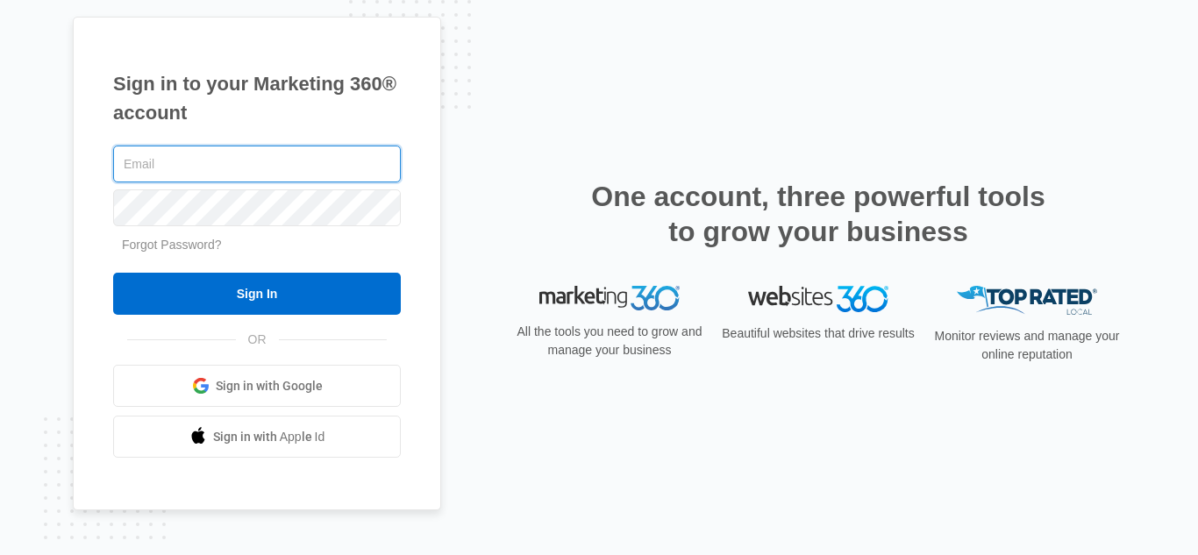
click at [302, 167] on input "text" at bounding box center [257, 164] width 288 height 37
type input "[PERSON_NAME][EMAIL_ADDRESS][DOMAIN_NAME]"
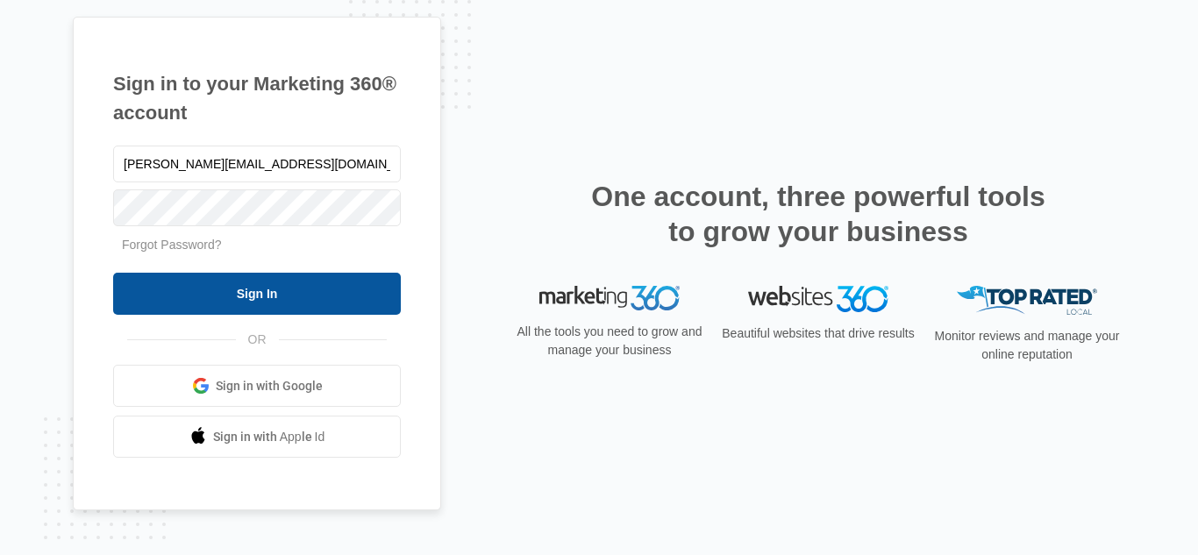
click at [301, 294] on input "Sign In" at bounding box center [257, 294] width 288 height 42
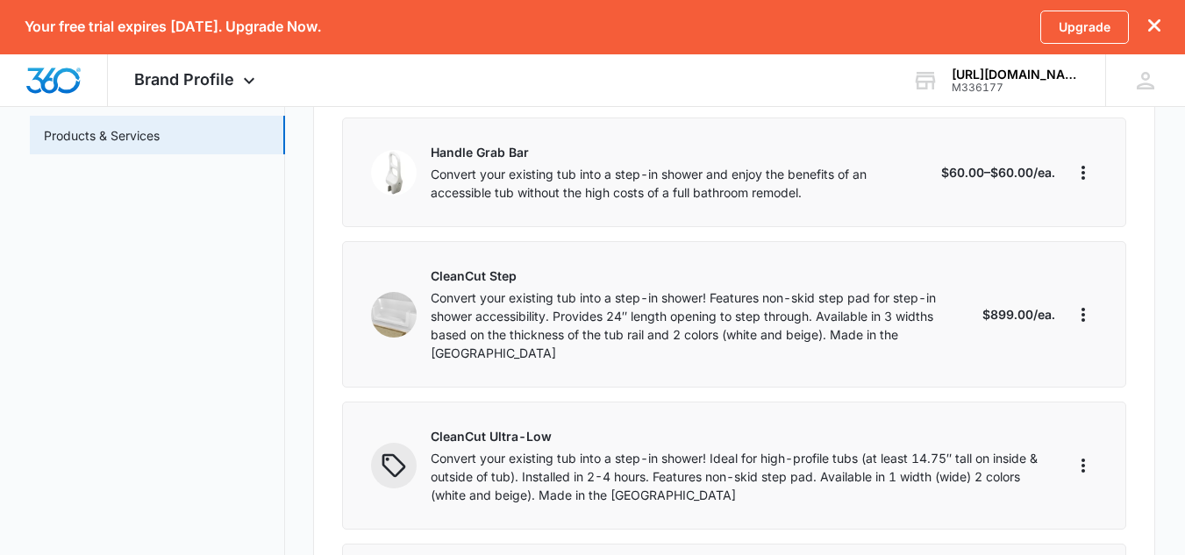
scroll to position [317, 0]
click at [1083, 456] on icon "More" at bounding box center [1083, 466] width 21 height 21
click at [1095, 501] on div "Edit" at bounding box center [1109, 497] width 37 height 12
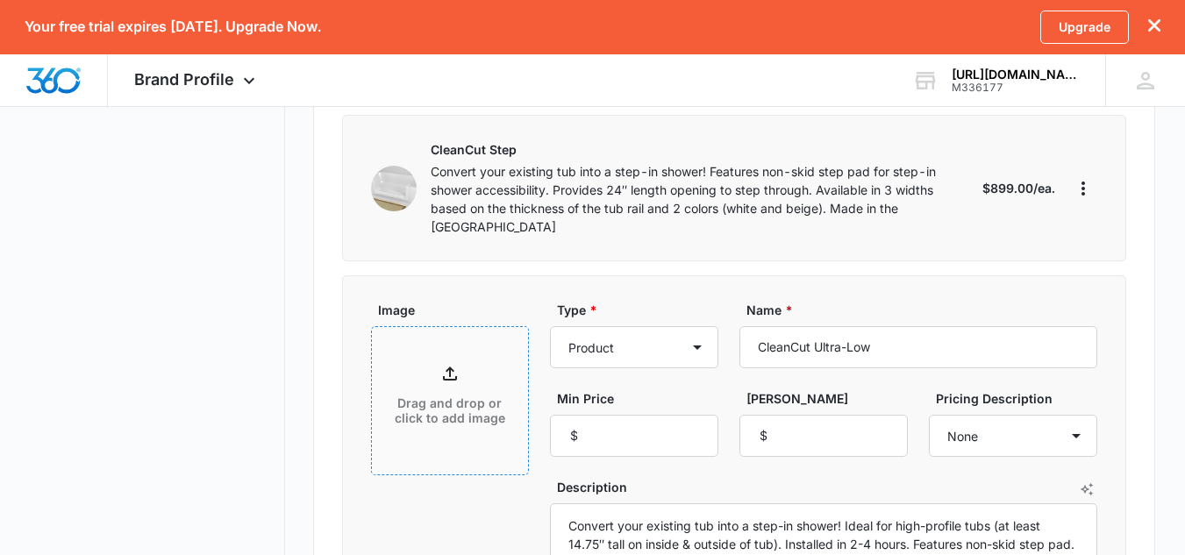
scroll to position [448, 0]
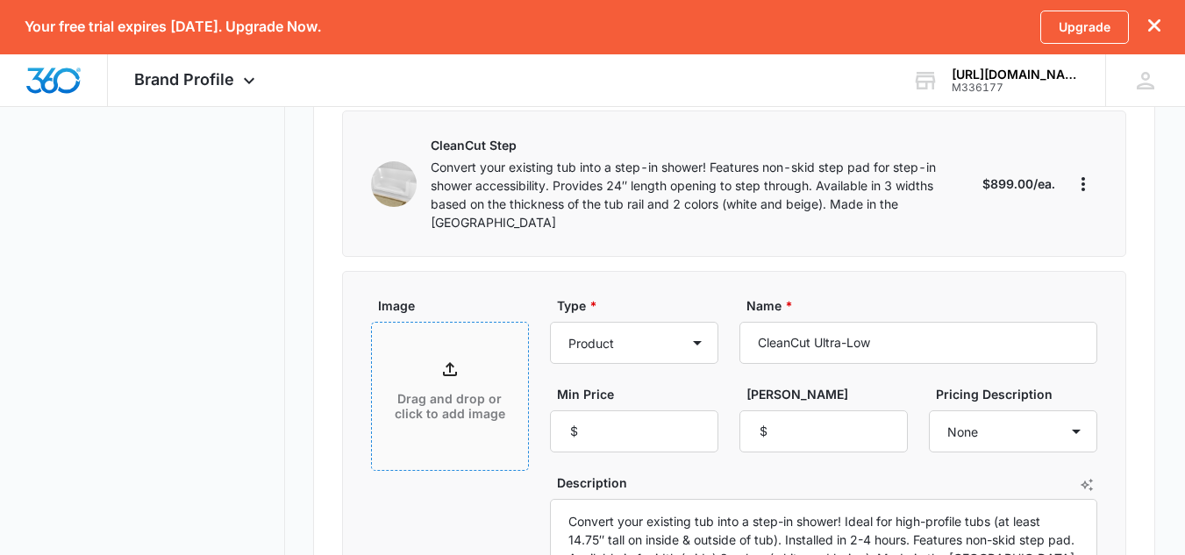
click at [462, 323] on span "Drag and drop or click to add image" at bounding box center [450, 396] width 156 height 147
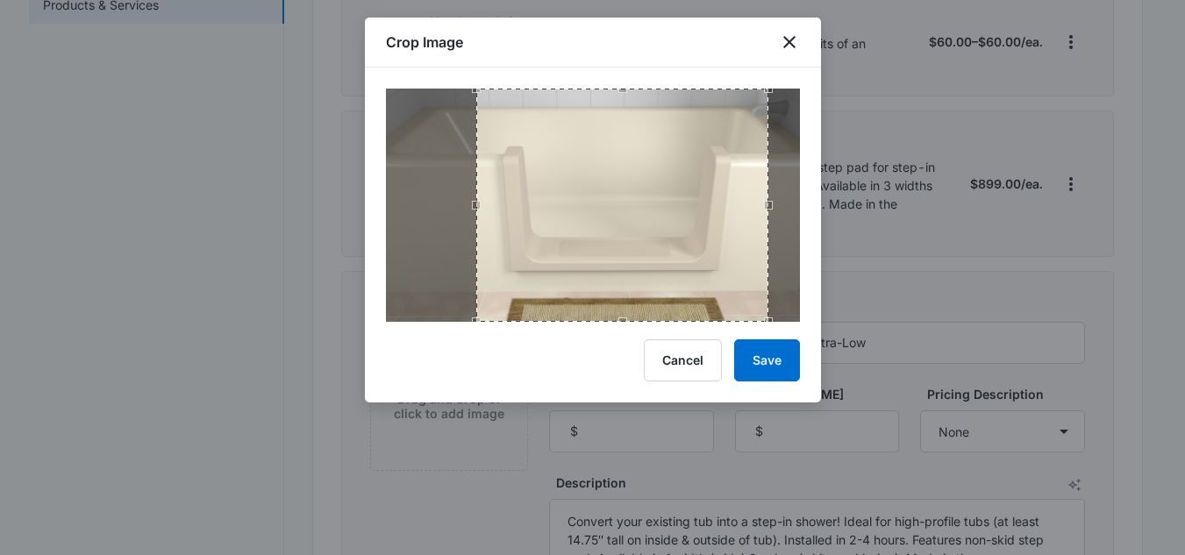
click at [768, 306] on div "Use the arrow keys to move the crop selection area" at bounding box center [768, 200] width 5 height 233
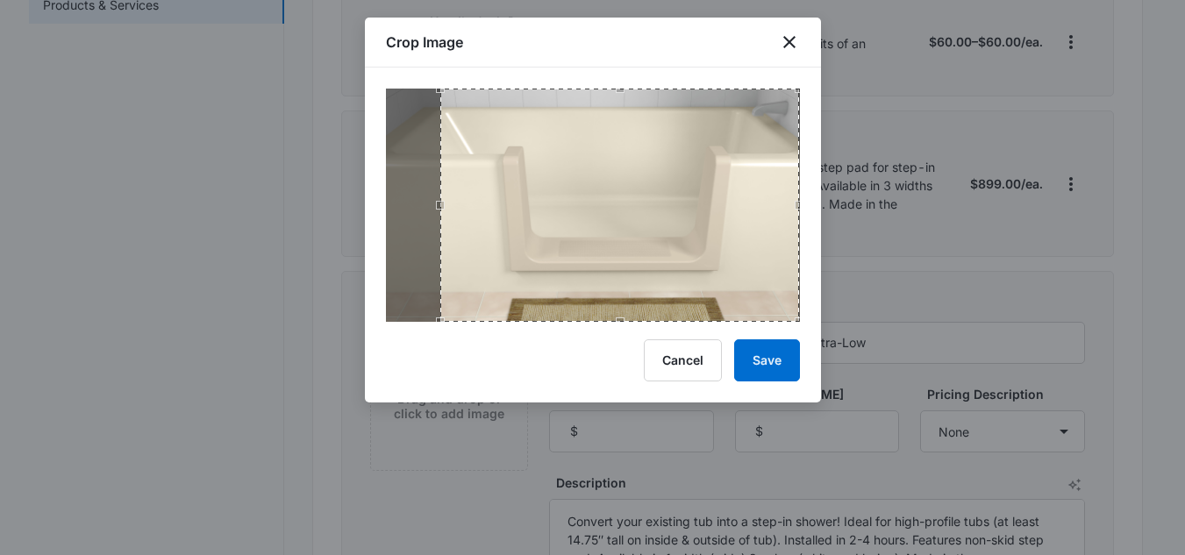
click at [436, 201] on div "Use the up and down arrow keys to move the west drag handle to change the crop …" at bounding box center [436, 201] width 0 height 0
click at [747, 363] on button "Save" at bounding box center [767, 360] width 66 height 42
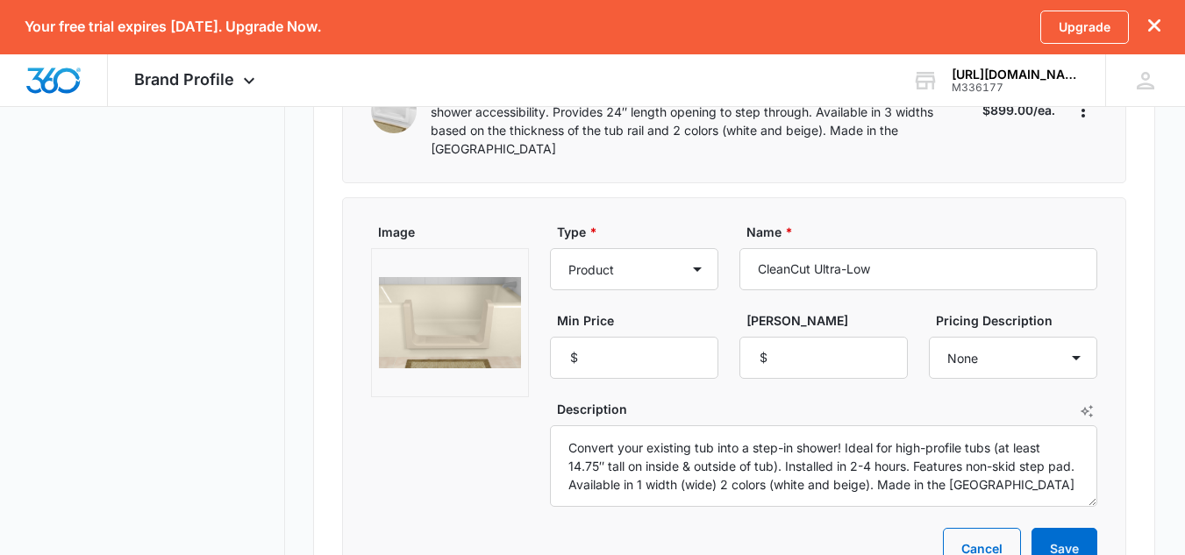
scroll to position [525, 0]
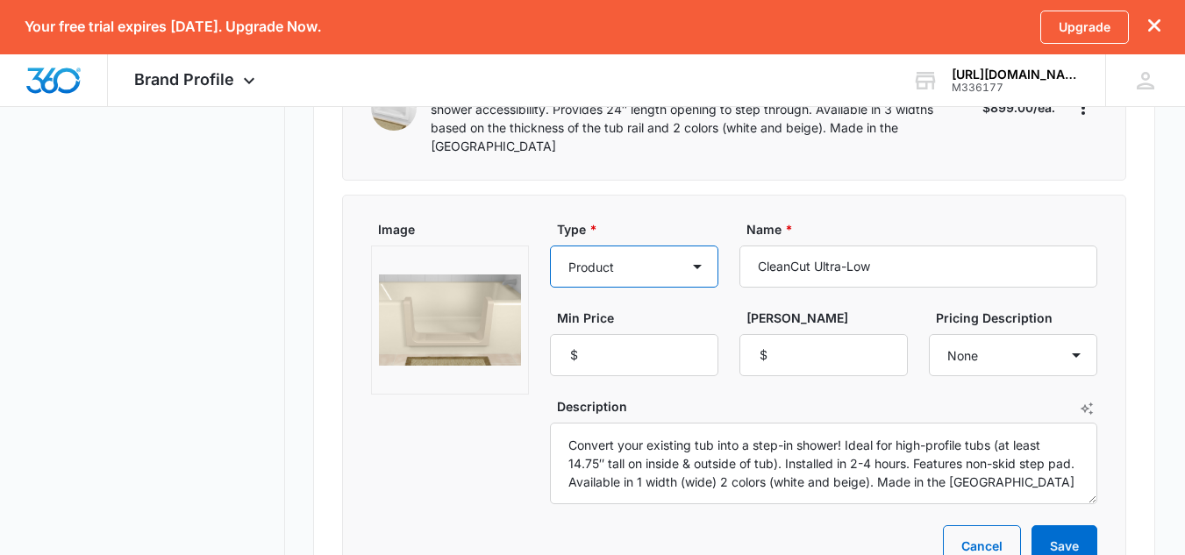
click at [678, 266] on select "Product Product category Service Service category" at bounding box center [634, 267] width 168 height 42
select select "service"
click at [550, 246] on select "Product Product category Service Service category" at bounding box center [634, 267] width 168 height 42
click at [798, 335] on input "Max Price" at bounding box center [823, 355] width 168 height 42
type input "950"
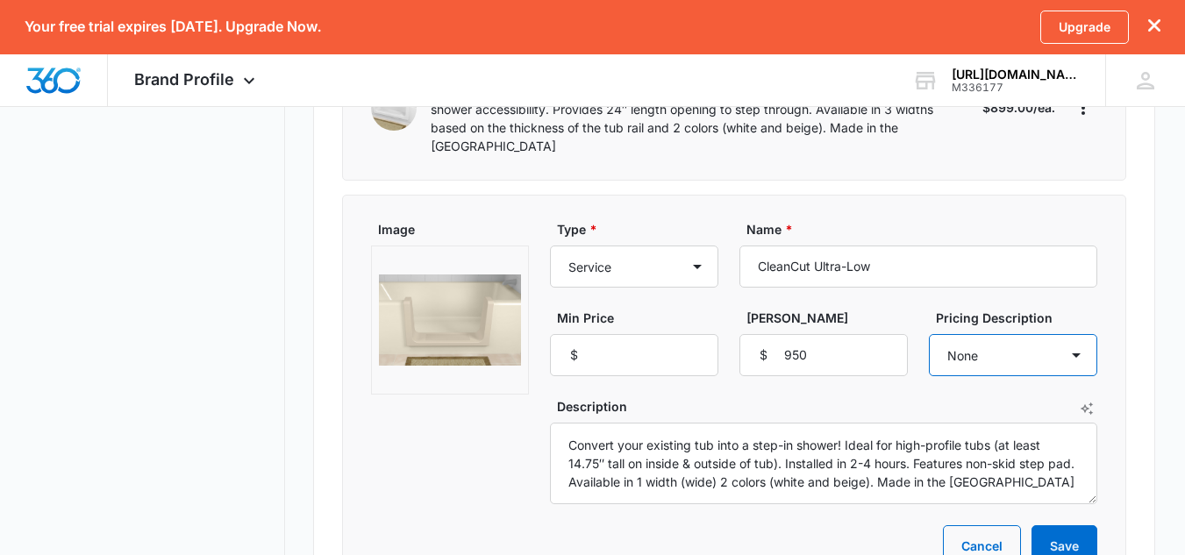
click at [991, 337] on select "None Each Per month Per year Per hour Per day" at bounding box center [1013, 355] width 168 height 42
click at [929, 334] on select "None Each Per month Per year Per hour Per day" at bounding box center [1013, 355] width 168 height 42
click at [983, 342] on select "None Each Per month Per year Per hour Per day" at bounding box center [1013, 355] width 168 height 42
select select "none"
click at [929, 334] on select "None Each Per month Per year Per hour Per day" at bounding box center [1013, 355] width 168 height 42
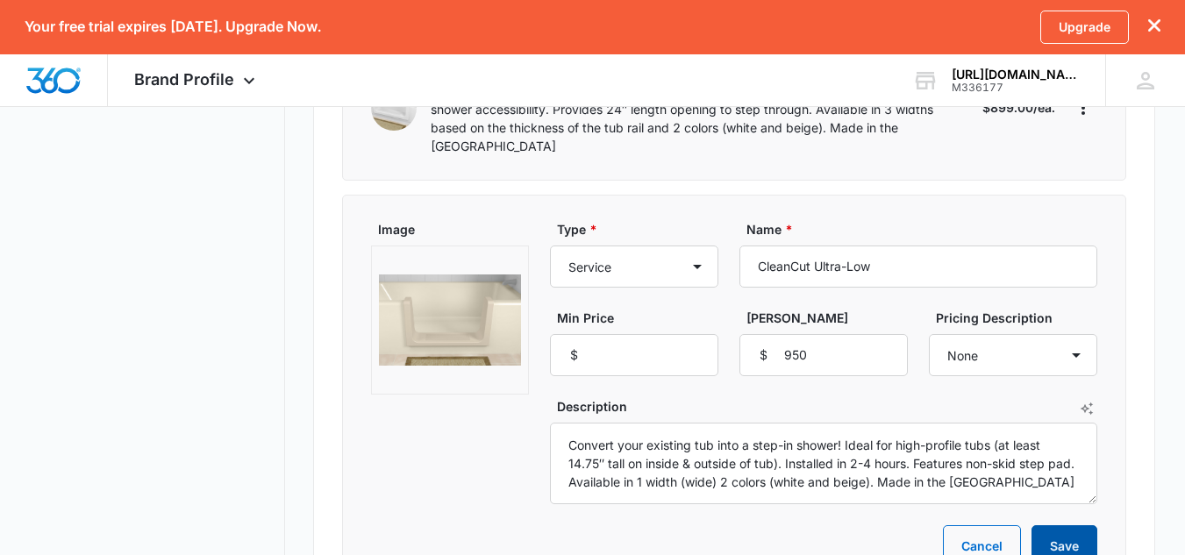
click at [1060, 525] on button "Save" at bounding box center [1065, 546] width 66 height 42
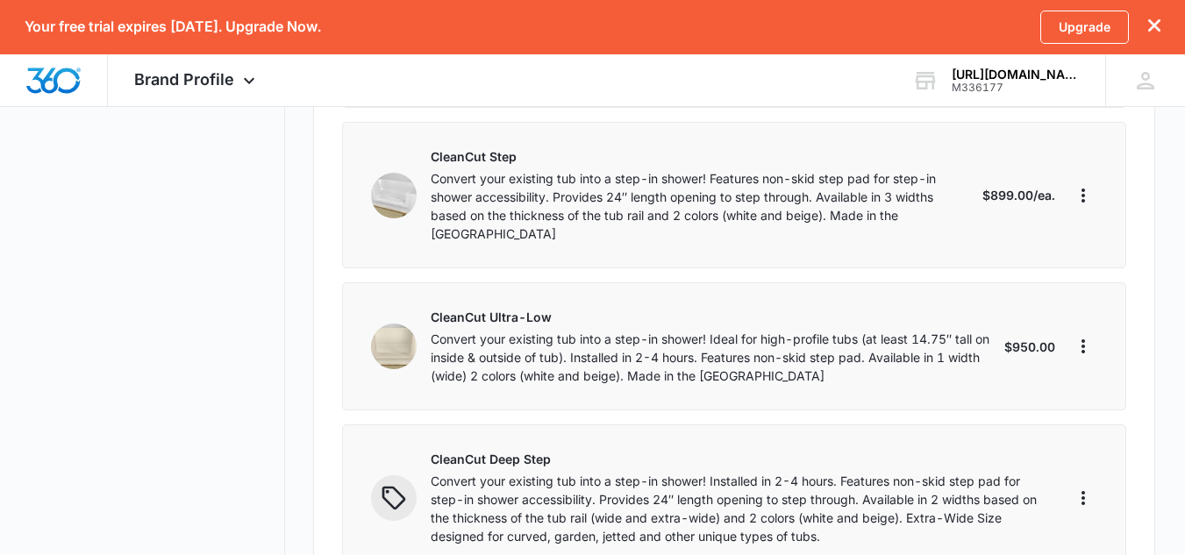
scroll to position [414, 0]
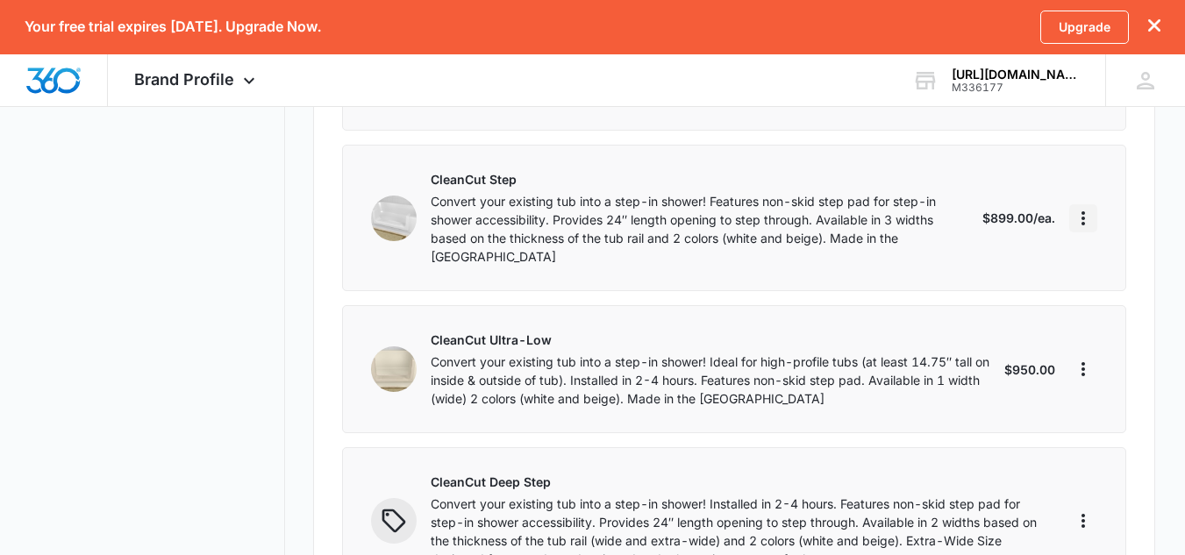
click at [1080, 213] on icon "More" at bounding box center [1083, 218] width 21 height 21
click at [1029, 264] on button "Edit" at bounding box center [1017, 258] width 160 height 26
select select "service"
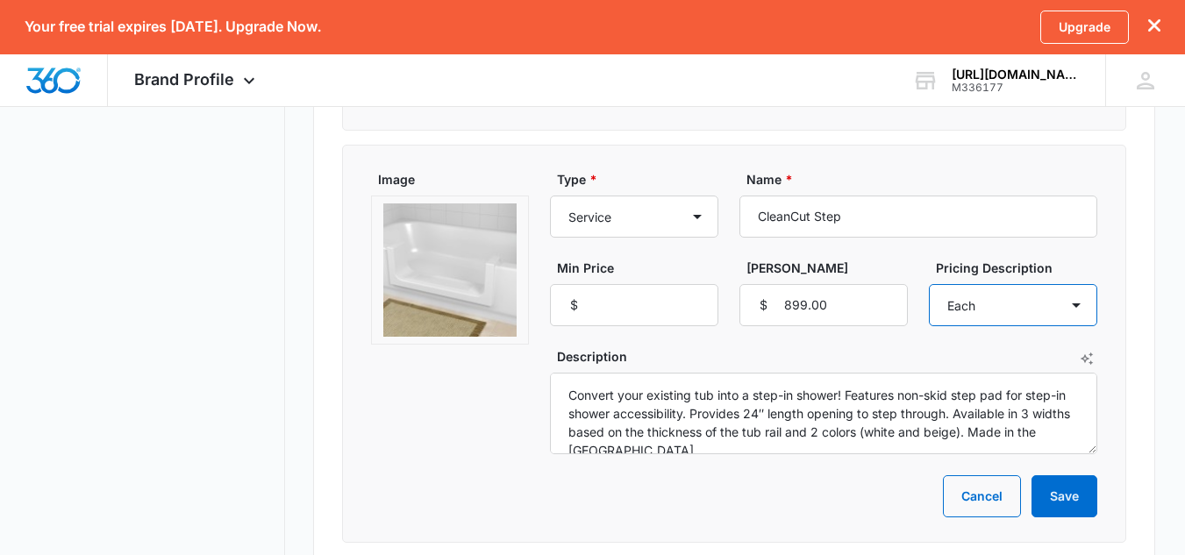
click at [971, 304] on select "None Each Per month Per year Per hour Per day" at bounding box center [1013, 305] width 168 height 42
select select "none"
click at [929, 284] on select "None Each Per month Per year Per hour Per day" at bounding box center [1013, 305] width 168 height 42
click at [1049, 482] on button "Save" at bounding box center [1065, 496] width 66 height 42
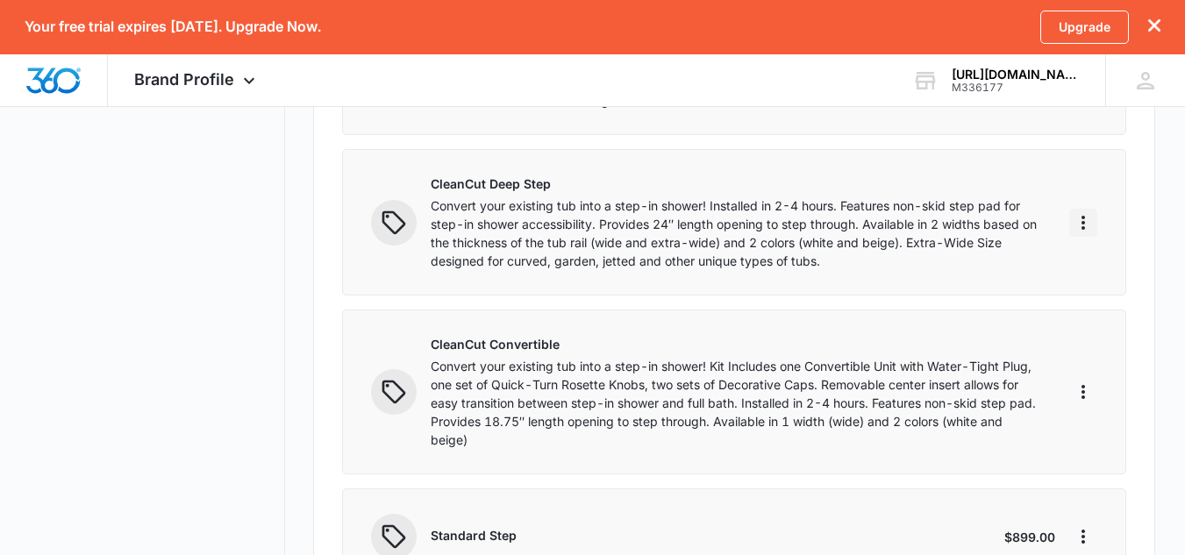
scroll to position [696, 0]
click at [1079, 224] on icon "More" at bounding box center [1083, 221] width 21 height 21
click at [1102, 271] on div "Edit" at bounding box center [1109, 270] width 37 height 12
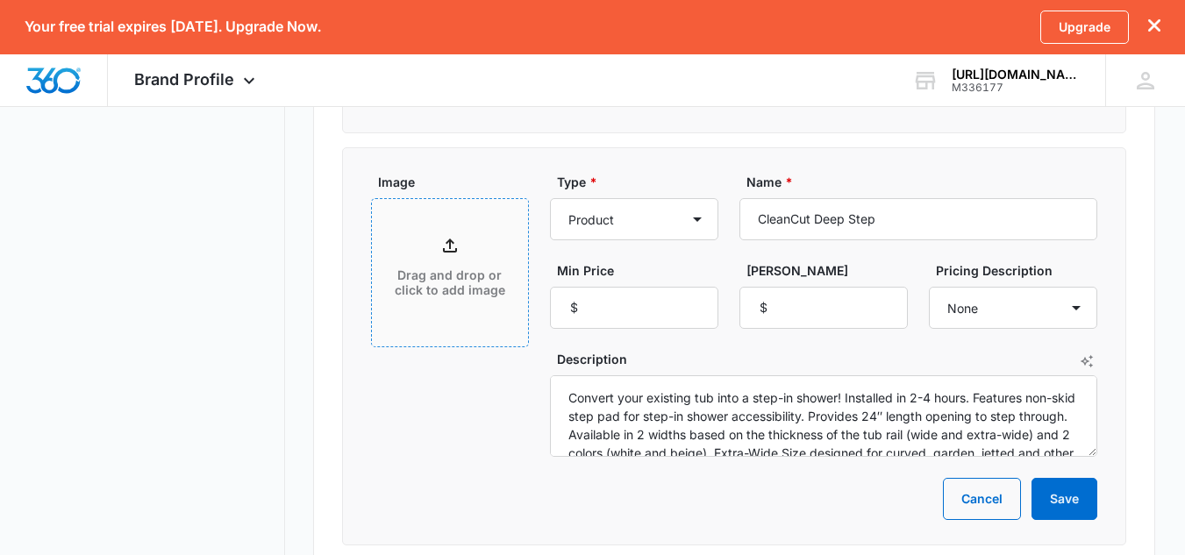
click at [475, 320] on div "Drag and drop or click to add image" at bounding box center [450, 272] width 156 height 119
click at [488, 301] on div "Drag and drop or click to add image" at bounding box center [450, 272] width 156 height 75
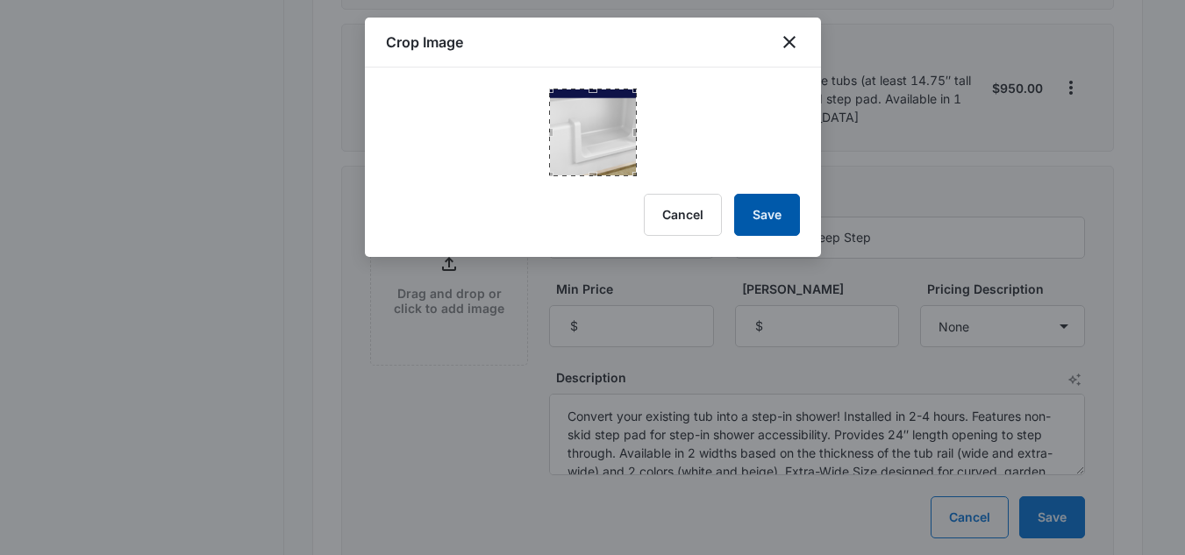
click at [755, 209] on button "Save" at bounding box center [767, 215] width 66 height 42
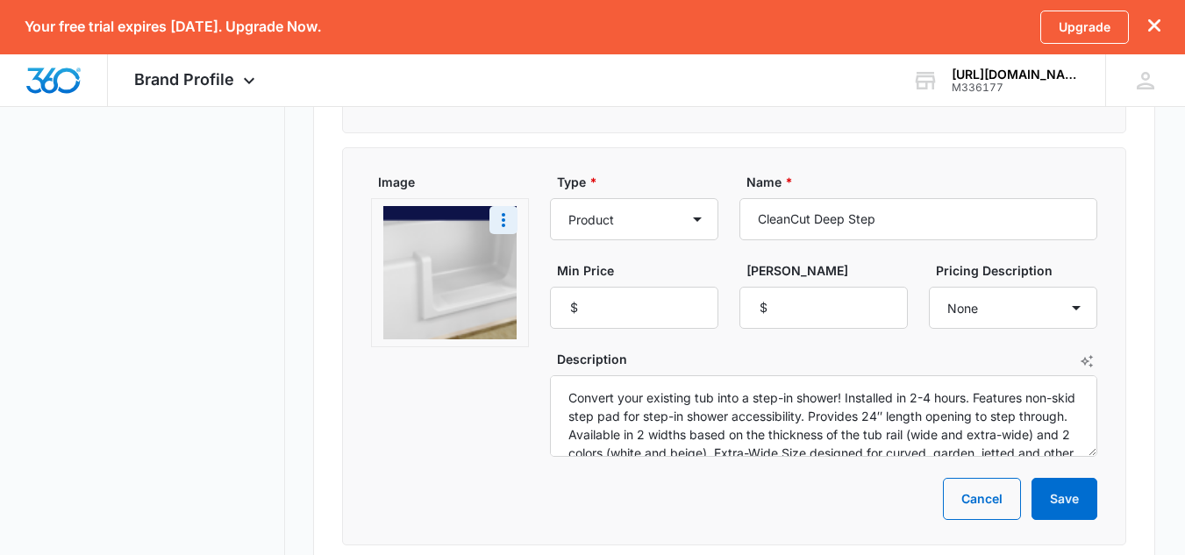
click at [451, 260] on img at bounding box center [449, 272] width 133 height 133
click at [496, 225] on icon "More" at bounding box center [503, 220] width 21 height 21
click at [525, 270] on div "Remove" at bounding box center [534, 269] width 46 height 12
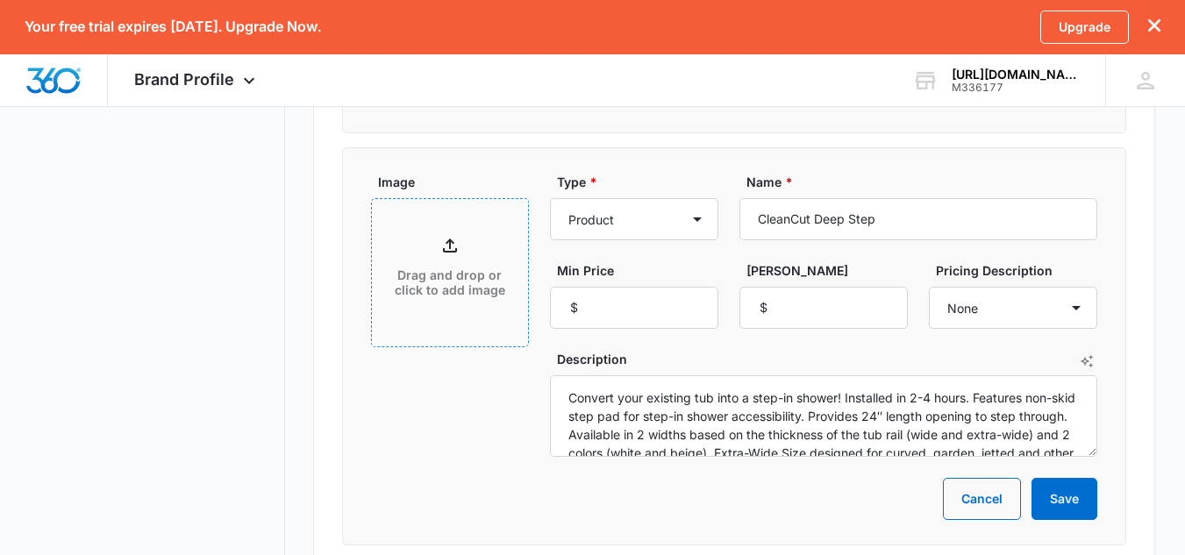
click at [453, 287] on p "Drag and drop or click to add image" at bounding box center [449, 283] width 121 height 30
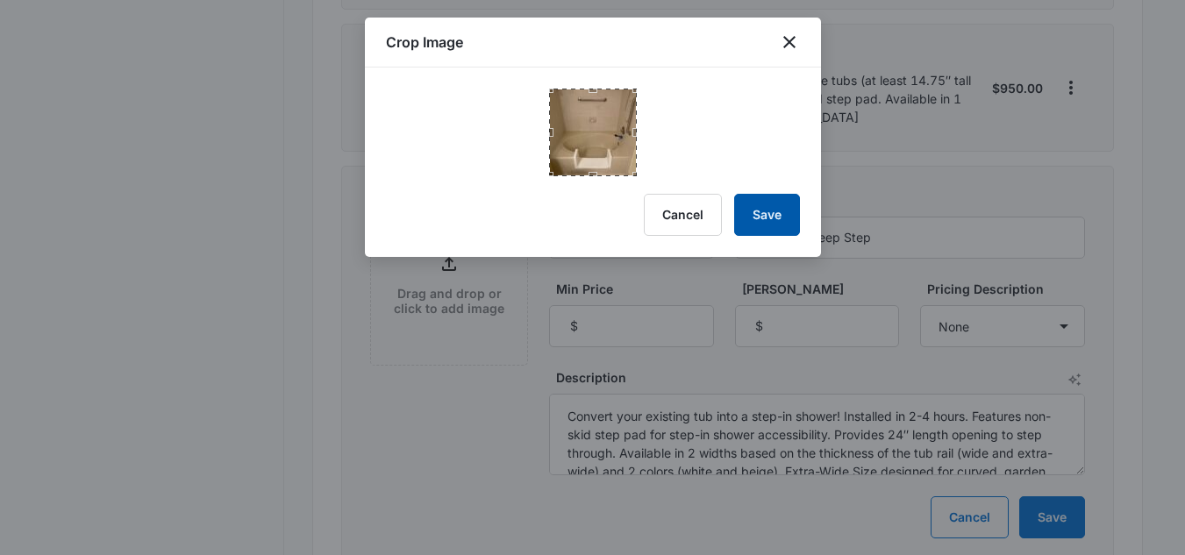
click at [772, 216] on button "Save" at bounding box center [767, 215] width 66 height 42
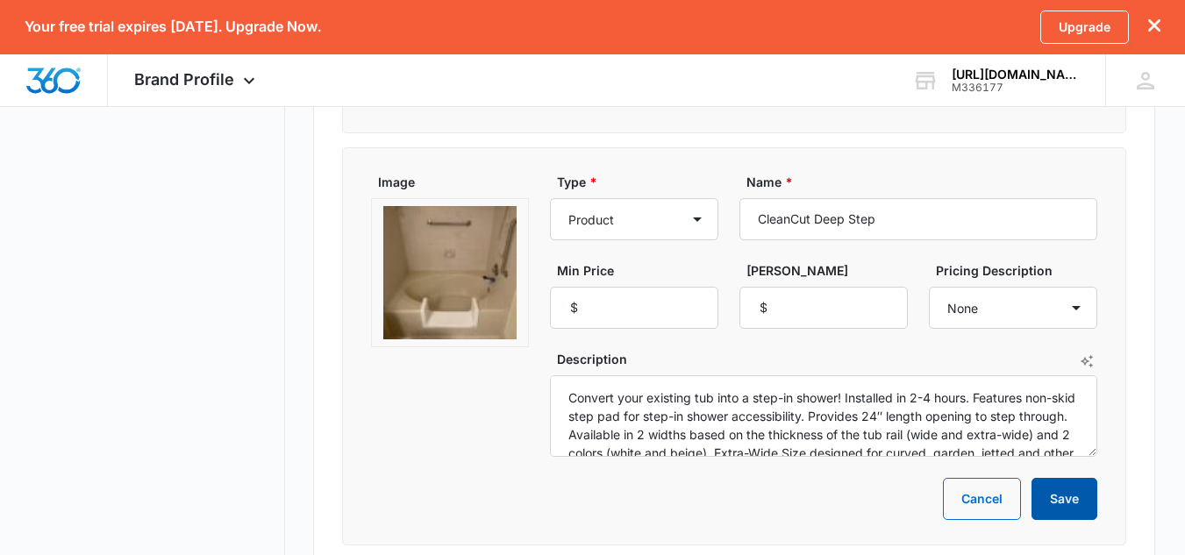
click at [1069, 504] on button "Save" at bounding box center [1065, 499] width 66 height 42
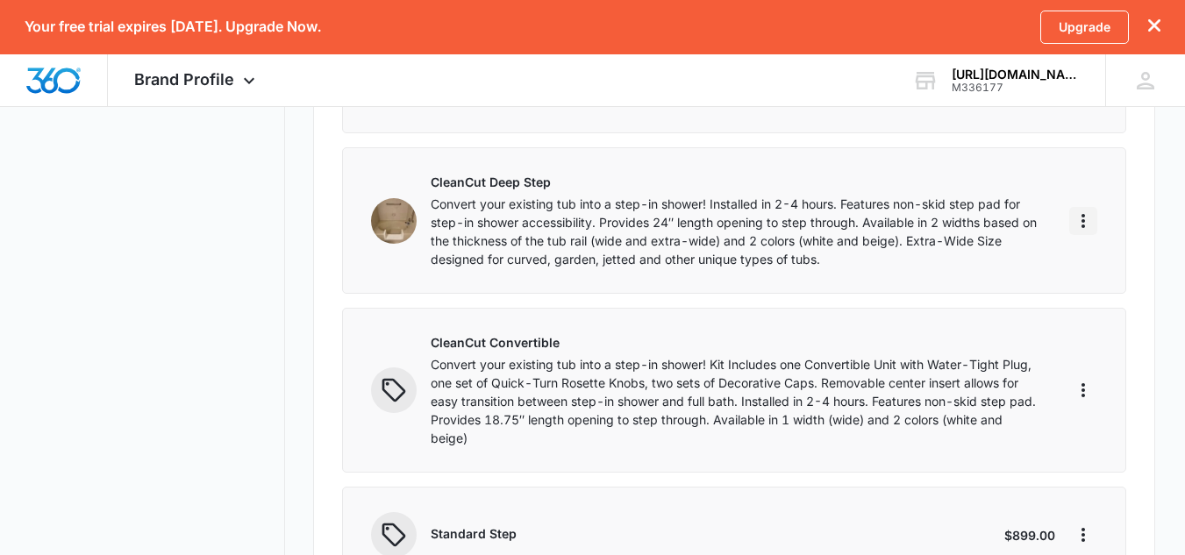
click at [1085, 208] on button "More" at bounding box center [1083, 221] width 28 height 28
click at [1036, 263] on button "Edit" at bounding box center [1017, 270] width 160 height 26
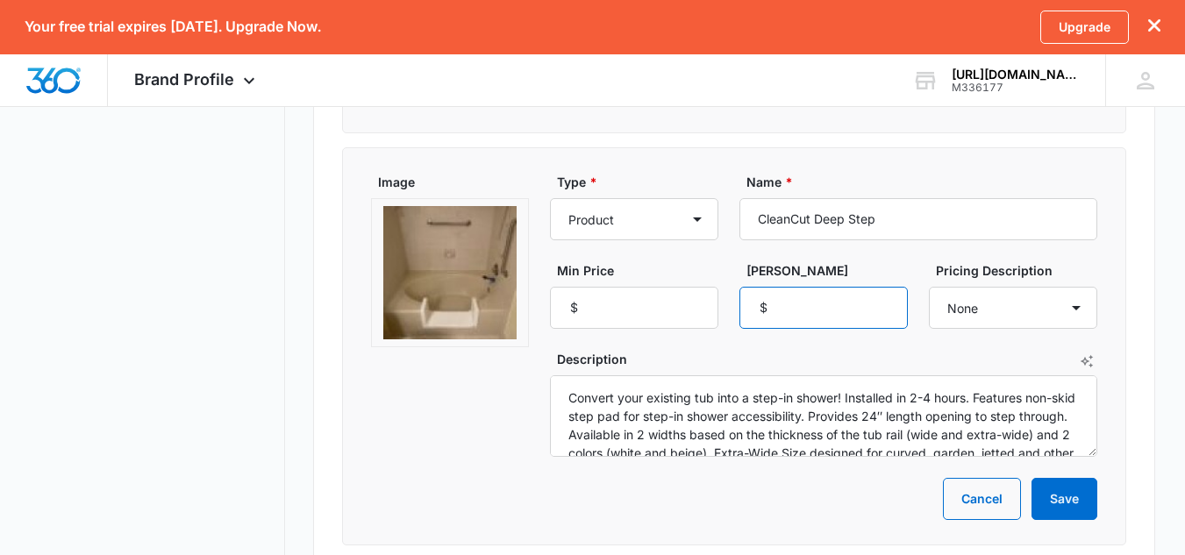
click at [855, 306] on input "Max Price" at bounding box center [823, 308] width 168 height 42
type input "950"
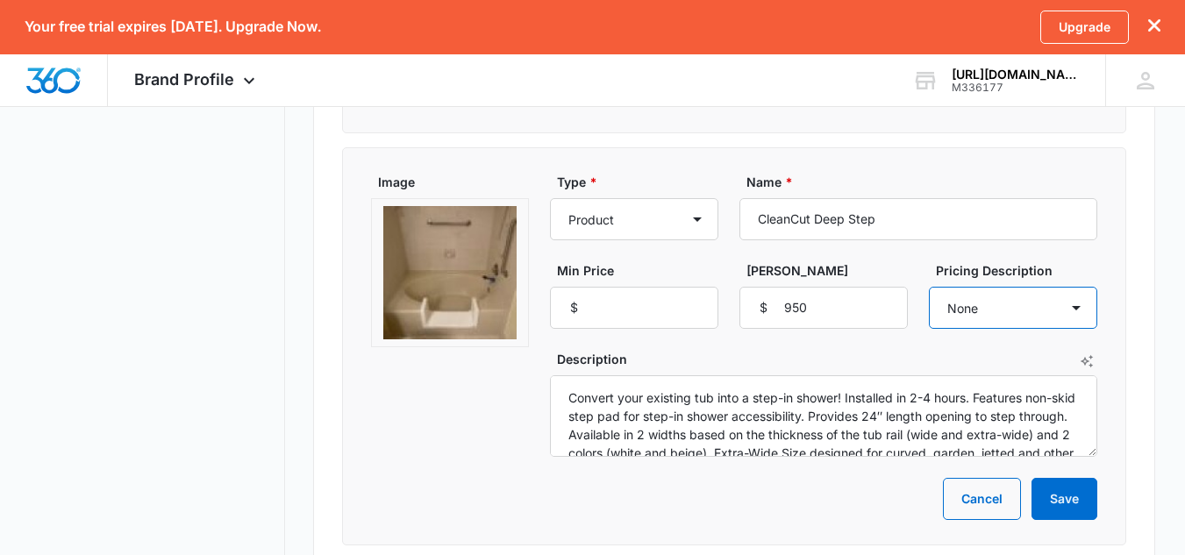
click at [965, 316] on select "None Each Per month Per year Per hour Per day" at bounding box center [1013, 308] width 168 height 42
click at [929, 287] on select "None Each Per month Per year Per hour Per day" at bounding box center [1013, 308] width 168 height 42
click at [1069, 486] on button "Save" at bounding box center [1065, 499] width 66 height 42
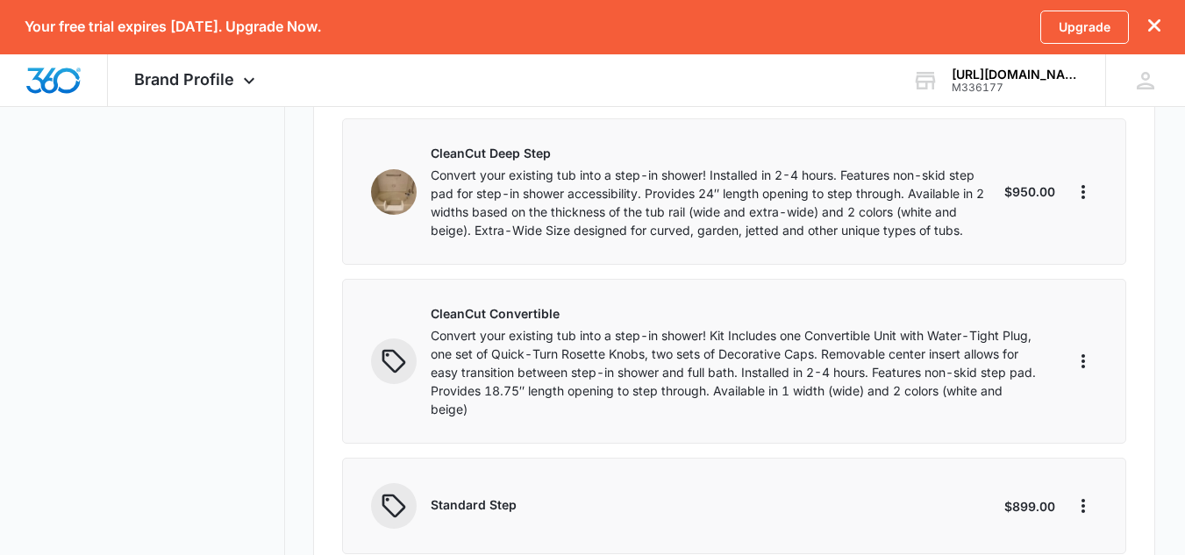
scroll to position [725, 0]
click at [1077, 367] on icon "More" at bounding box center [1083, 360] width 21 height 21
click at [1105, 411] on div "Edit" at bounding box center [1109, 410] width 37 height 12
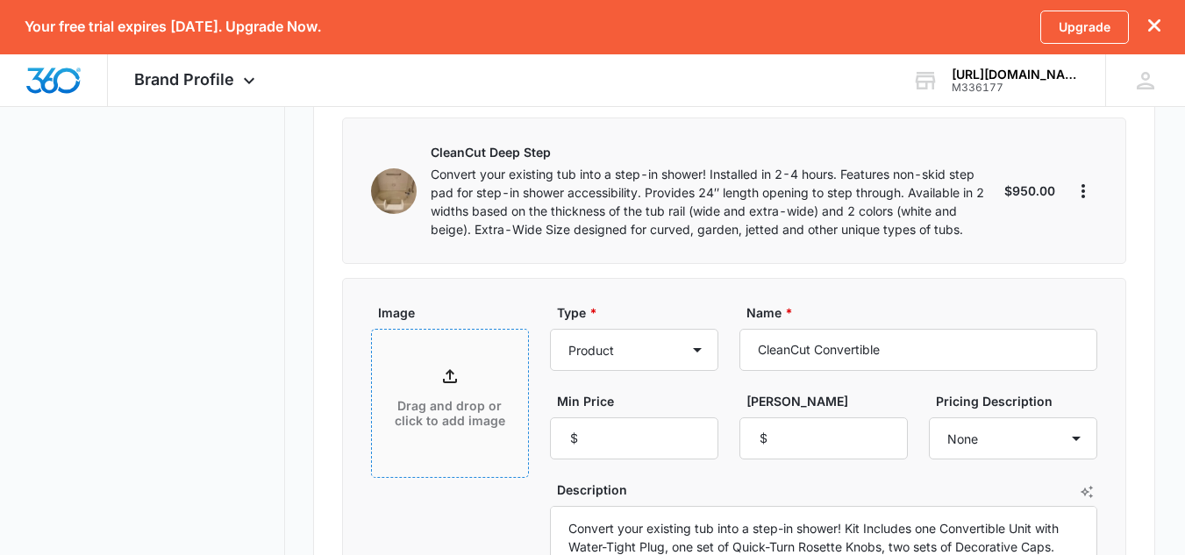
click at [457, 380] on icon at bounding box center [449, 376] width 21 height 21
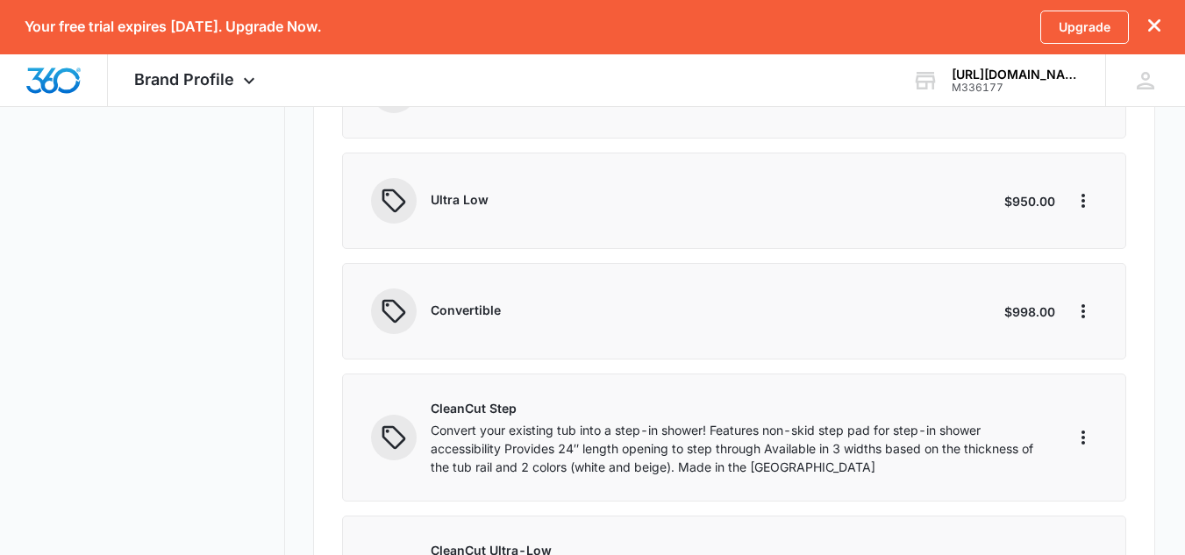
scroll to position [1254, 0]
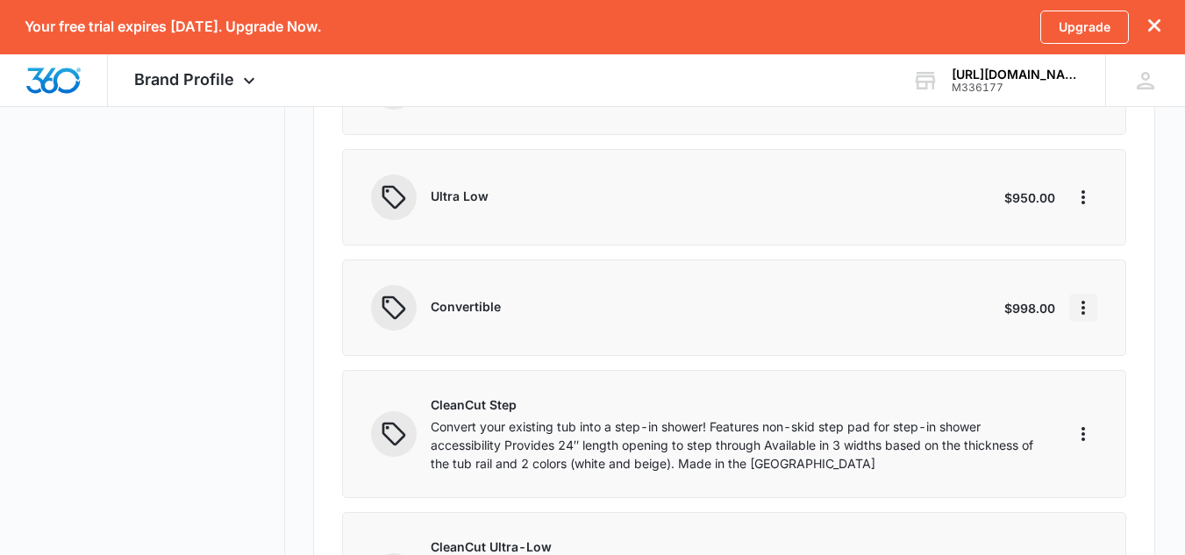
click at [1082, 311] on icon "More" at bounding box center [1083, 307] width 21 height 21
click at [1111, 394] on button "Delete" at bounding box center [1120, 383] width 100 height 26
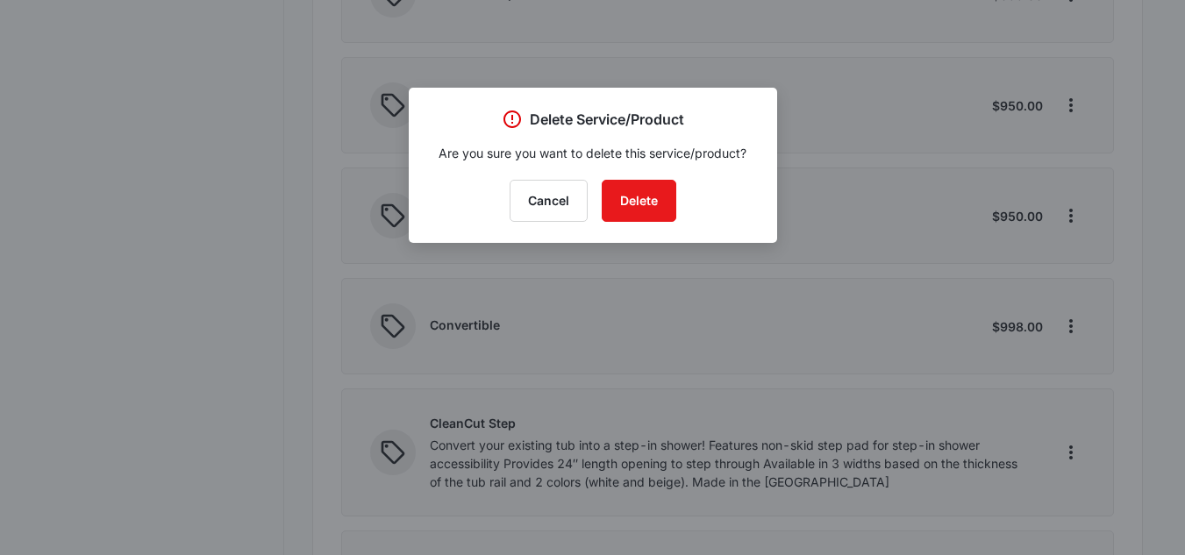
click at [1111, 394] on div at bounding box center [592, 277] width 1185 height 555
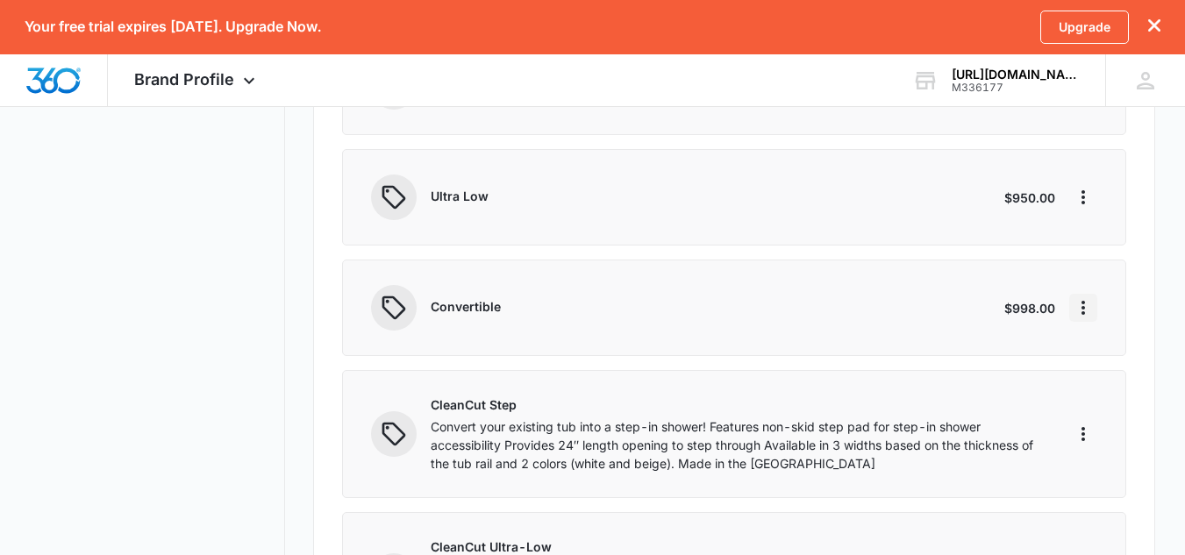
click at [1083, 315] on icon "More" at bounding box center [1083, 307] width 21 height 21
click at [1092, 388] on div "Delete" at bounding box center [1109, 383] width 37 height 12
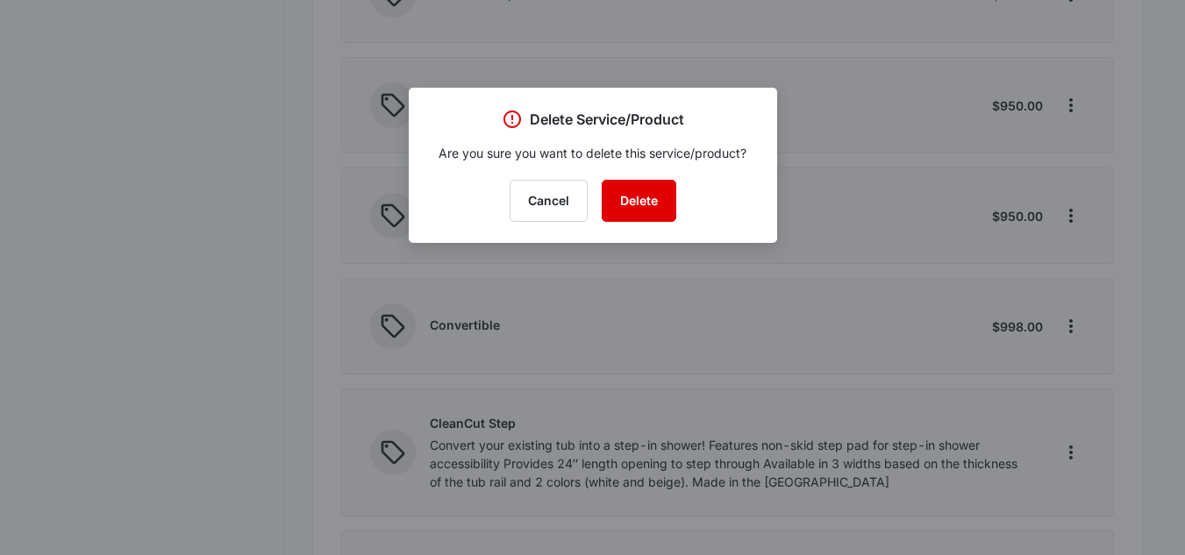
click at [657, 211] on button "Delete" at bounding box center [639, 201] width 75 height 42
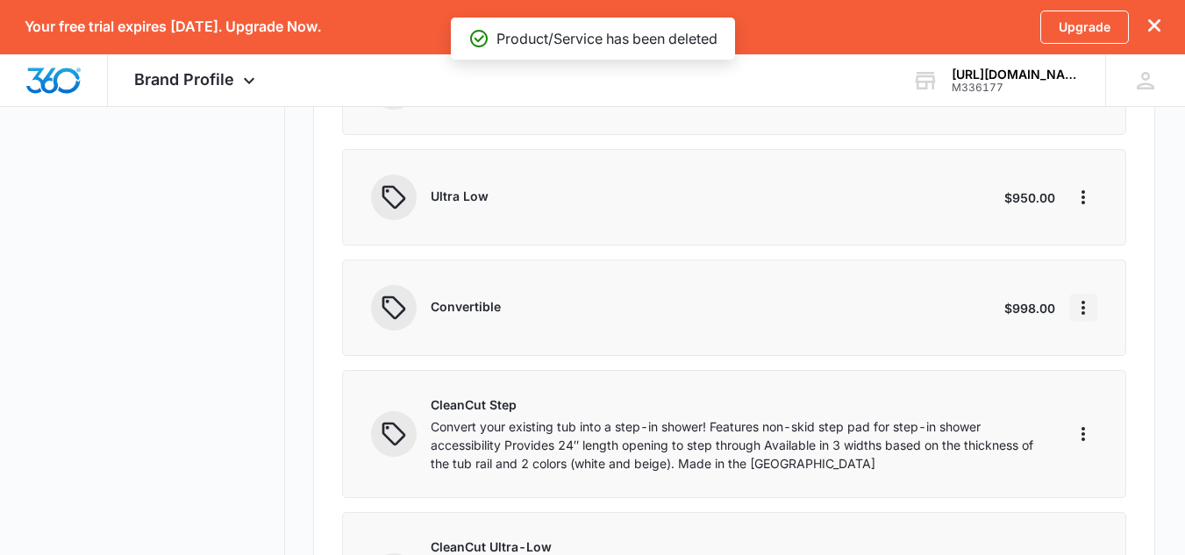
click at [1082, 304] on icon "More" at bounding box center [1083, 307] width 21 height 21
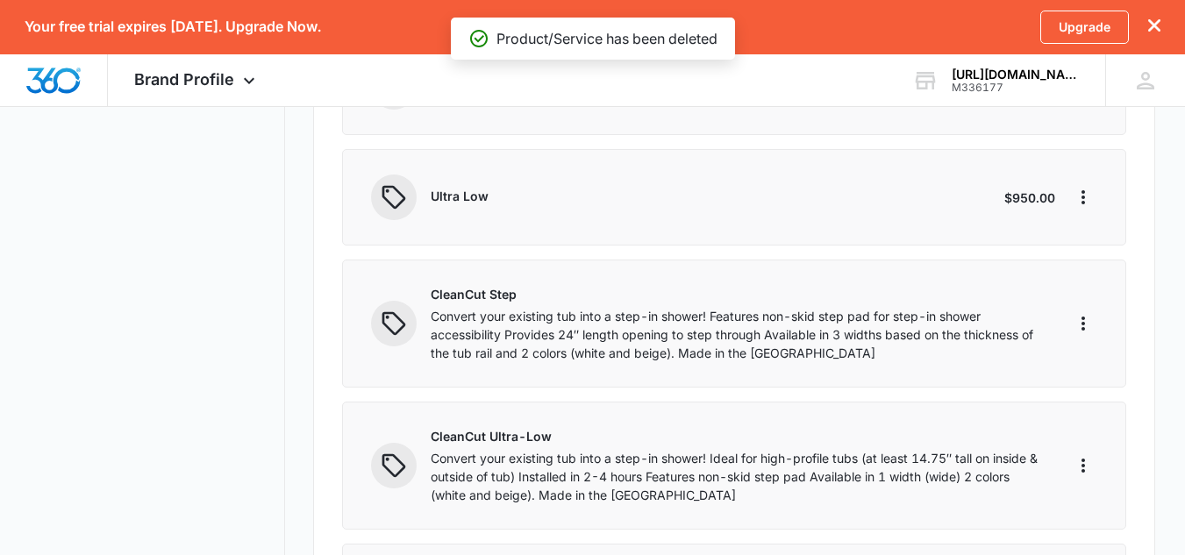
click at [1099, 384] on div "CleanCut Step Convert your existing tub into a step-in shower! Features non-ski…" at bounding box center [734, 324] width 784 height 128
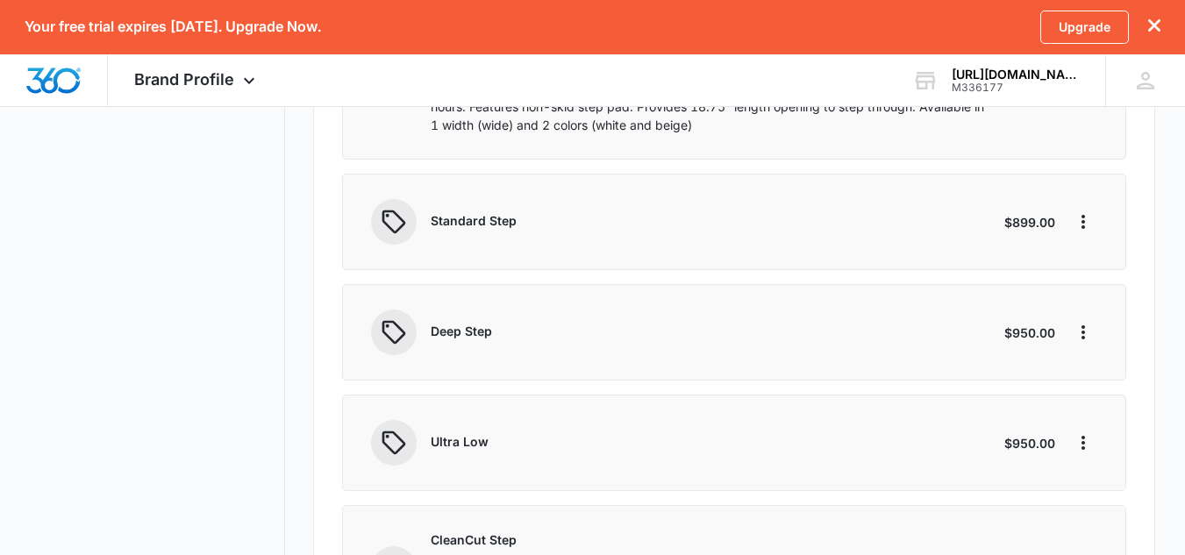
scroll to position [1010, 0]
click at [1082, 220] on icon "More" at bounding box center [1084, 221] width 4 height 14
click at [1095, 291] on div "Delete" at bounding box center [1109, 296] width 37 height 12
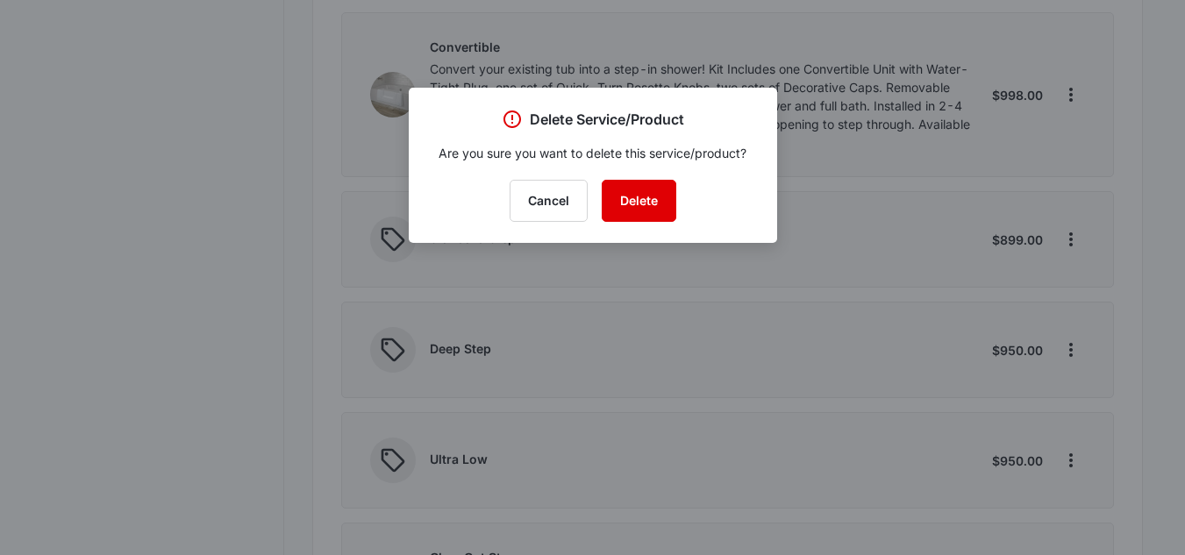
click at [651, 208] on button "Delete" at bounding box center [639, 201] width 75 height 42
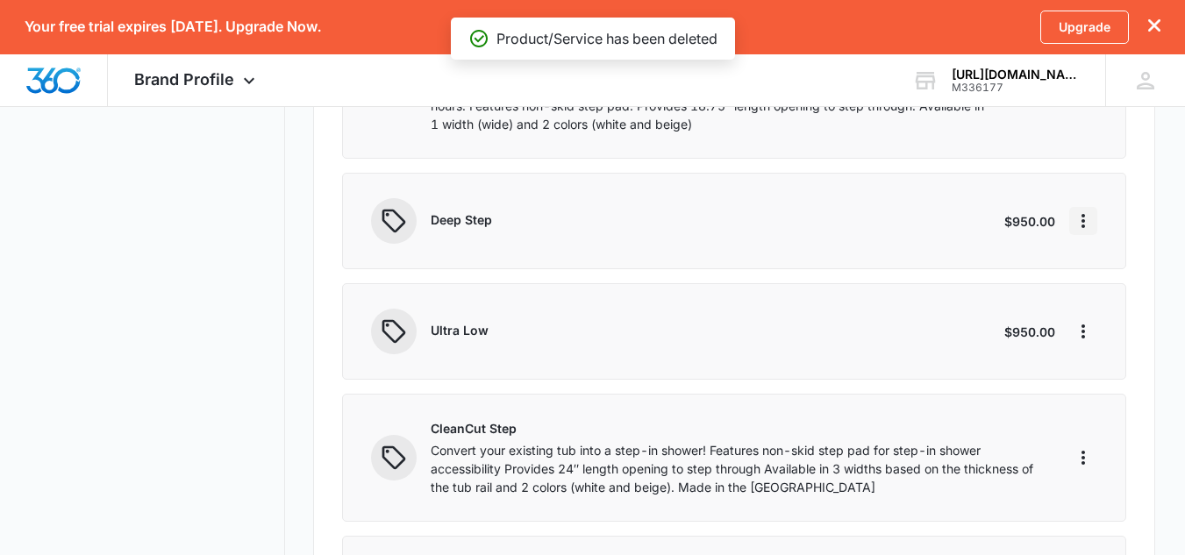
click at [1080, 218] on icon "More" at bounding box center [1083, 221] width 21 height 21
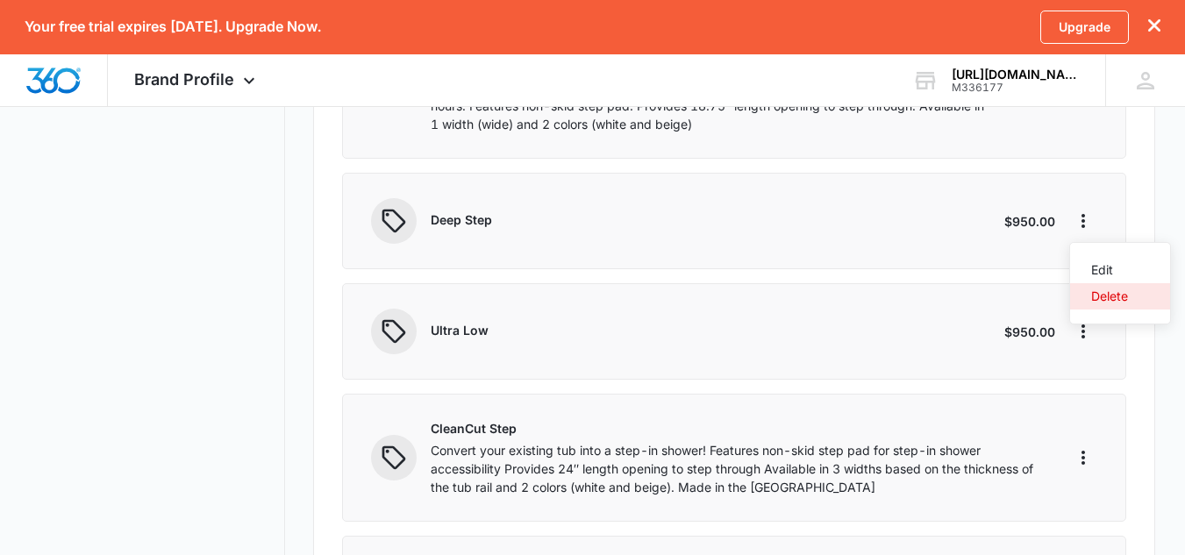
click at [1097, 305] on button "Delete" at bounding box center [1120, 296] width 100 height 26
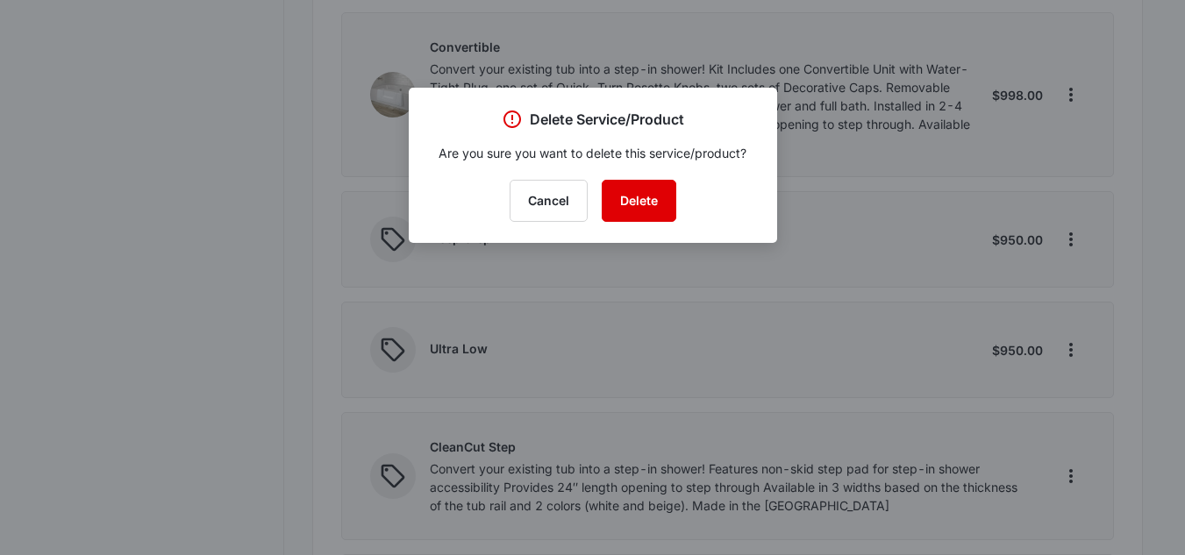
click at [650, 210] on button "Delete" at bounding box center [639, 201] width 75 height 42
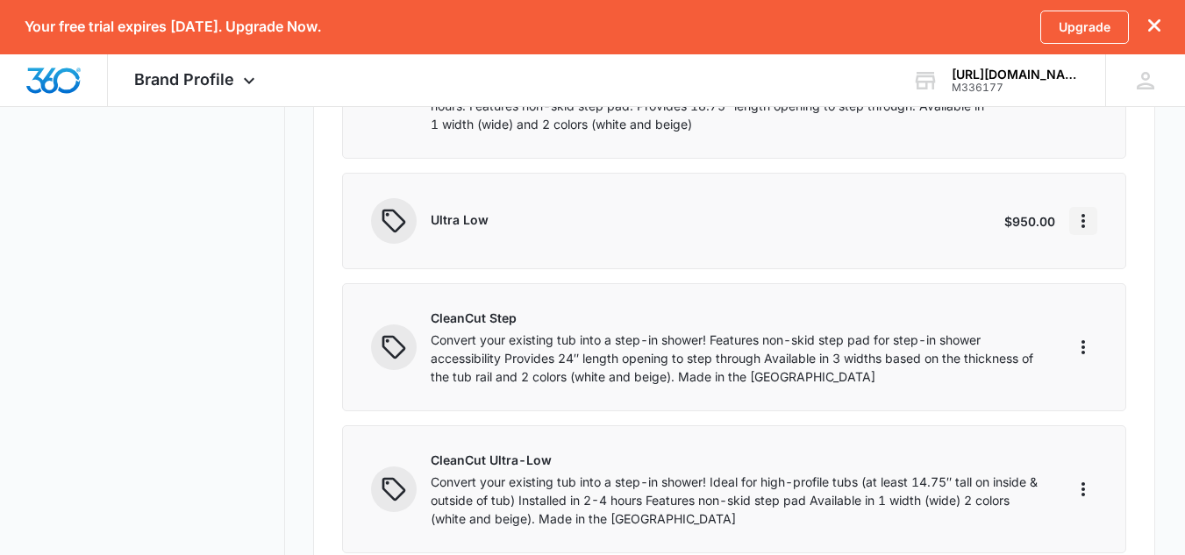
click at [1084, 225] on icon "More" at bounding box center [1083, 221] width 21 height 21
click at [1113, 300] on div "Delete" at bounding box center [1109, 296] width 37 height 12
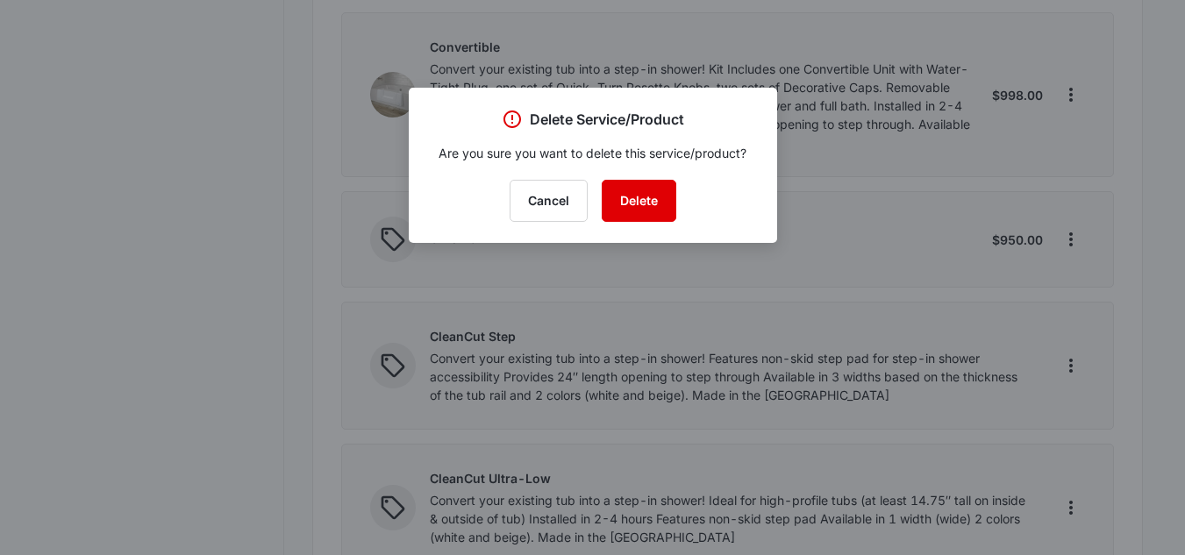
click at [667, 195] on button "Delete" at bounding box center [639, 201] width 75 height 42
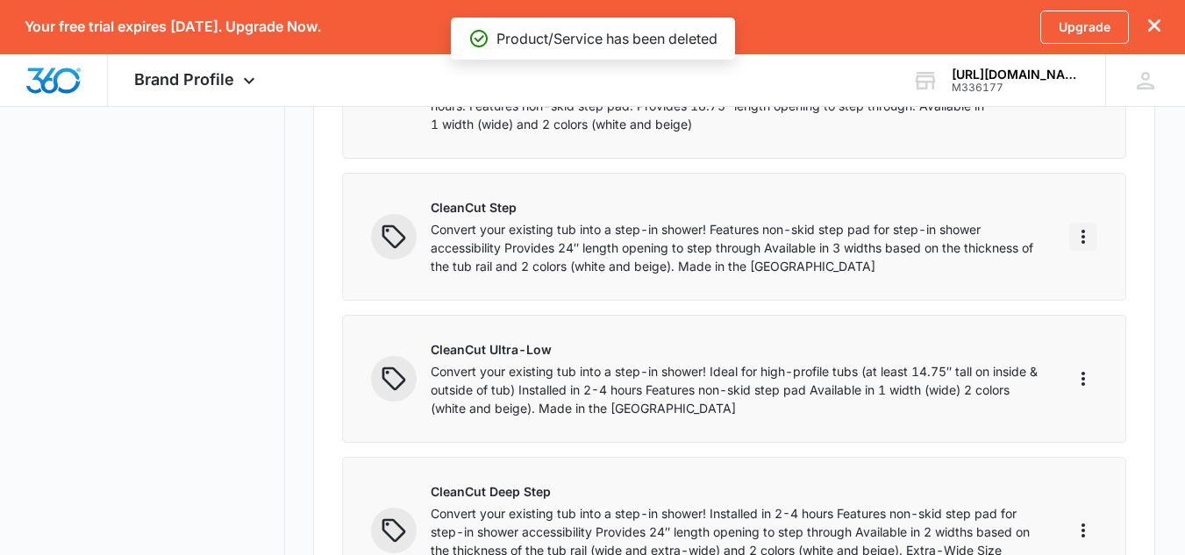
click at [1075, 243] on icon "More" at bounding box center [1083, 236] width 21 height 21
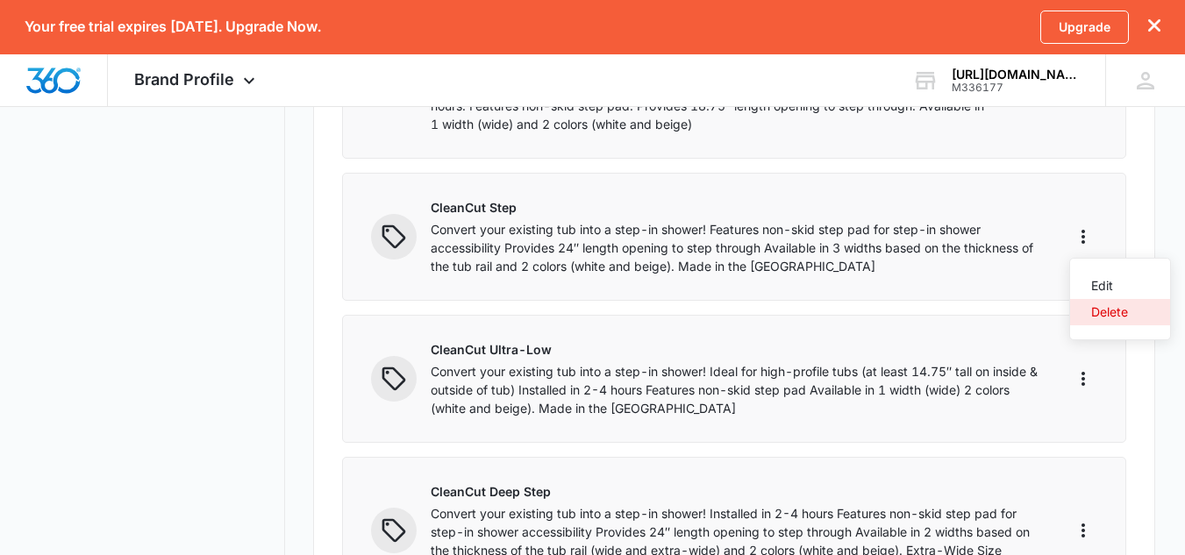
click at [1128, 318] on div "Delete" at bounding box center [1109, 312] width 37 height 12
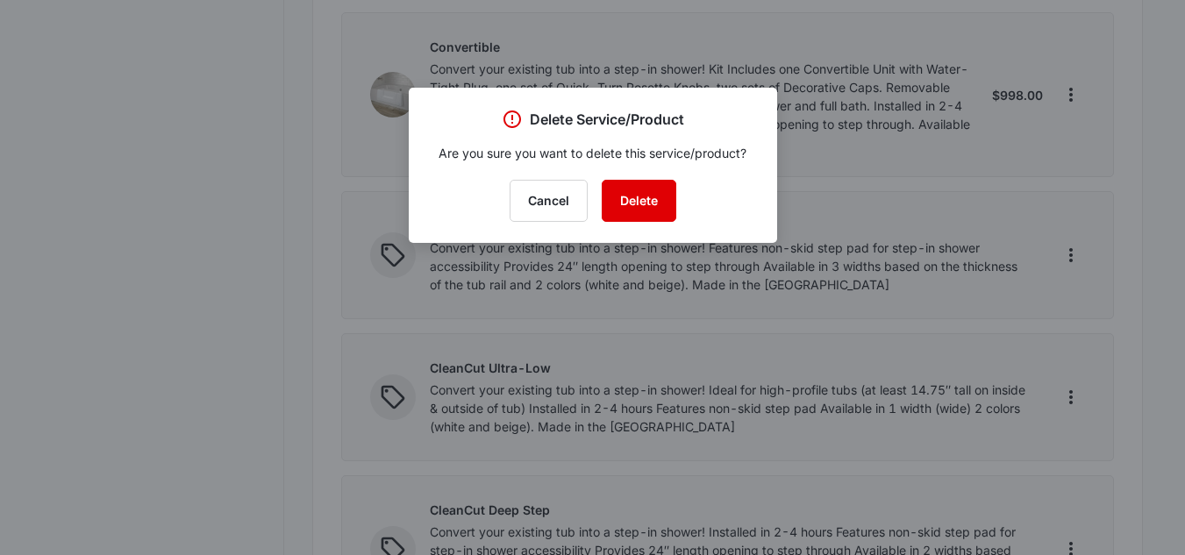
click at [656, 194] on button "Delete" at bounding box center [639, 201] width 75 height 42
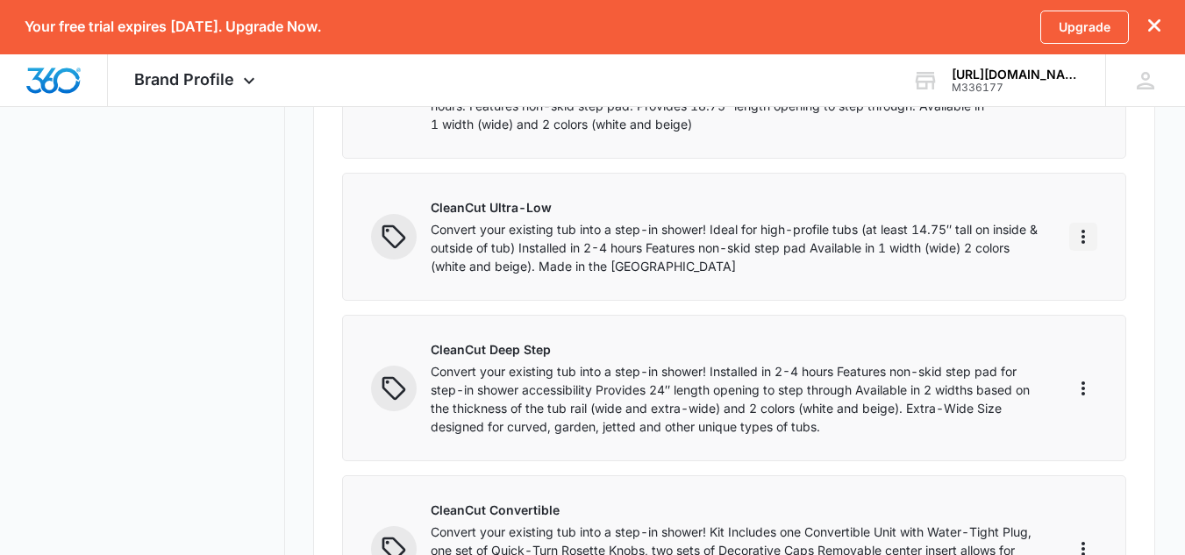
click at [1080, 246] on icon "More" at bounding box center [1083, 236] width 21 height 21
click at [1100, 311] on div "Delete" at bounding box center [1109, 312] width 37 height 12
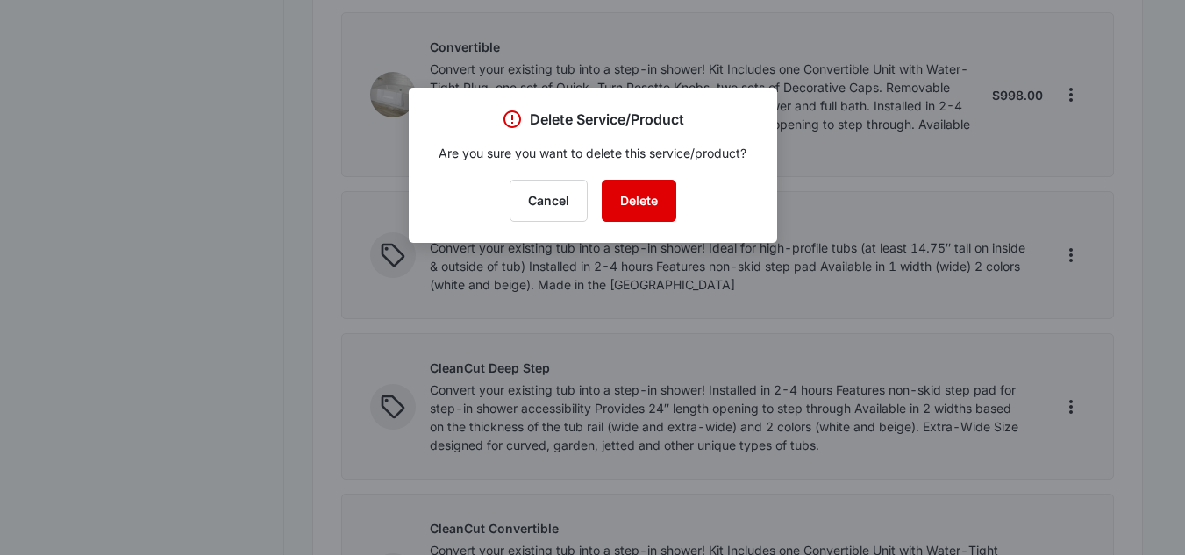
click at [663, 210] on button "Delete" at bounding box center [639, 201] width 75 height 42
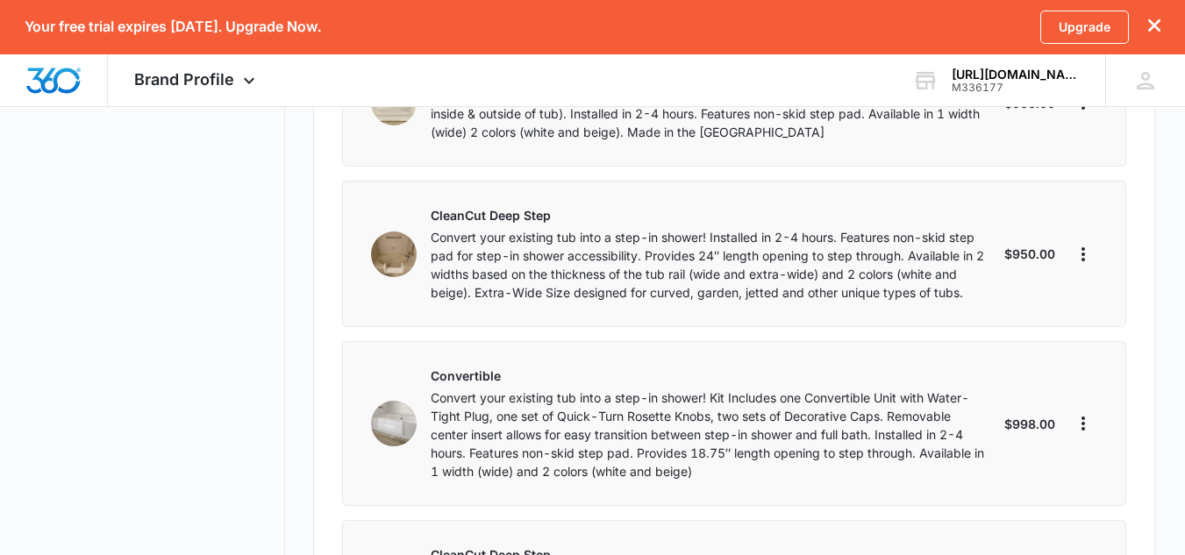
scroll to position [660, 0]
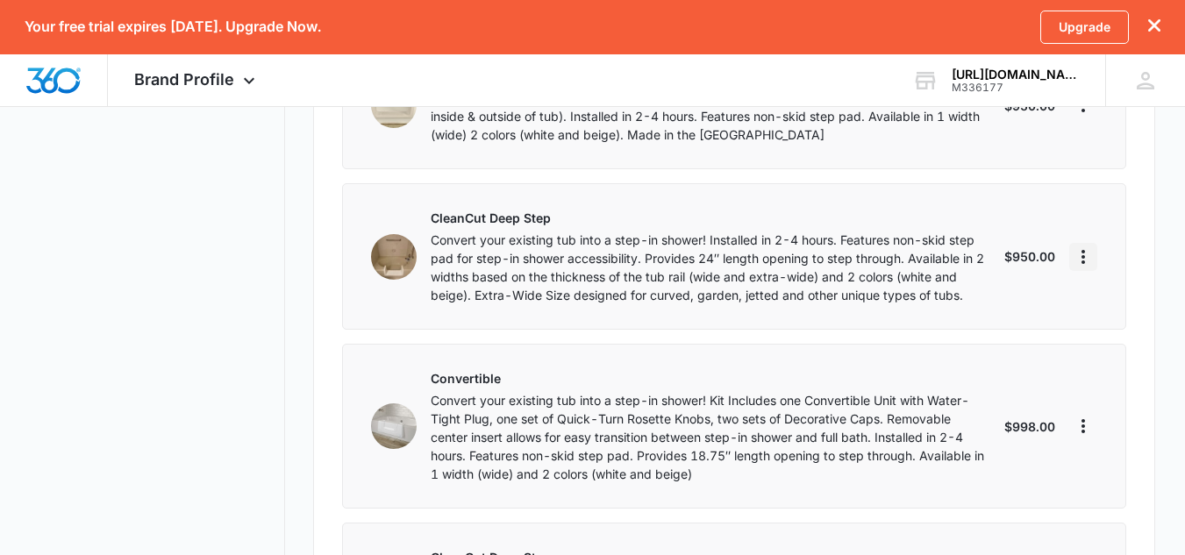
click at [1075, 256] on icon "More" at bounding box center [1083, 256] width 21 height 21
click at [997, 306] on div "Edit" at bounding box center [1006, 306] width 96 height 12
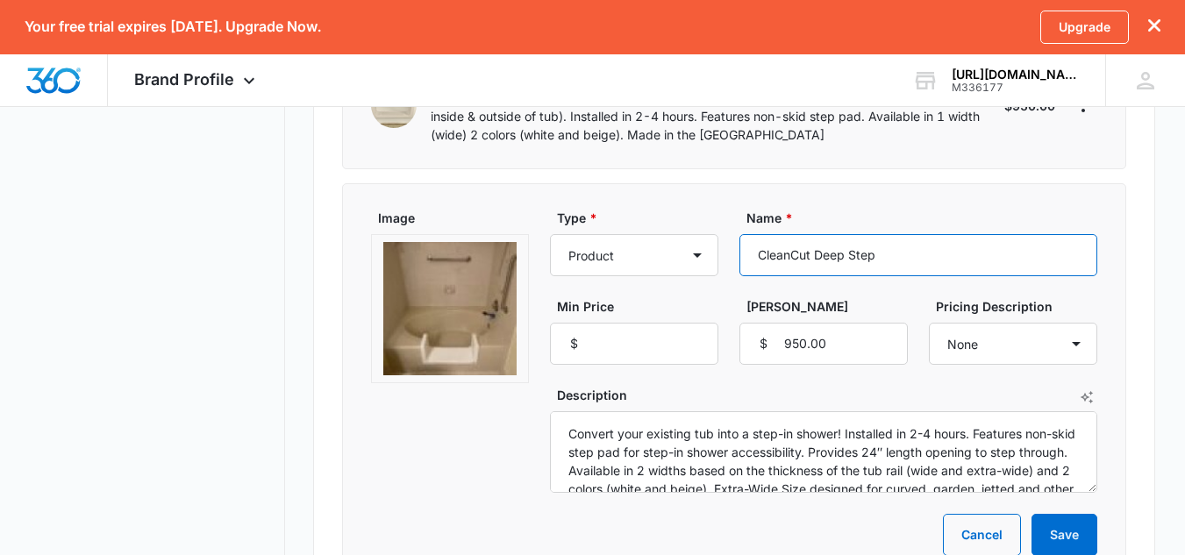
click at [809, 254] on input "CleanCut Deep Step" at bounding box center [918, 255] width 358 height 42
type input "Deep Step"
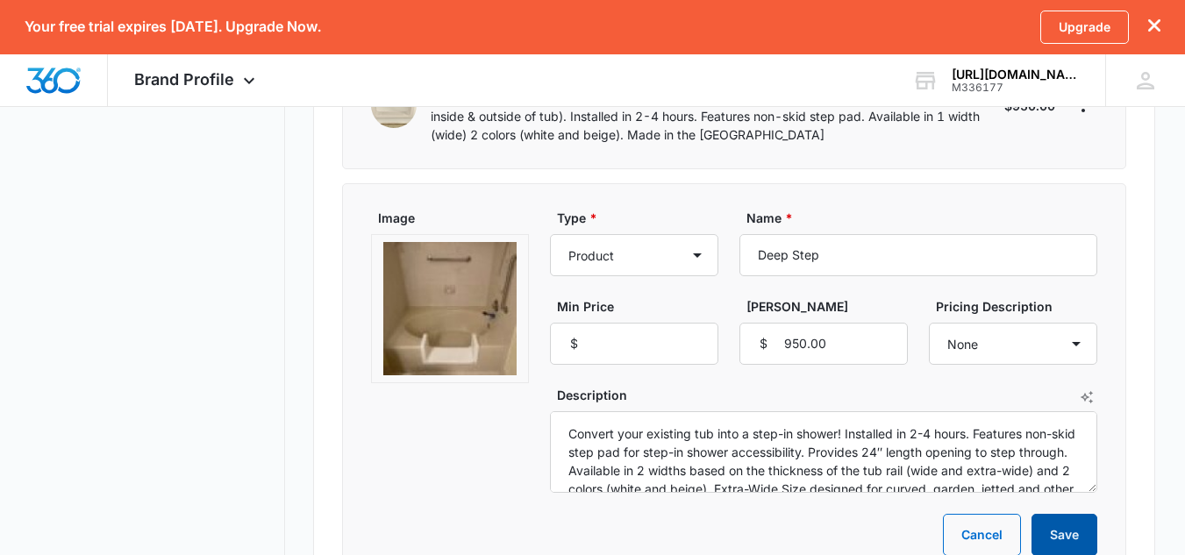
click at [1059, 522] on button "Save" at bounding box center [1065, 535] width 66 height 42
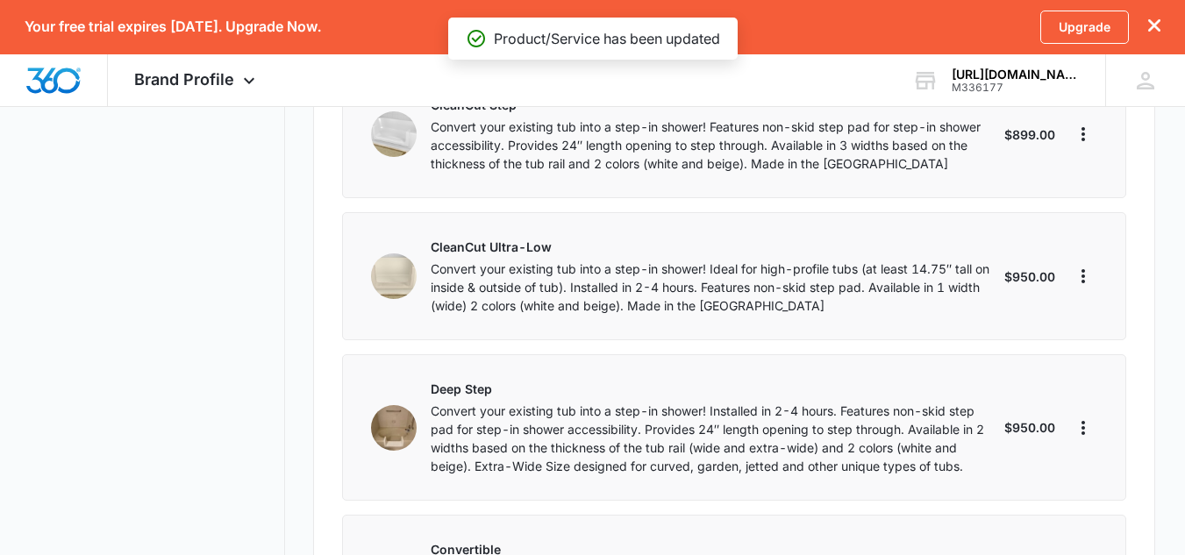
scroll to position [487, 0]
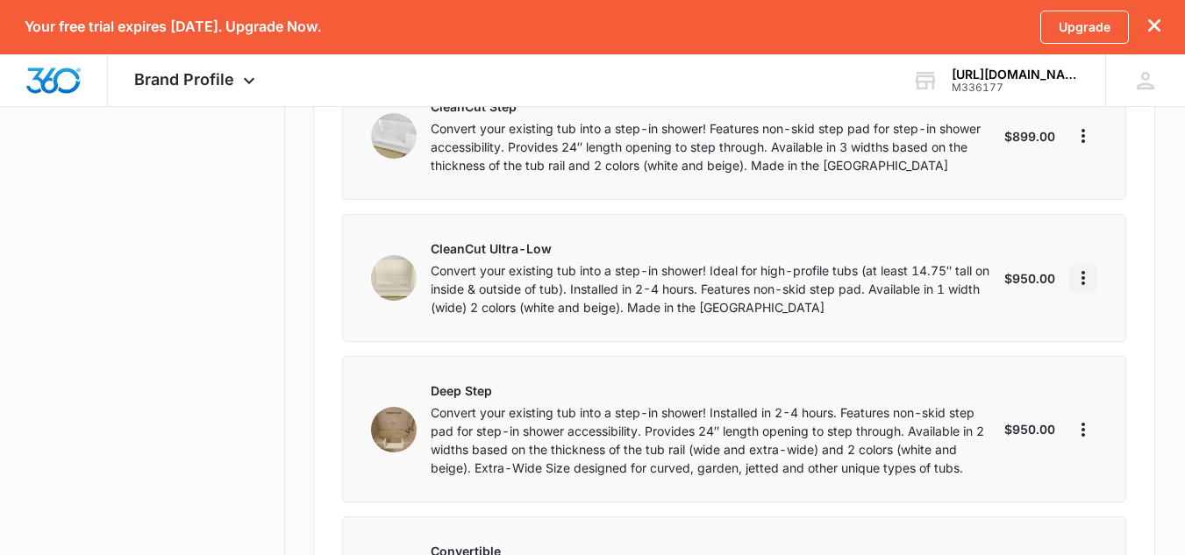
click at [1080, 281] on icon "More" at bounding box center [1083, 278] width 21 height 21
click at [1022, 325] on div "Edit" at bounding box center [1006, 327] width 96 height 12
select select "service"
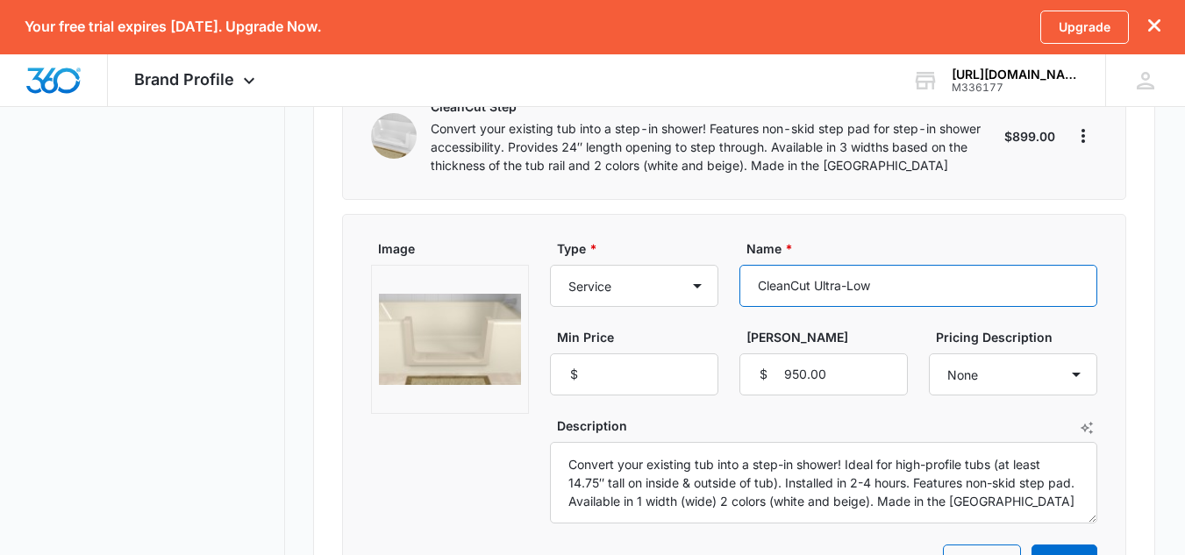
click at [811, 288] on input "CleanCut Ultra-Low" at bounding box center [918, 286] width 358 height 42
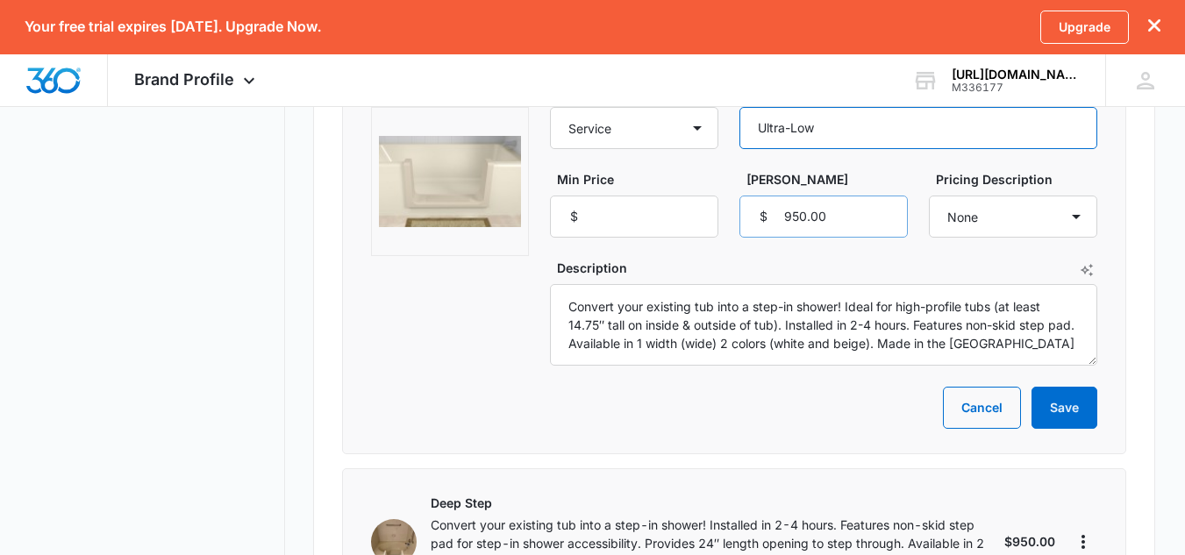
scroll to position [647, 0]
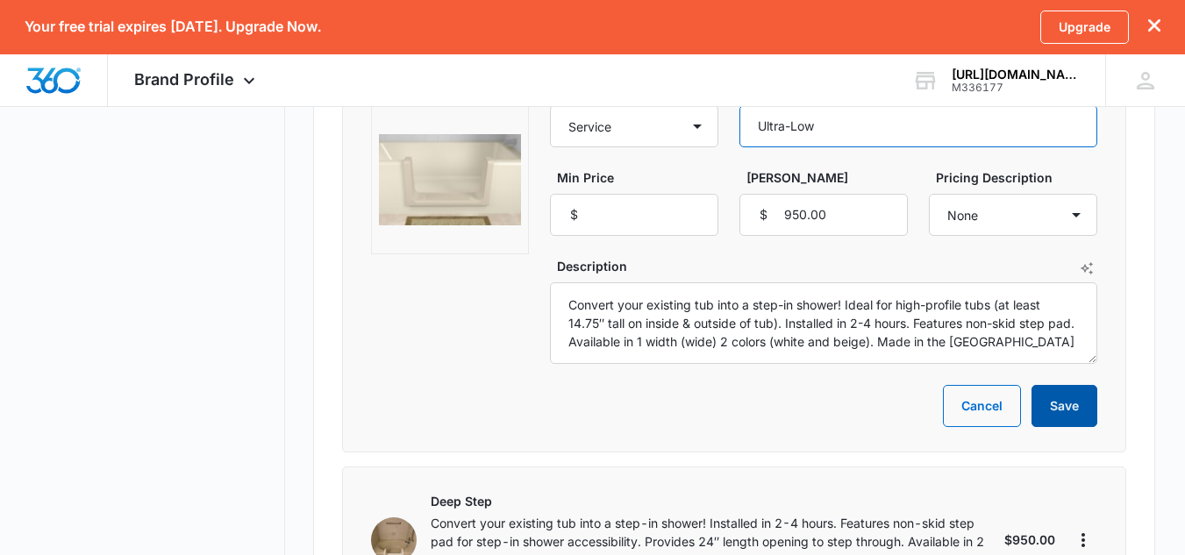
type input "Ultra-Low"
click at [1077, 420] on button "Save" at bounding box center [1065, 406] width 66 height 42
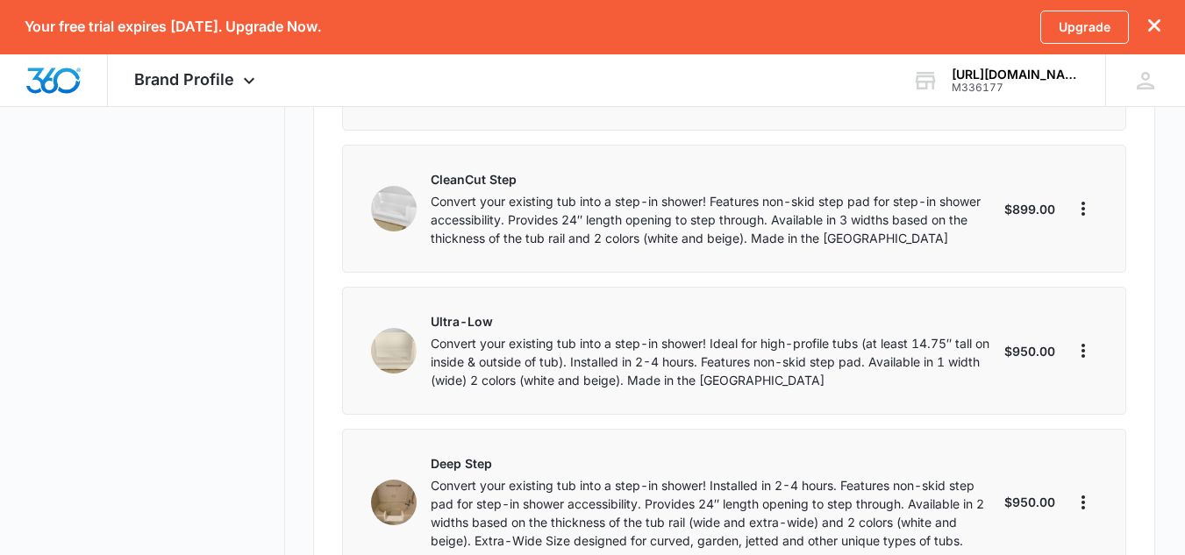
scroll to position [354, 0]
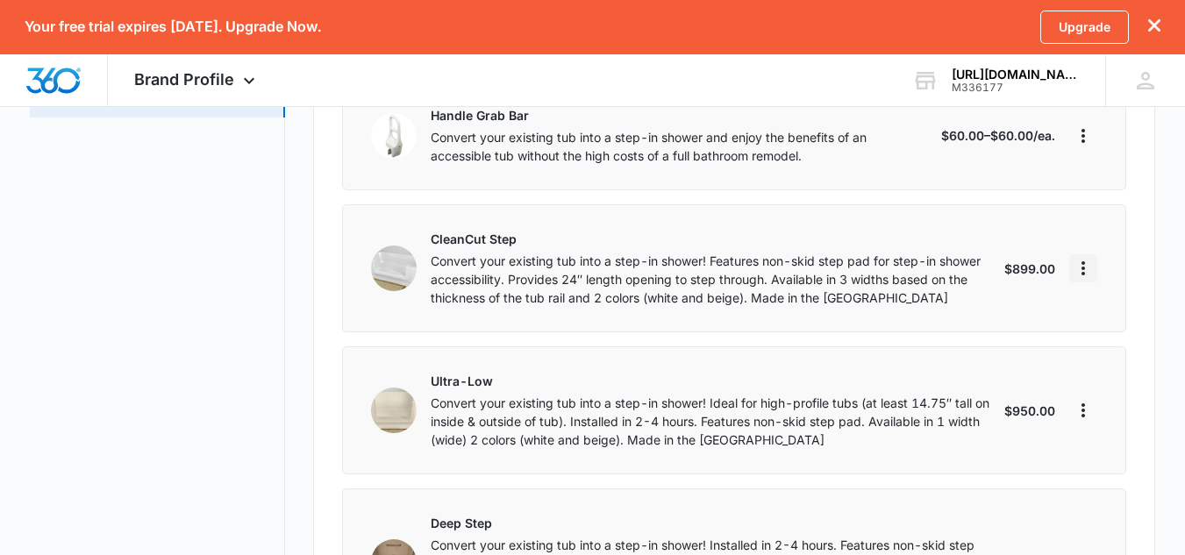
click at [1082, 275] on icon "More" at bounding box center [1083, 268] width 21 height 21
click at [976, 319] on div "Edit" at bounding box center [1006, 317] width 96 height 12
select select "service"
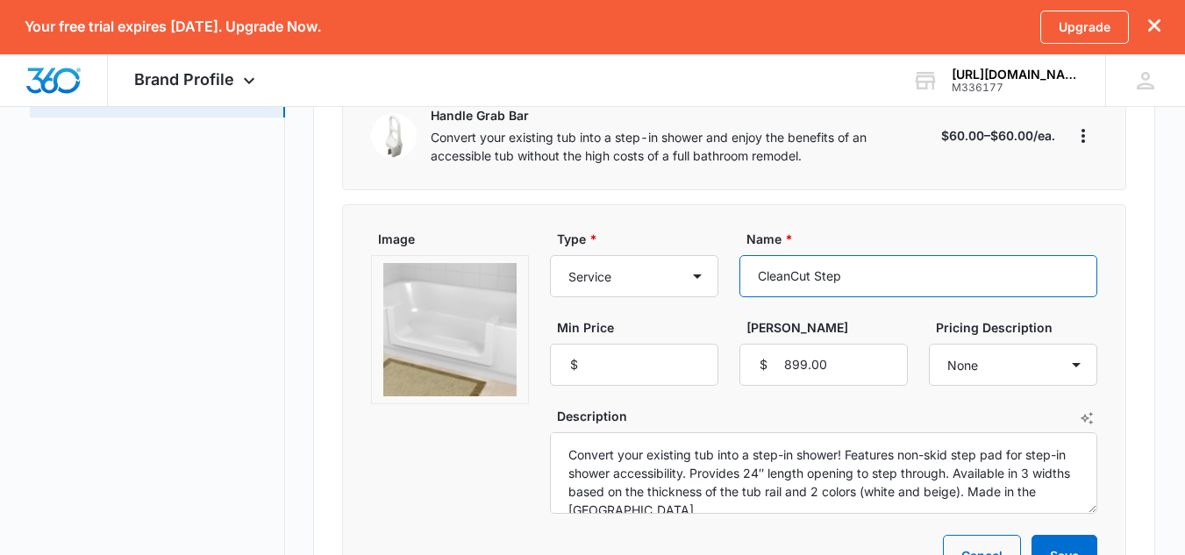
click at [813, 280] on input "CleanCut Step" at bounding box center [918, 276] width 358 height 42
click at [862, 275] on input "Standard Step" at bounding box center [918, 276] width 358 height 42
type input "Standard Step"
click at [869, 246] on label "Name *" at bounding box center [926, 239] width 358 height 18
click at [869, 255] on input "Standard Step" at bounding box center [918, 276] width 358 height 42
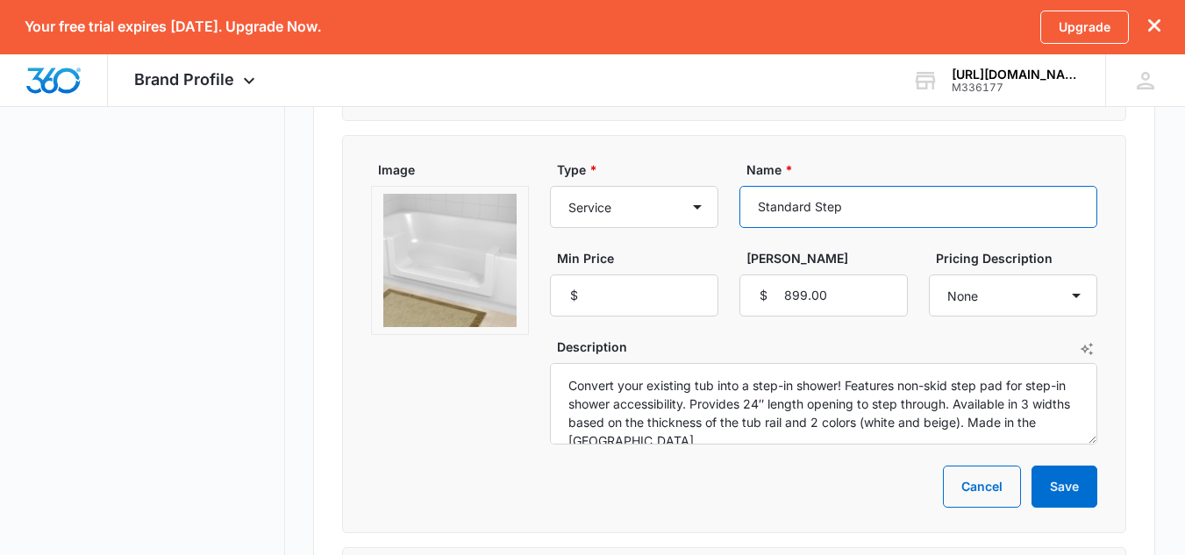
scroll to position [425, 0]
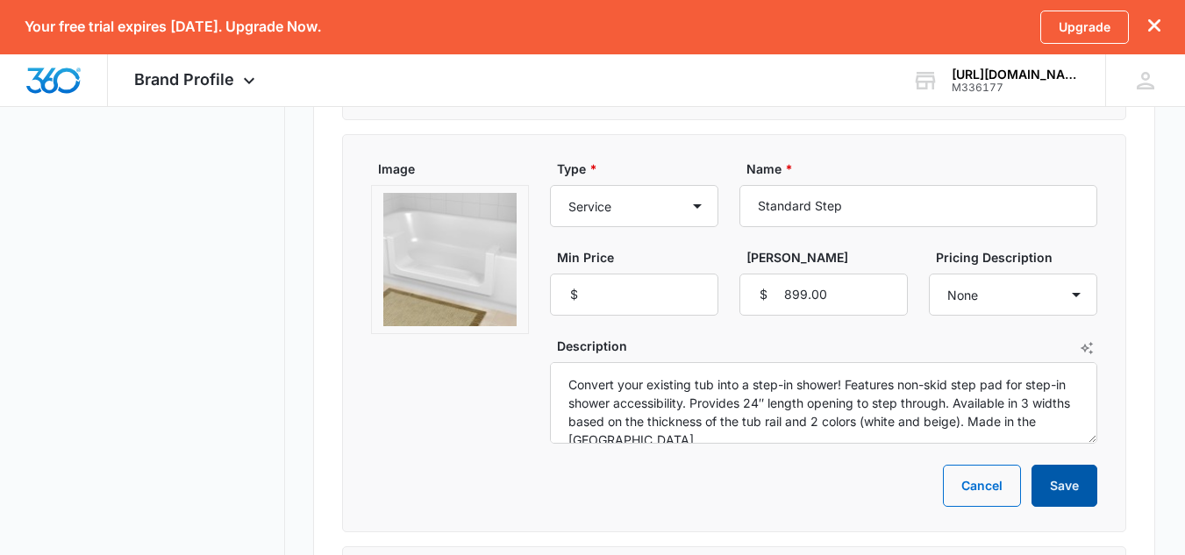
click at [1049, 482] on button "Save" at bounding box center [1065, 486] width 66 height 42
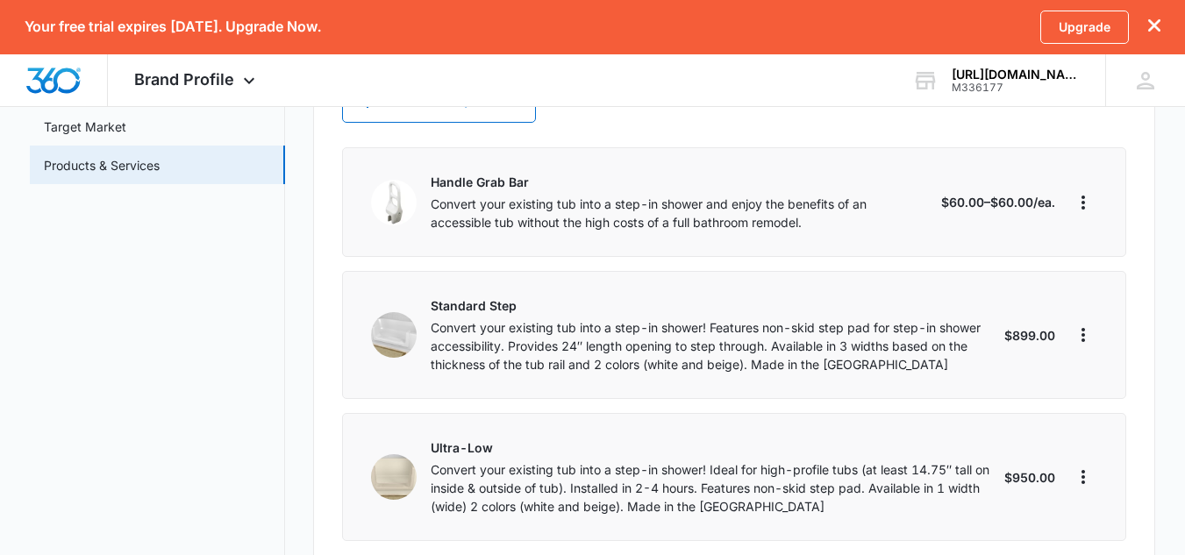
scroll to position [289, 0]
click at [1082, 205] on icon "More" at bounding box center [1083, 201] width 21 height 21
click at [1025, 240] on button "Edit" at bounding box center [1017, 251] width 160 height 26
select select "service"
select select "each"
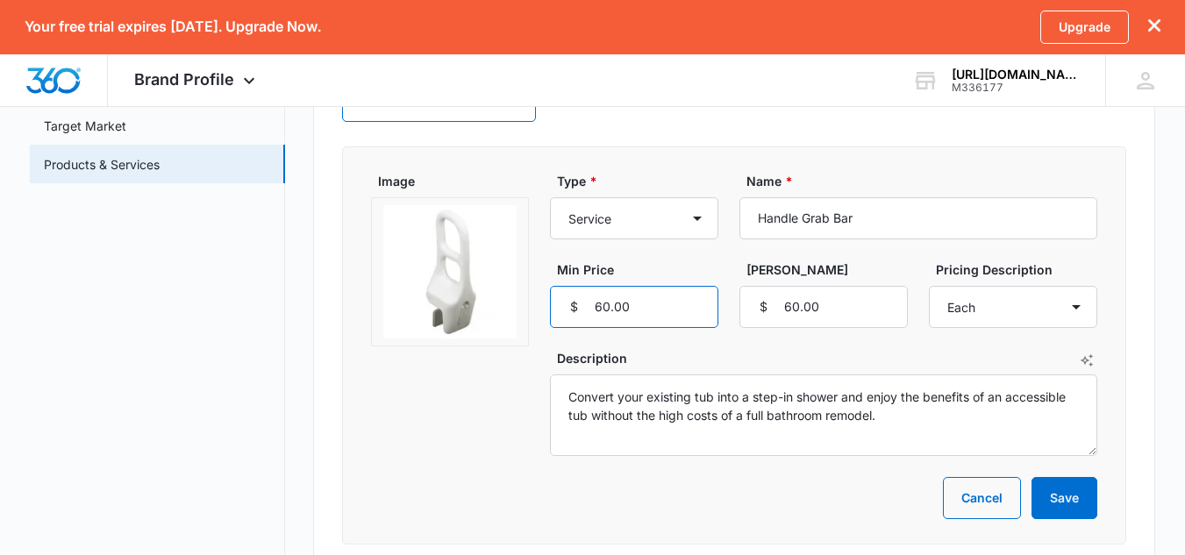
click at [683, 307] on input "60.00" at bounding box center [634, 307] width 168 height 42
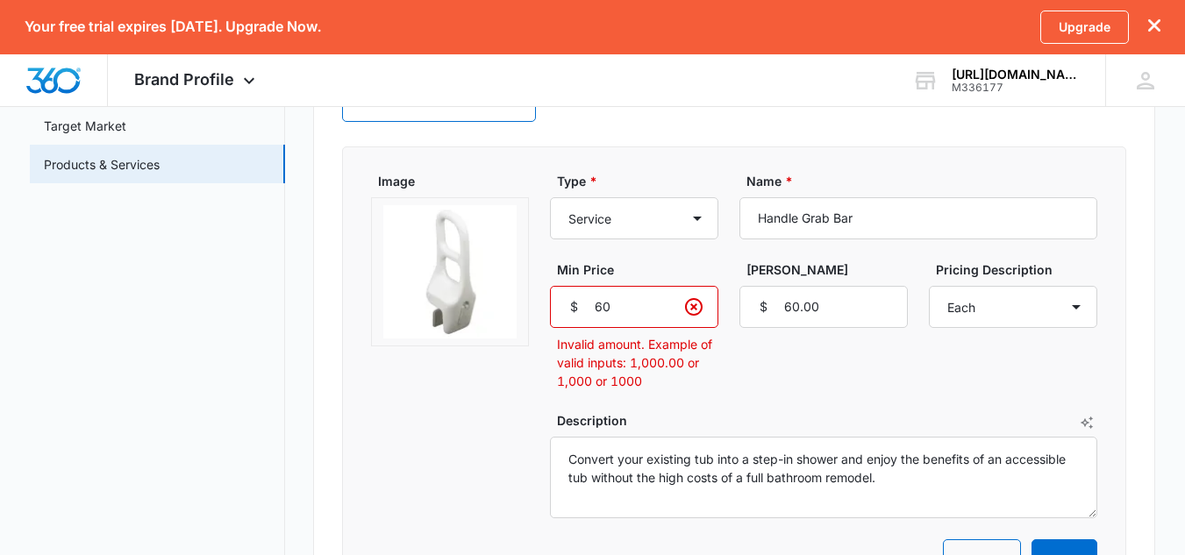
type input "6"
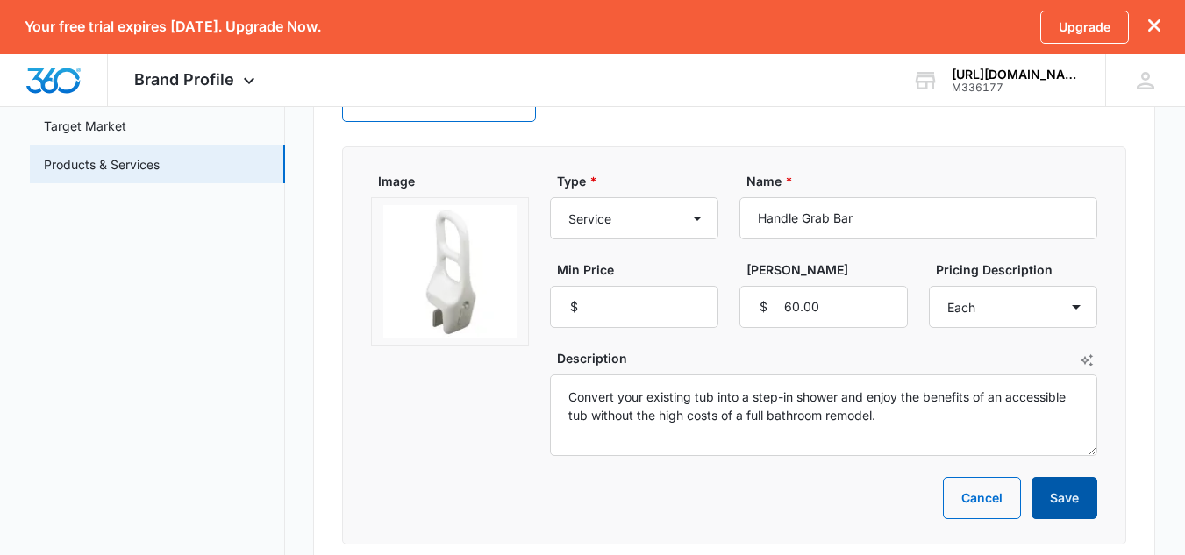
click at [1055, 504] on button "Save" at bounding box center [1065, 498] width 66 height 42
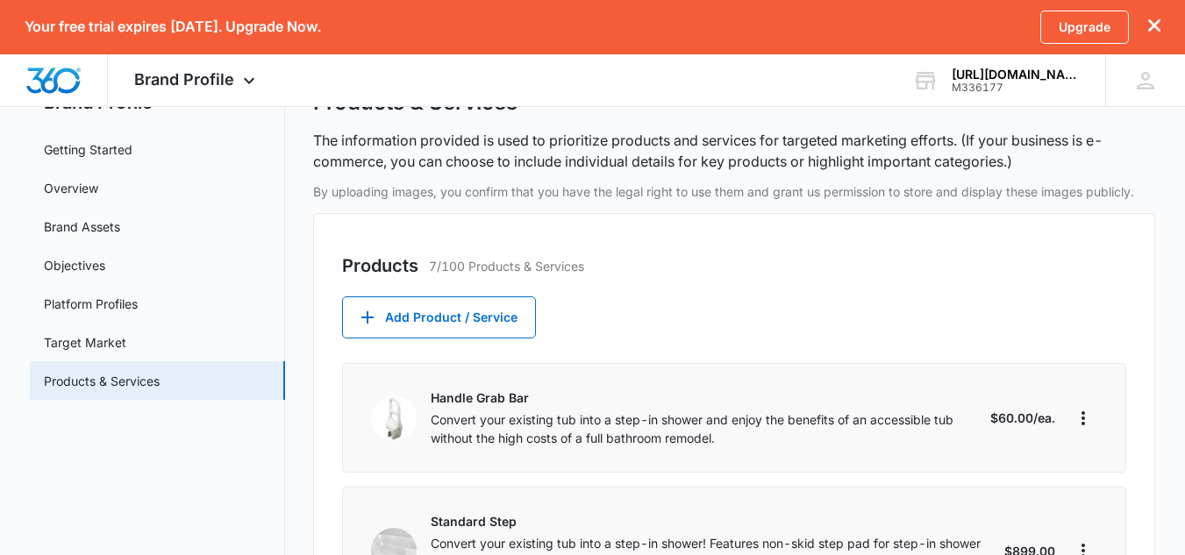
scroll to position [71, 0]
click at [108, 237] on link "Brand Assets" at bounding box center [82, 227] width 76 height 18
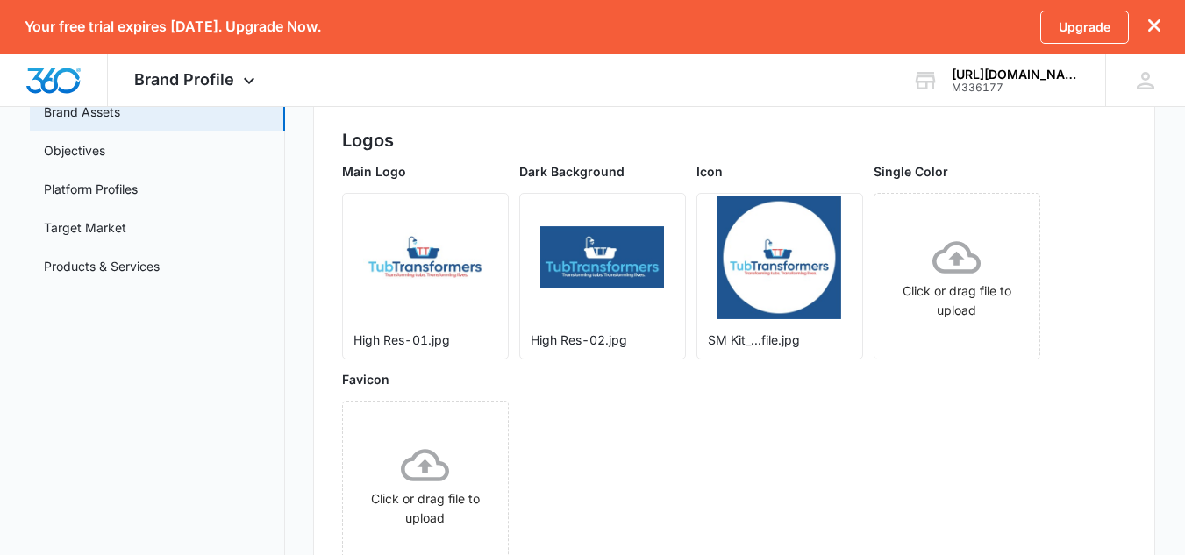
scroll to position [191, 0]
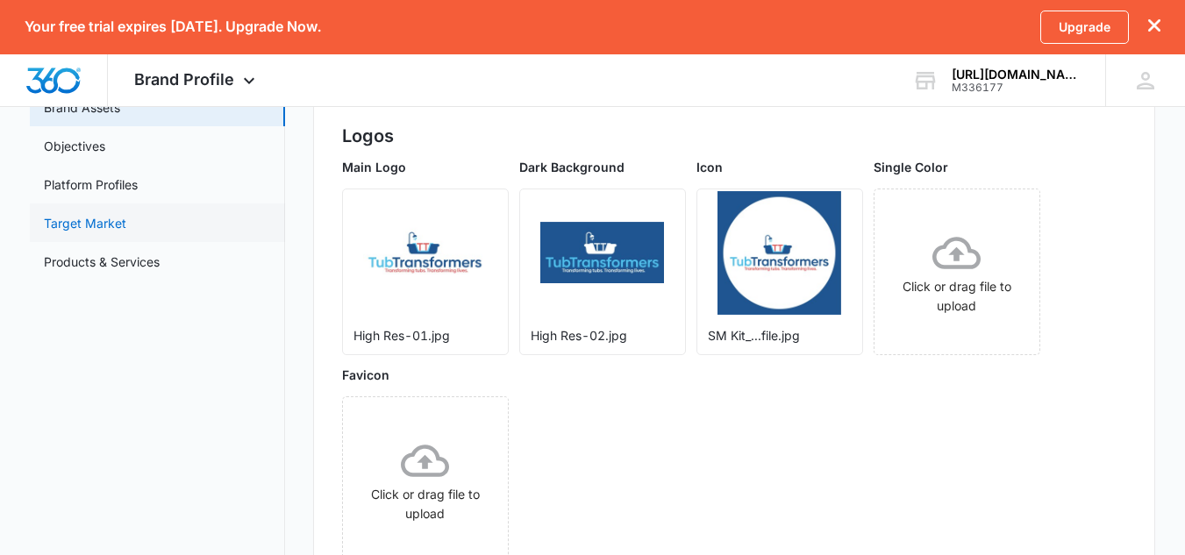
click at [126, 218] on link "Target Market" at bounding box center [85, 223] width 82 height 18
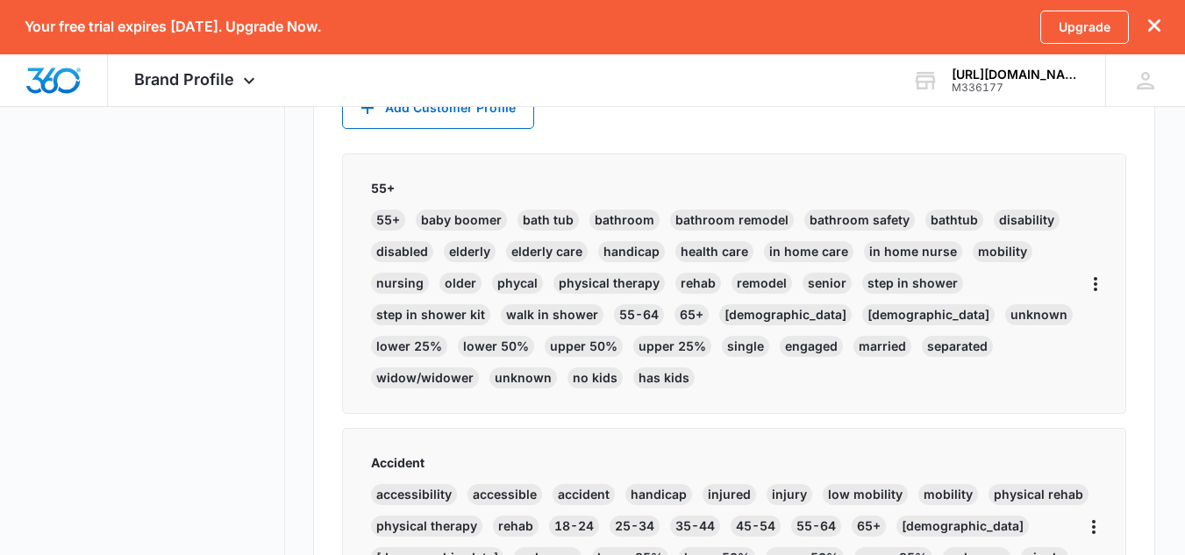
scroll to position [730, 0]
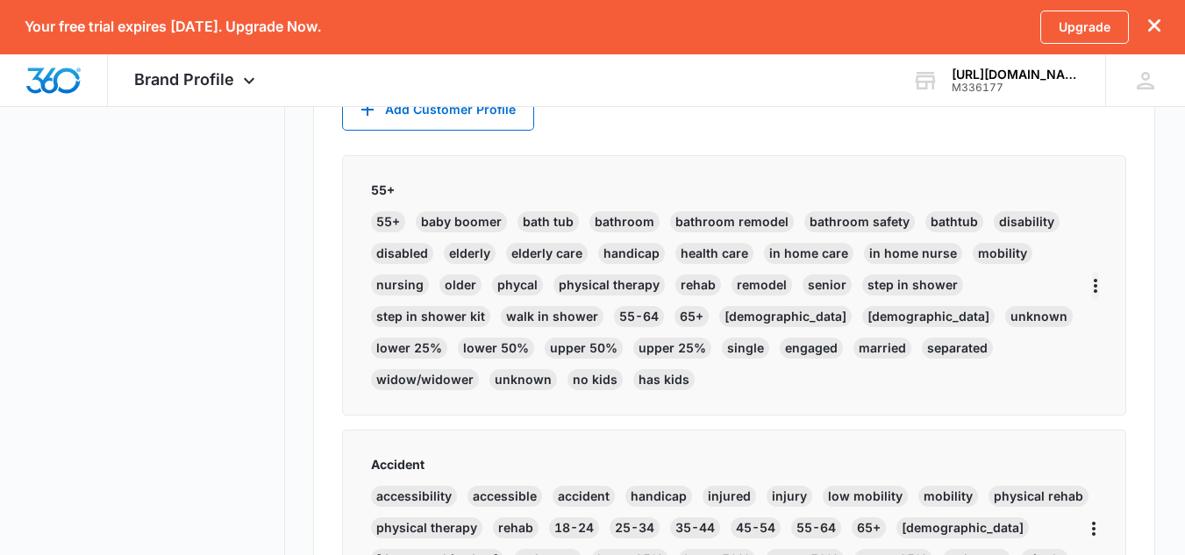
click at [1103, 275] on icon "More" at bounding box center [1095, 285] width 21 height 21
click at [1039, 325] on div "Edit" at bounding box center [1036, 319] width 37 height 12
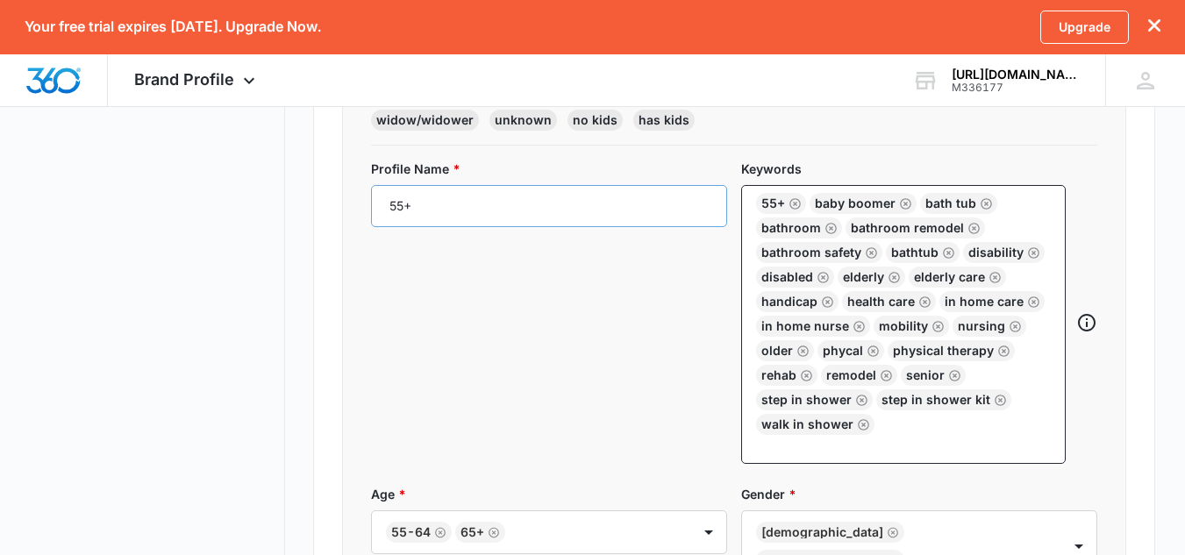
scroll to position [990, 0]
click at [909, 425] on div "55+ baby boomer bath tub bathroom bathroom remodel bathroom safety bathtub disa…" at bounding box center [903, 323] width 325 height 279
click at [915, 434] on input "text" at bounding box center [905, 444] width 291 height 21
type input "accessibility"
click at [857, 439] on div "Profile Name * 55+ Keywords 55+ baby boomer bath tub bathroom bathroom remodel …" at bounding box center [734, 321] width 726 height 325
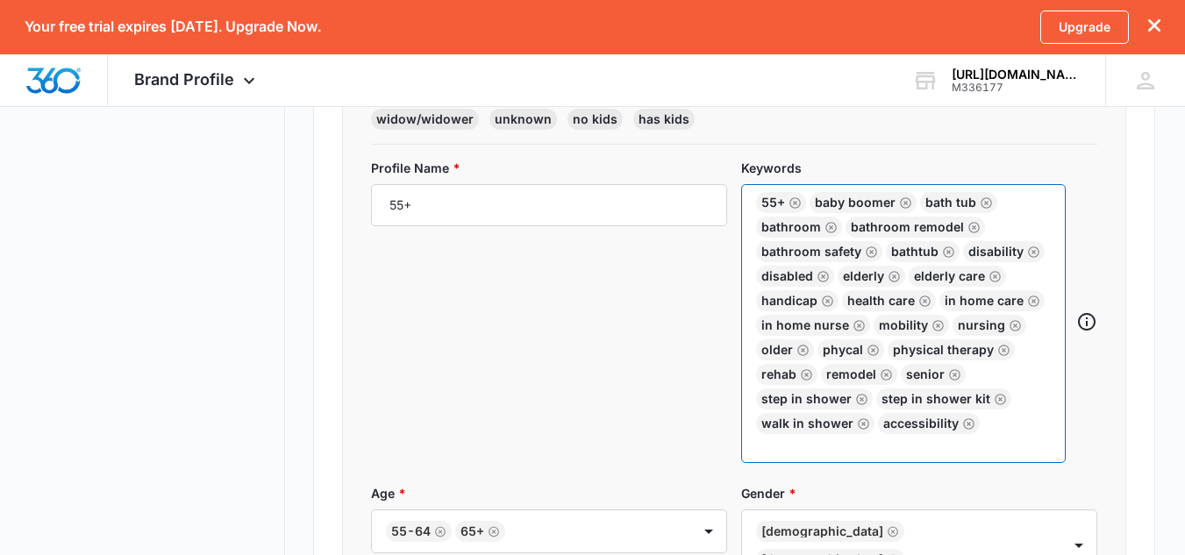
click at [832, 434] on input "text" at bounding box center [905, 444] width 291 height 21
type input "accessible"
click at [840, 455] on form "Profile Name * 55+ Keywords 55+ baby boomer bath tub bathroom bathroom remodel …" at bounding box center [734, 505] width 726 height 693
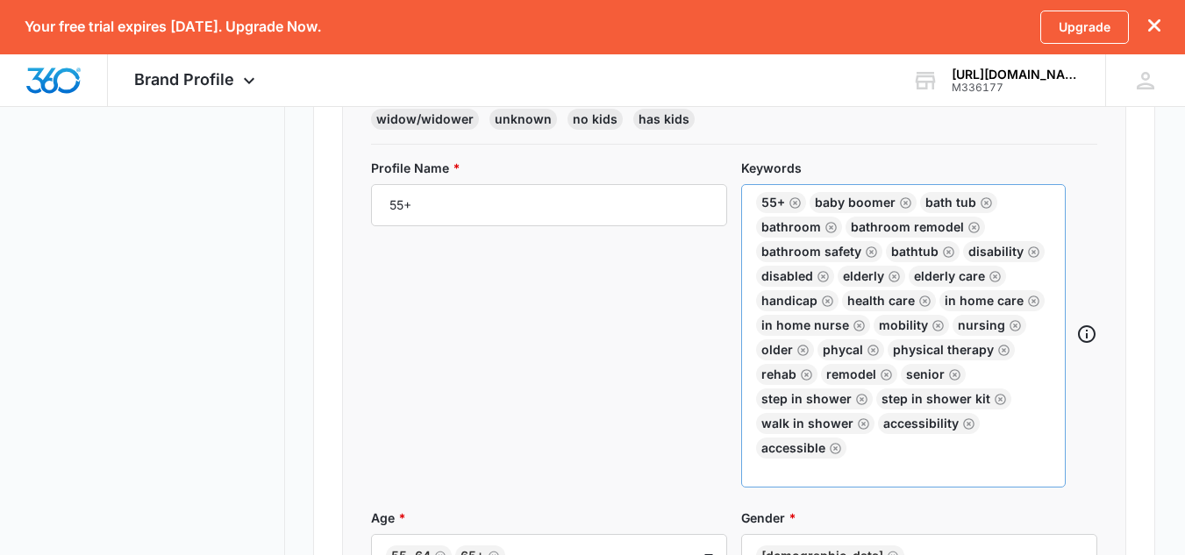
click at [862, 422] on div "55+ baby boomer bath tub bathroom bathroom remodel bathroom safety bathtub disa…" at bounding box center [903, 325] width 295 height 267
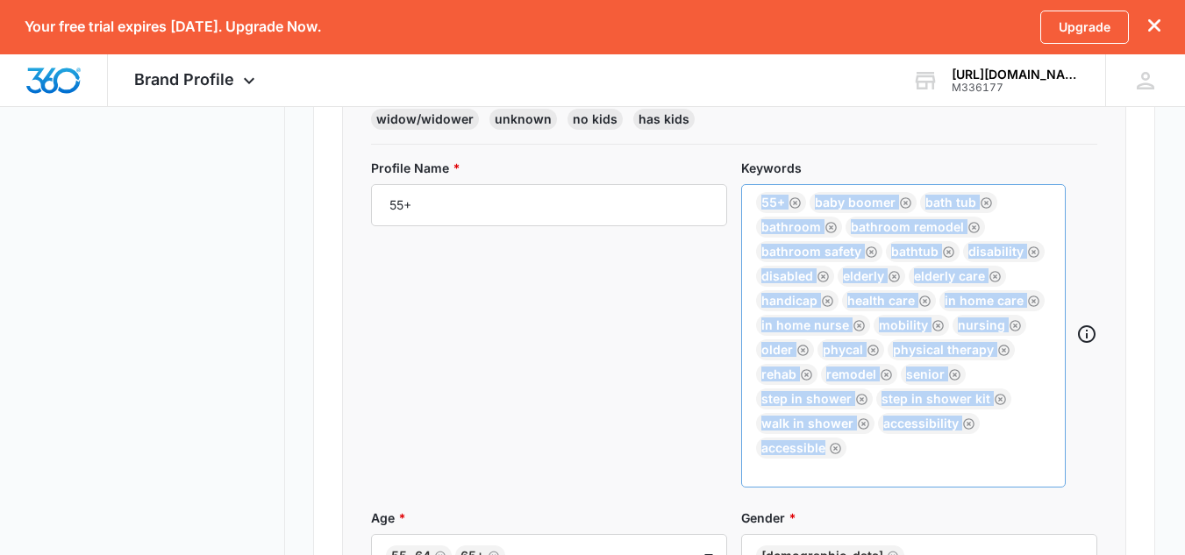
click at [862, 422] on div "55+ baby boomer bath tub bathroom bathroom remodel bathroom safety bathtub disa…" at bounding box center [903, 325] width 295 height 267
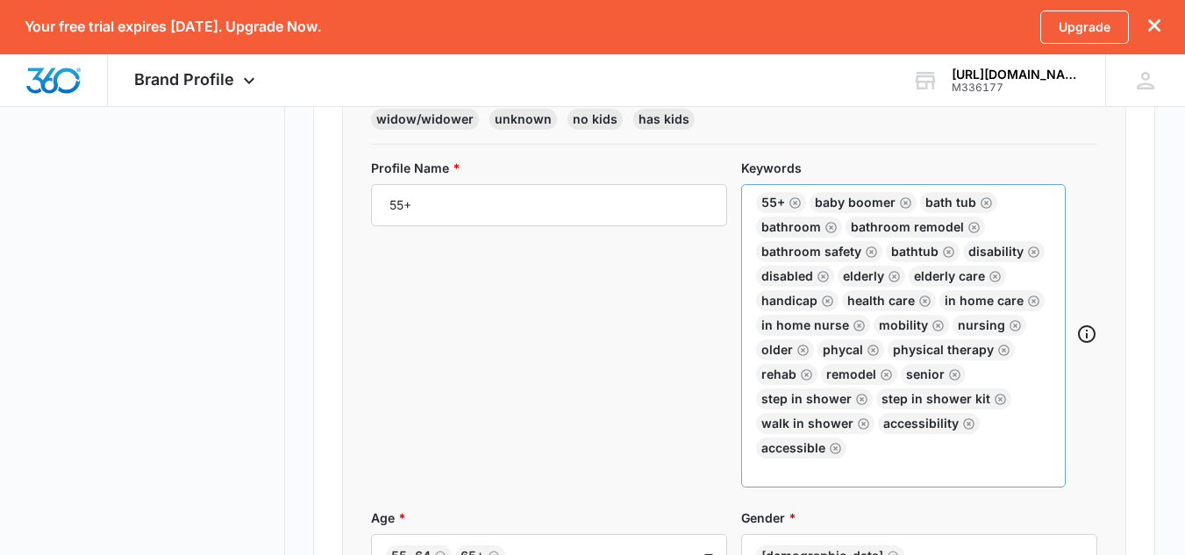
click at [877, 423] on div "55+ baby boomer bath tub bathroom bathroom remodel bathroom safety bathtub disa…" at bounding box center [903, 325] width 295 height 267
click at [885, 459] on input "text" at bounding box center [905, 469] width 291 height 21
click at [908, 459] on input "occupational ther" at bounding box center [905, 469] width 291 height 21
type input "occupational therapist"
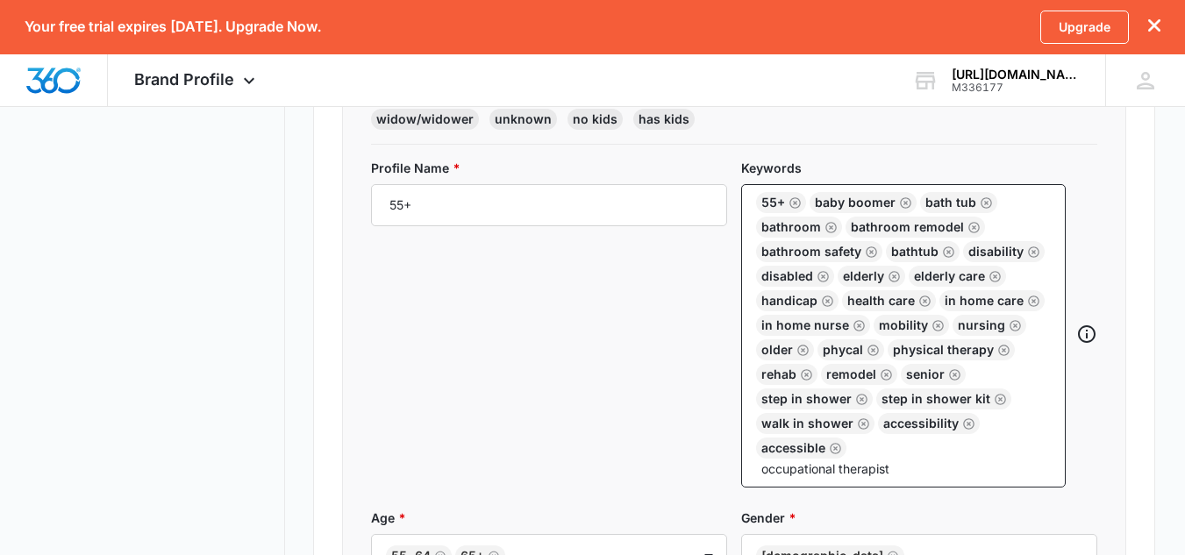
click at [852, 470] on div "Profile Name * 55+ Keywords 55+ baby boomer bath tub bathroom bathroom remodel …" at bounding box center [734, 334] width 726 height 350
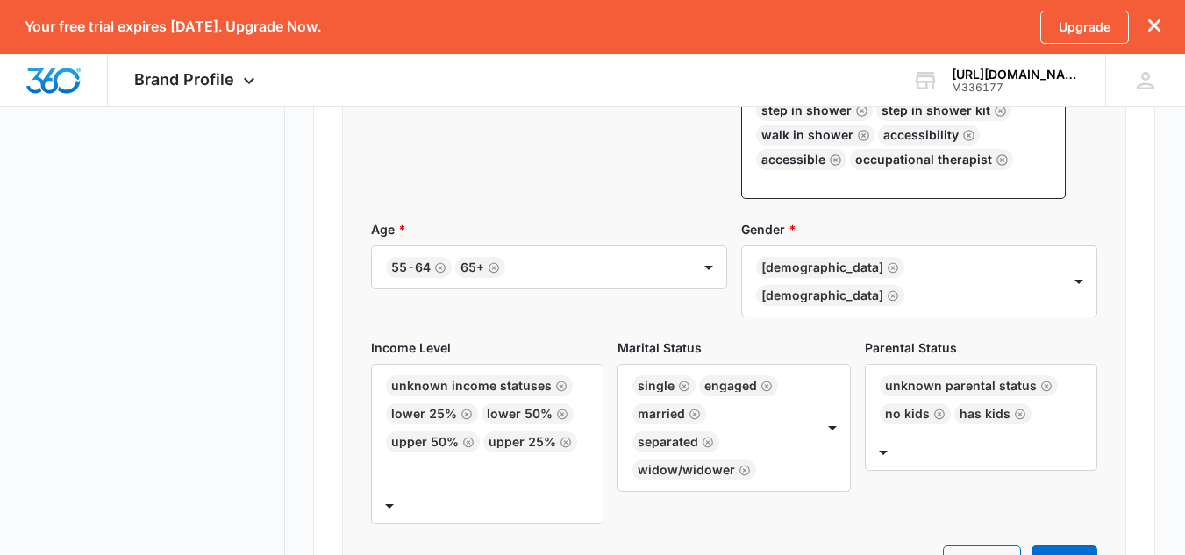
scroll to position [1280, 0]
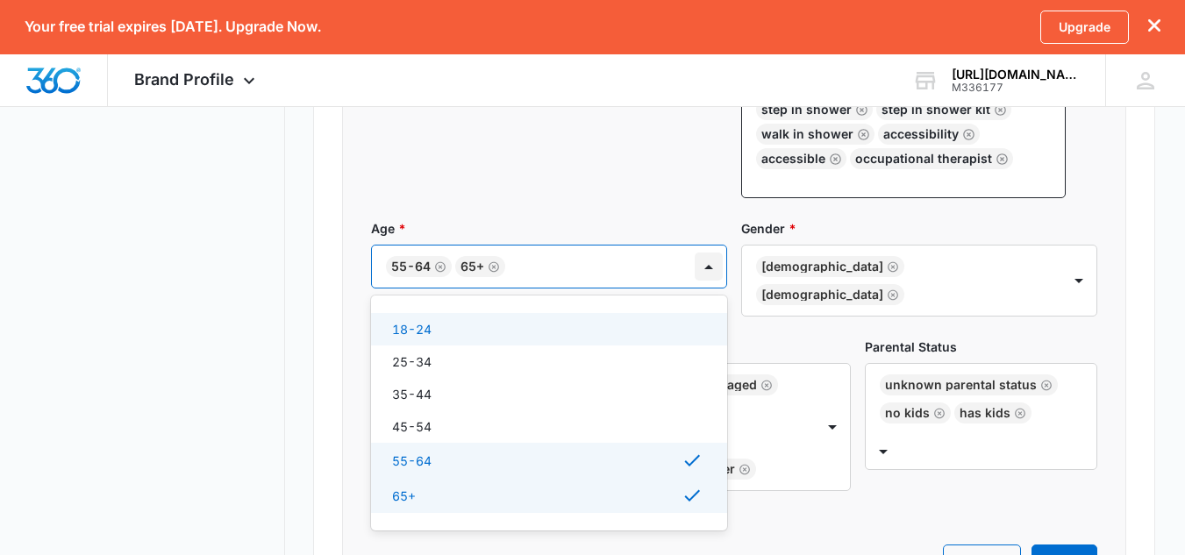
click at [716, 253] on div at bounding box center [709, 267] width 28 height 28
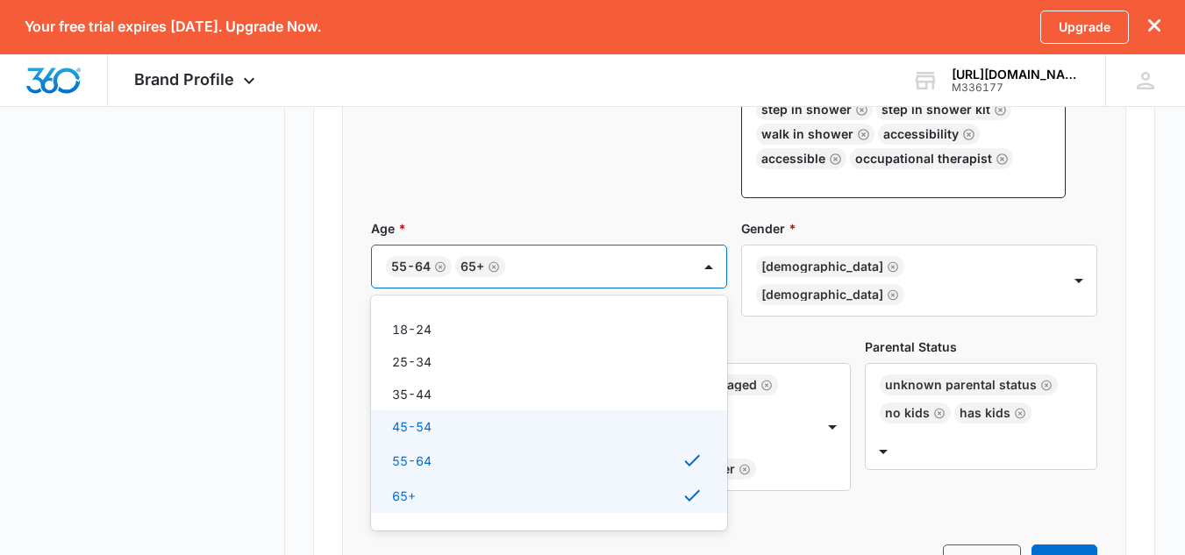
click at [555, 418] on div "45-54" at bounding box center [547, 427] width 311 height 18
click at [540, 411] on div "45-54" at bounding box center [549, 428] width 356 height 35
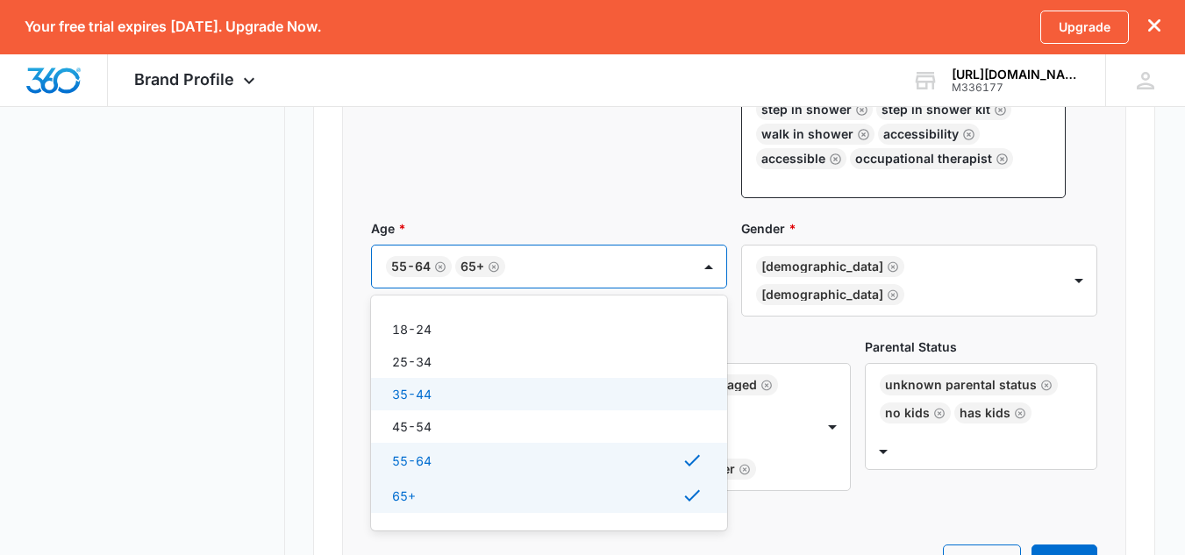
click at [539, 385] on div "35-44" at bounding box center [547, 394] width 311 height 18
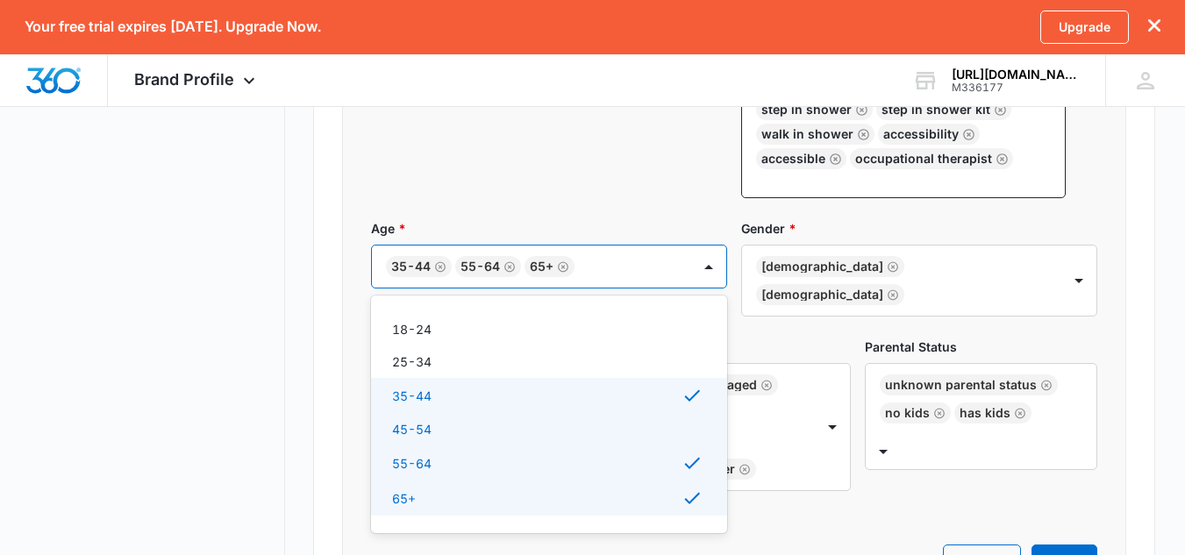
click at [540, 413] on div "45-54" at bounding box center [549, 429] width 356 height 32
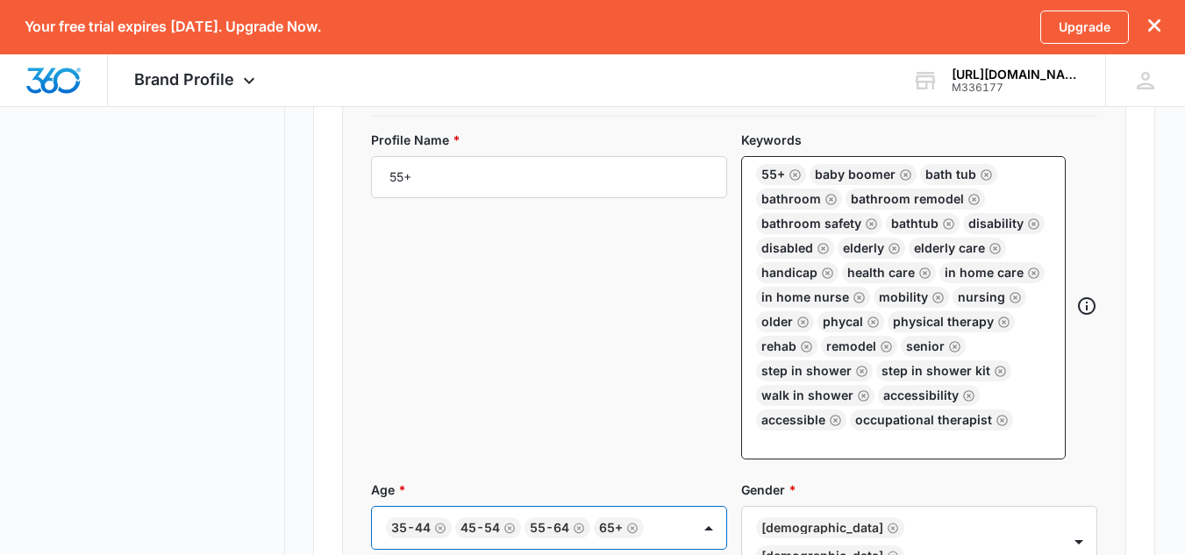
scroll to position [1018, 0]
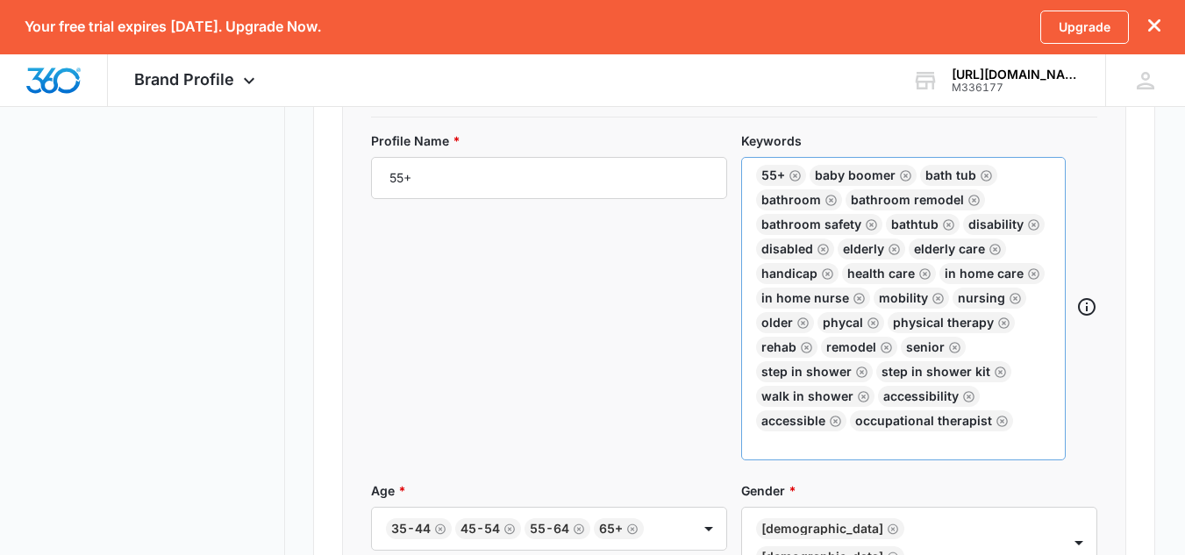
click at [1032, 390] on div "55+ baby boomer bath tub bathroom bathroom remodel bathroom safety bathtub disa…" at bounding box center [903, 298] width 295 height 267
click at [871, 432] on input "text" at bounding box center [905, 442] width 291 height 21
type input "care giver"
click at [859, 453] on form "Profile Name * 55+ Keywords 55+ baby boomer bath tub bathroom bathroom remodel …" at bounding box center [734, 491] width 726 height 718
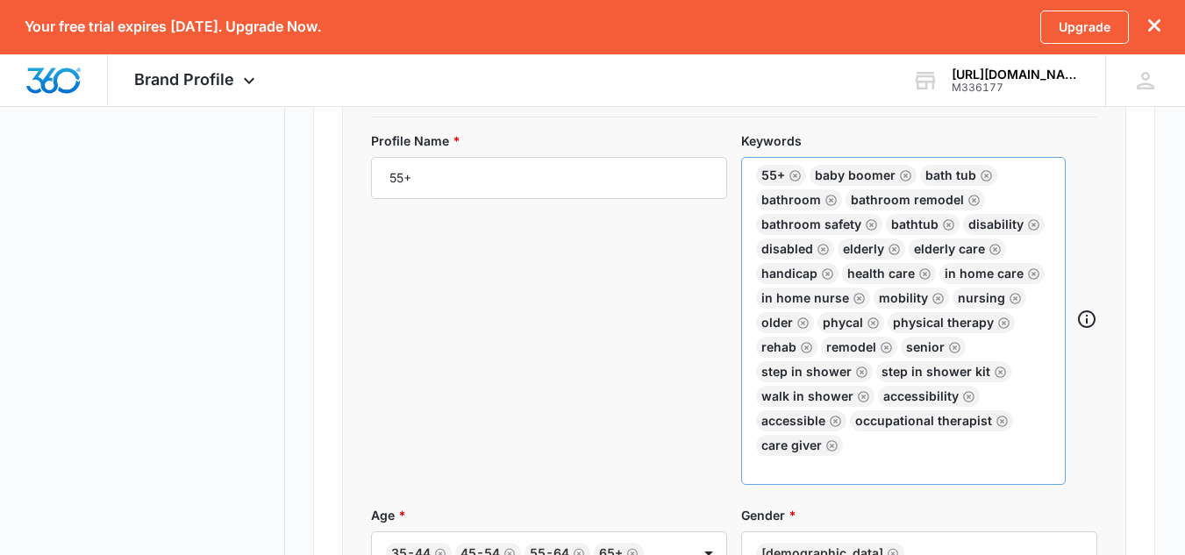
click at [875, 407] on div "55+ baby boomer bath tub bathroom bathroom remodel bathroom safety bathtub disa…" at bounding box center [903, 310] width 295 height 291
click at [870, 418] on div "55+ baby boomer bath tub bathroom bathroom remodel bathroom safety bathtub disa…" at bounding box center [903, 310] width 295 height 291
click at [864, 419] on div "55+ baby boomer bath tub bathroom bathroom remodel bathroom safety bathtub disa…" at bounding box center [903, 310] width 295 height 291
click at [812, 456] on input "text" at bounding box center [905, 466] width 291 height 21
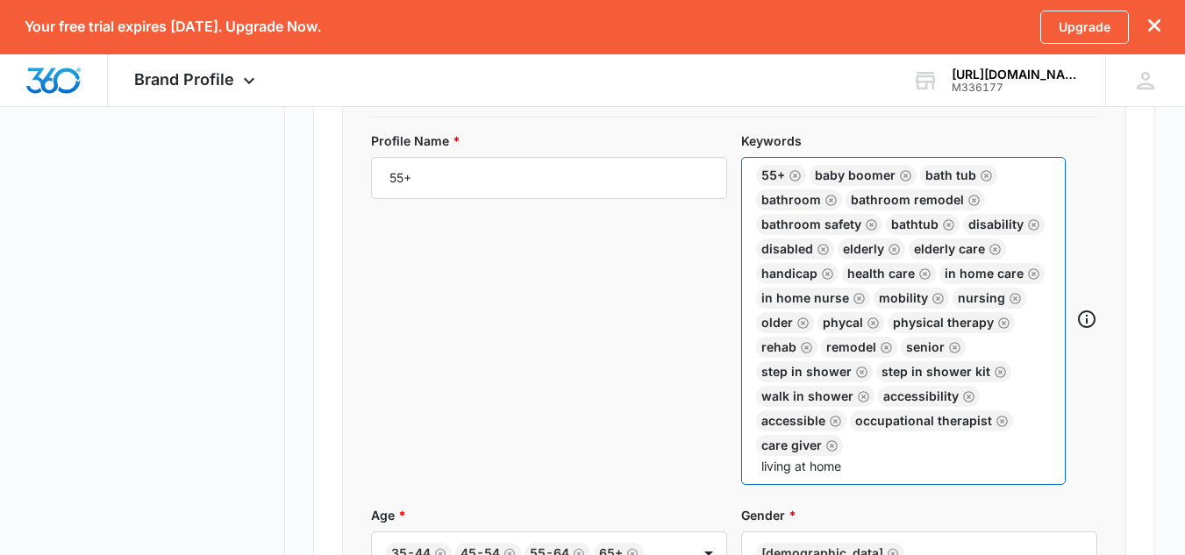
type input "living at home"
click at [871, 471] on div "Profile Name * 55+ Keywords 55+ baby boomer bath tub bathroom bathroom remodel …" at bounding box center [734, 319] width 726 height 375
click at [860, 456] on input "text" at bounding box center [905, 466] width 291 height 21
type input "medi-cal"
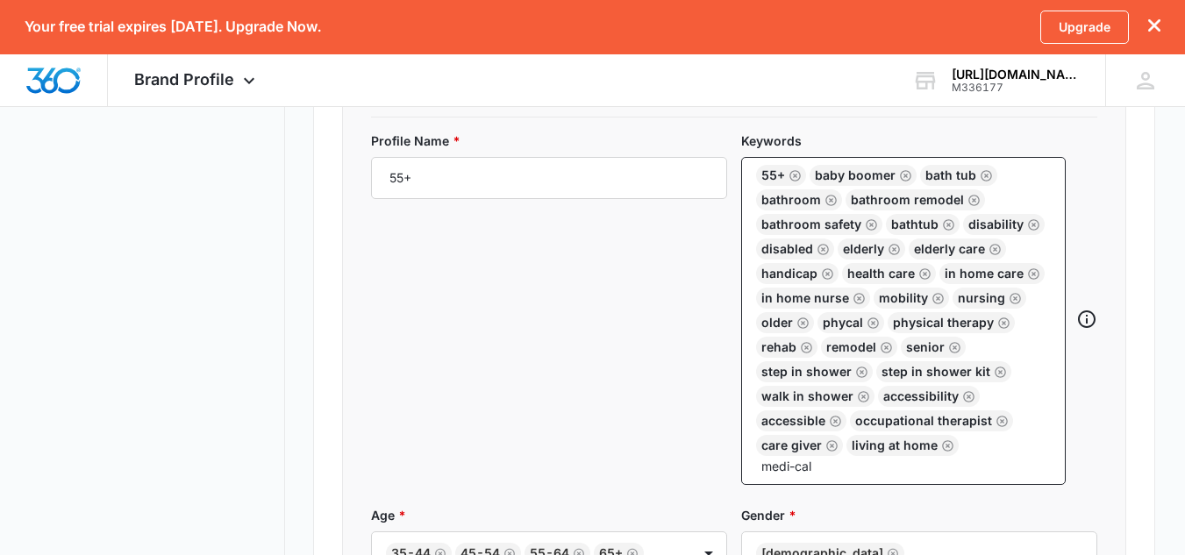
click at [851, 461] on div "Profile Name * 55+ Keywords 55+ baby boomer bath tub bathroom bathroom remodel …" at bounding box center [734, 319] width 726 height 375
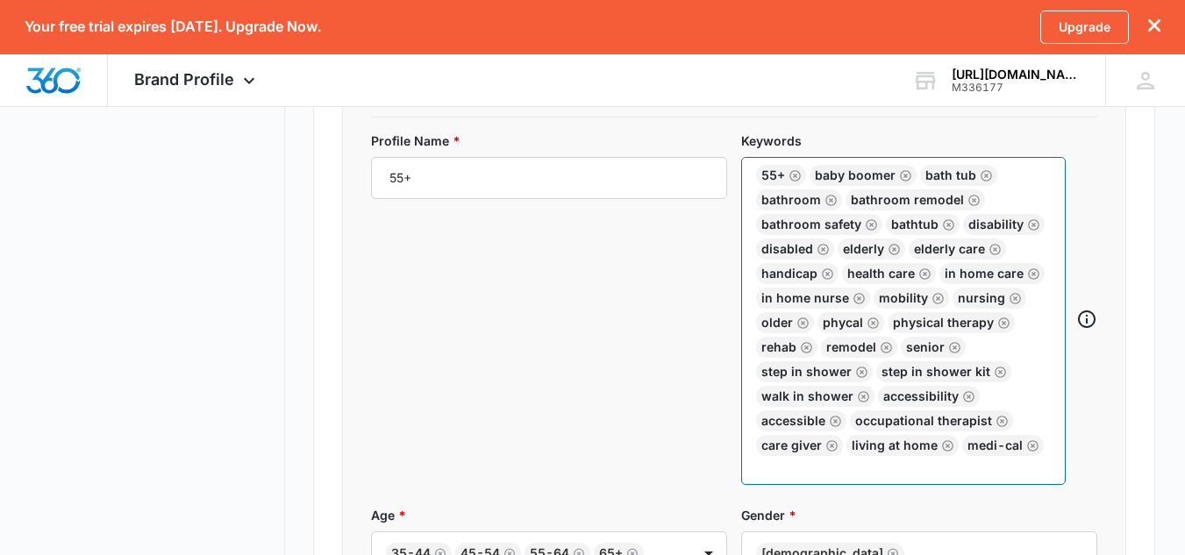
click at [854, 456] on input "text" at bounding box center [905, 466] width 291 height 21
type input "retirement"
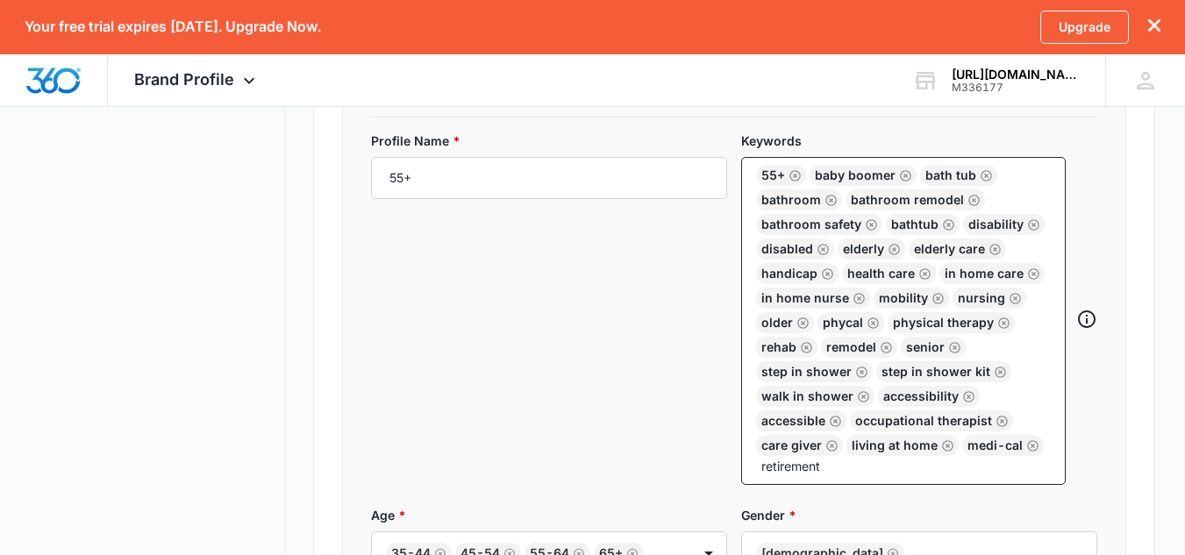
click at [855, 473] on div "Profile Name * 55+ Keywords 55+ baby boomer bath tub bathroom bathroom remodel …" at bounding box center [734, 319] width 726 height 375
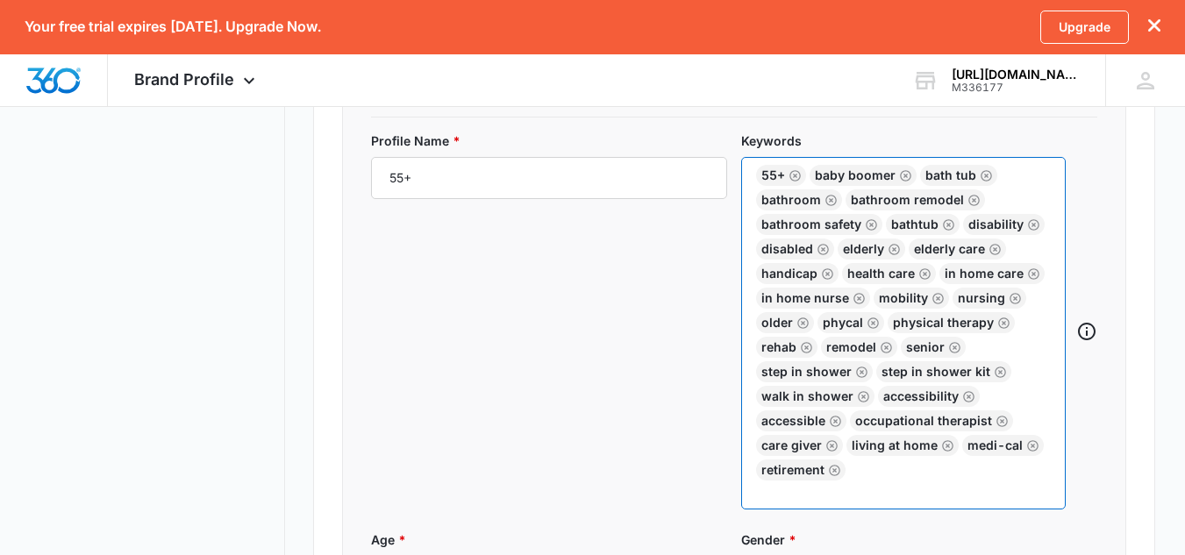
click at [872, 481] on input "text" at bounding box center [905, 491] width 291 height 21
type input "assisted living"
click at [872, 477] on div "55+ baby boomer bath tub bathroom bathroom remodel bathroom safety bathtub disa…" at bounding box center [903, 333] width 325 height 353
click at [866, 481] on input "text" at bounding box center [905, 491] width 291 height 21
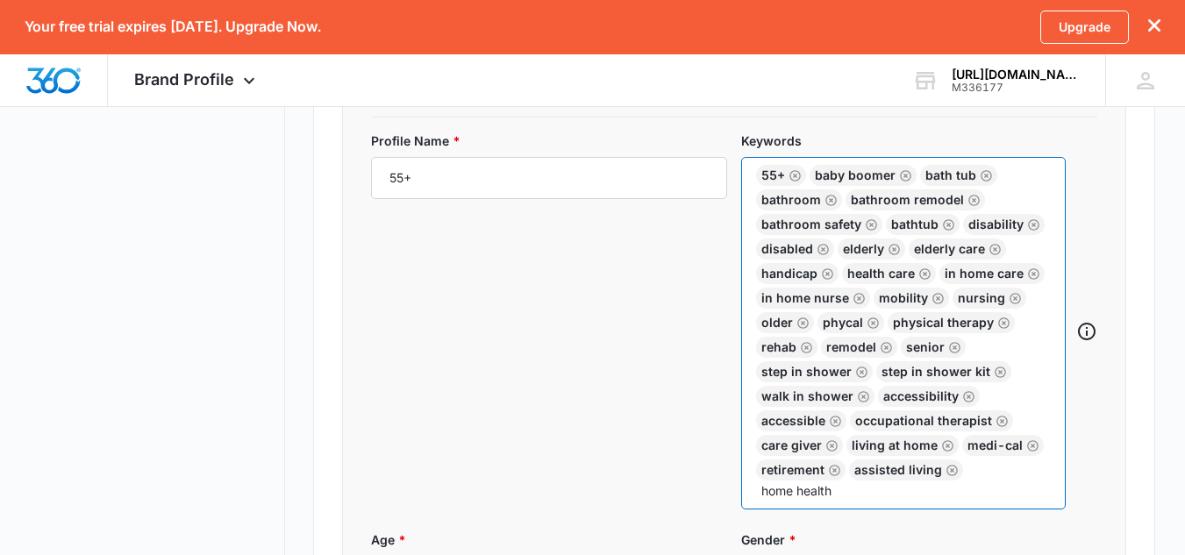
type input "home health"
click at [899, 510] on form "Profile Name * 55+ Keywords 55+ baby boomer bath tub bathroom bathroom remodel …" at bounding box center [734, 515] width 726 height 767
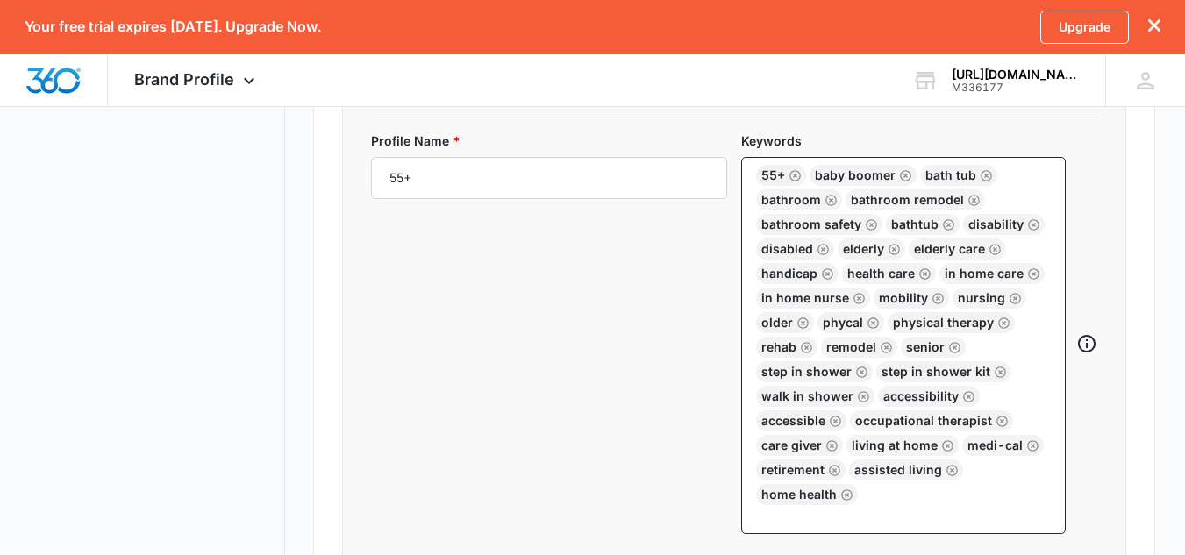
click at [472, 257] on div "Profile Name * 55+" at bounding box center [549, 333] width 356 height 403
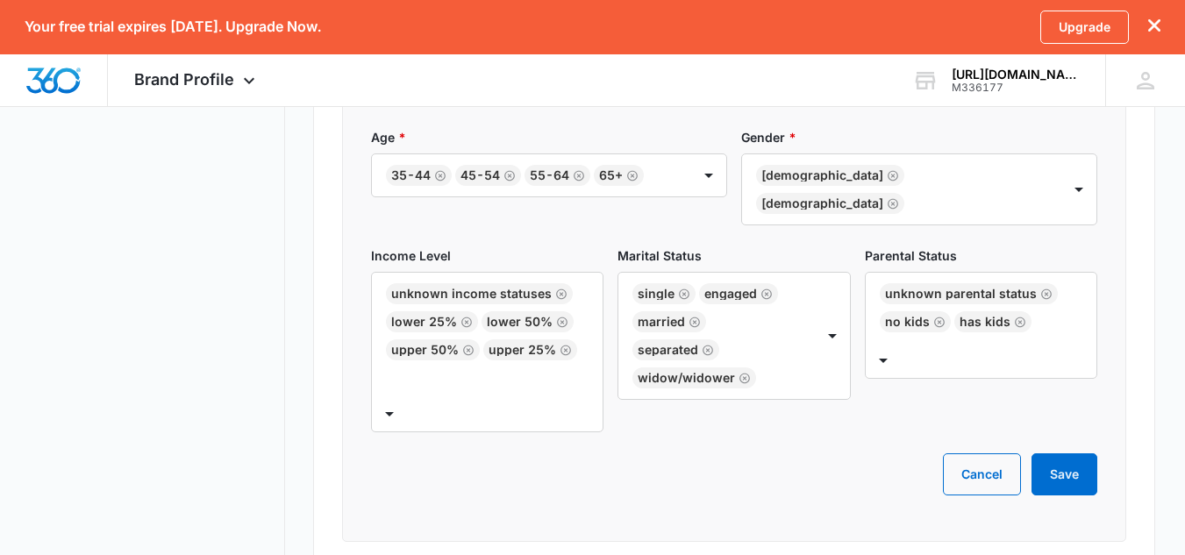
scroll to position [1446, 0]
click at [1082, 453] on button "Save" at bounding box center [1065, 474] width 66 height 42
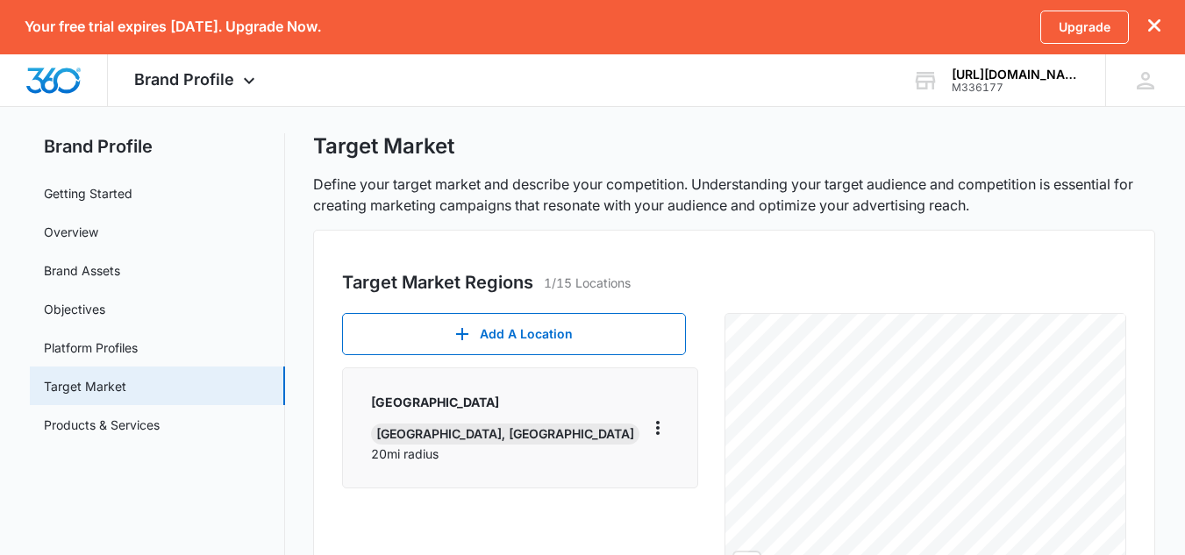
scroll to position [31, 0]
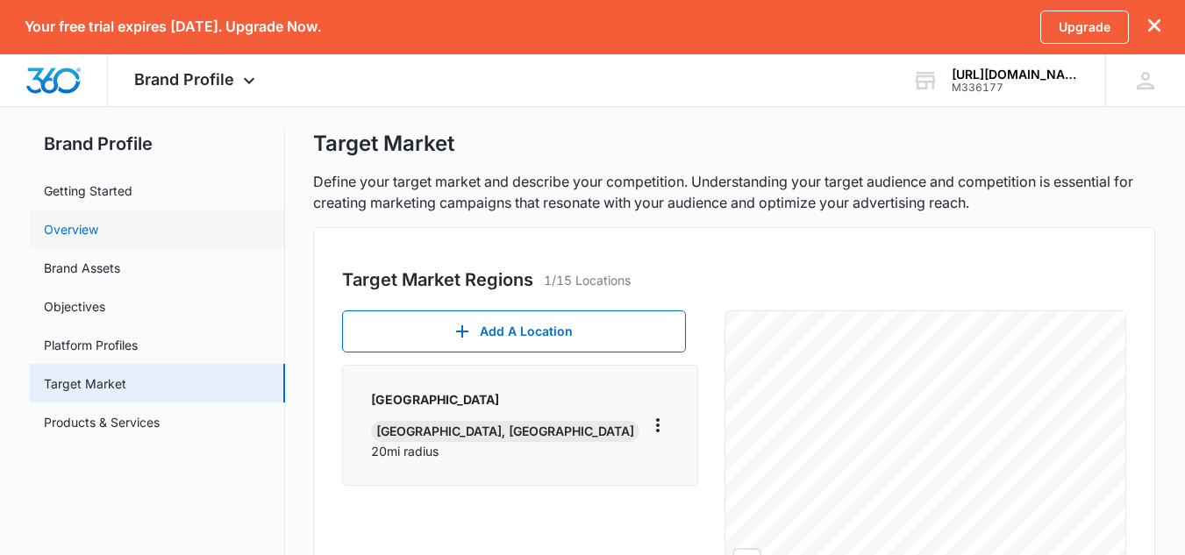
click at [98, 222] on link "Overview" at bounding box center [71, 229] width 54 height 18
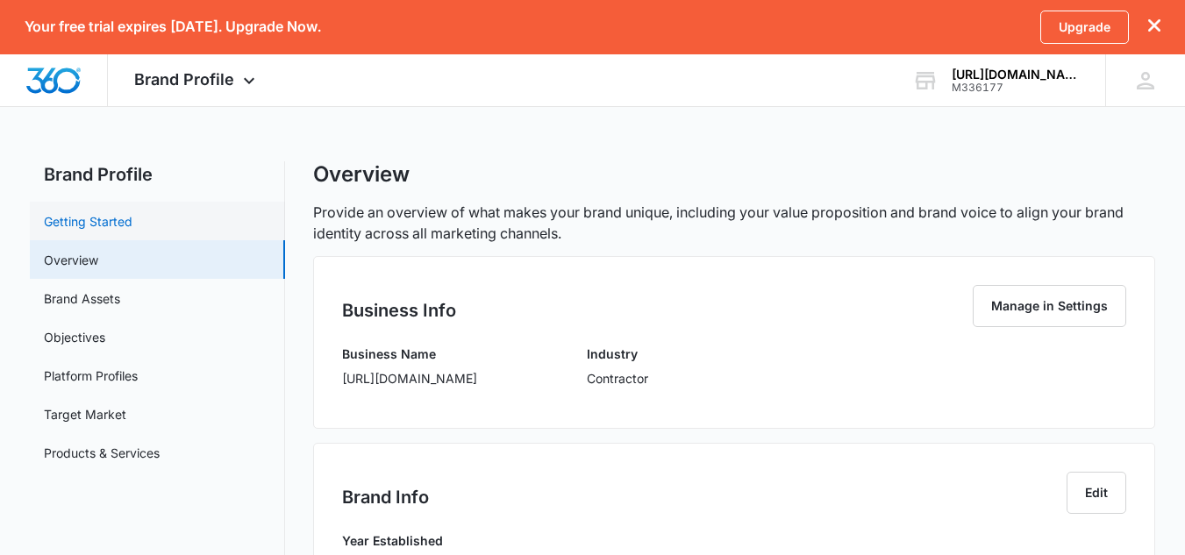
click at [117, 217] on link "Getting Started" at bounding box center [88, 221] width 89 height 18
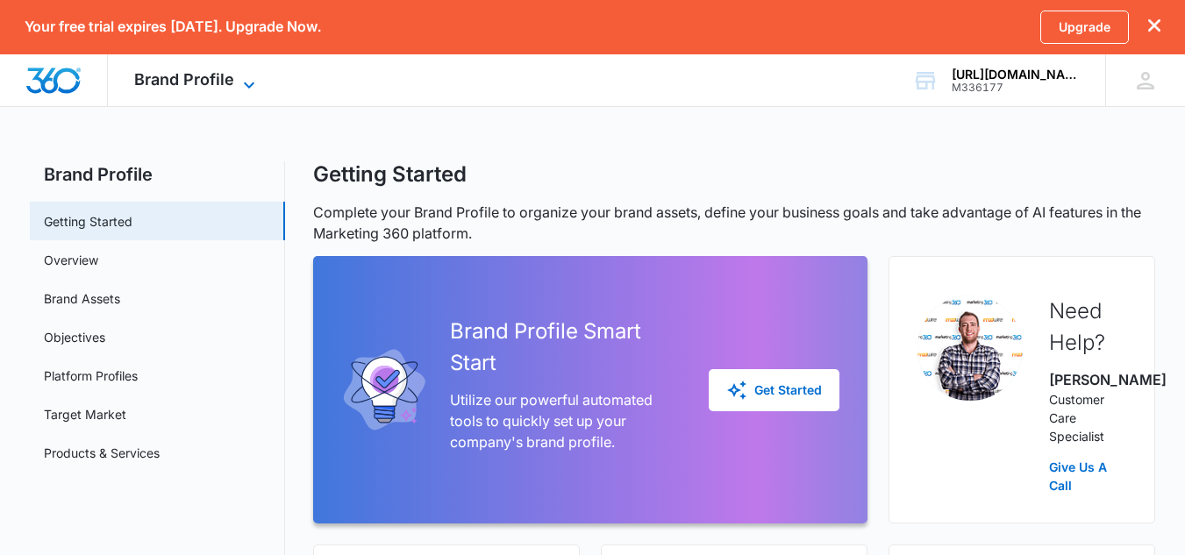
click at [177, 79] on span "Brand Profile" at bounding box center [184, 79] width 100 height 18
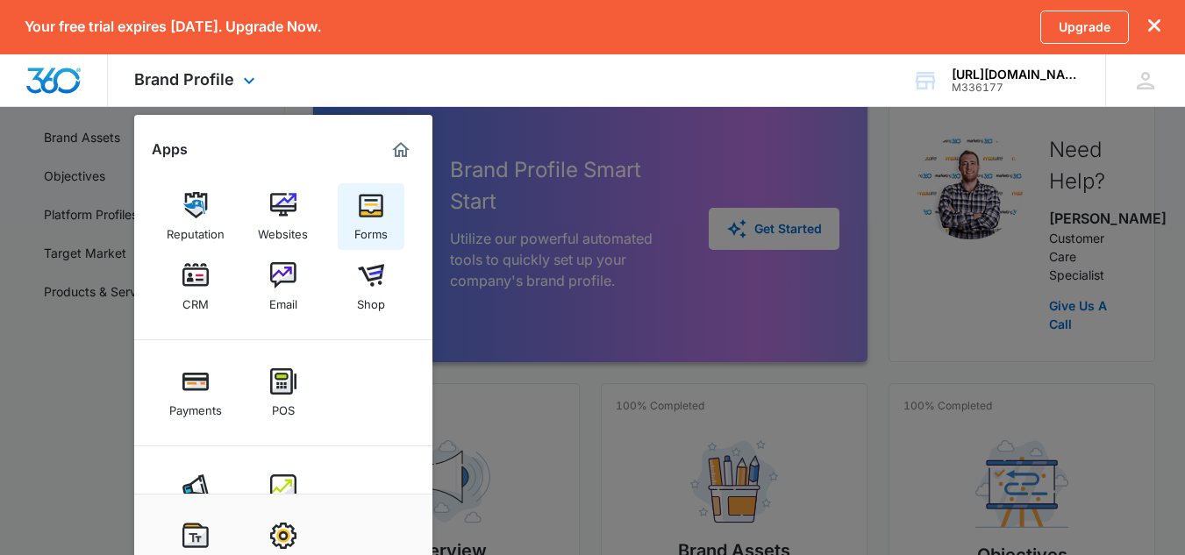
click at [392, 224] on link "Forms" at bounding box center [371, 216] width 67 height 67
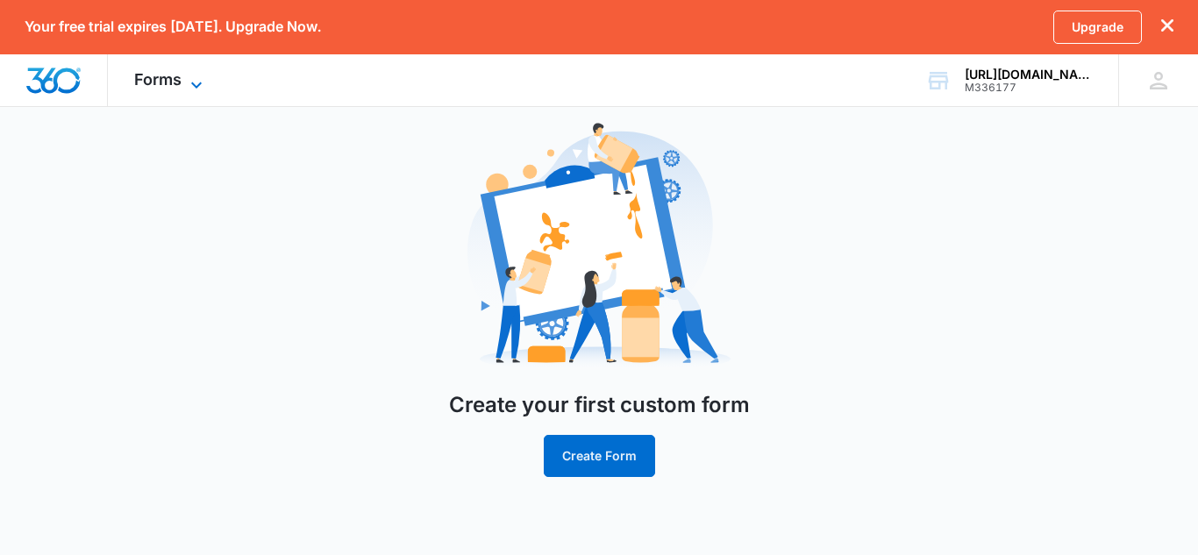
click at [179, 82] on span "Forms" at bounding box center [157, 79] width 47 height 18
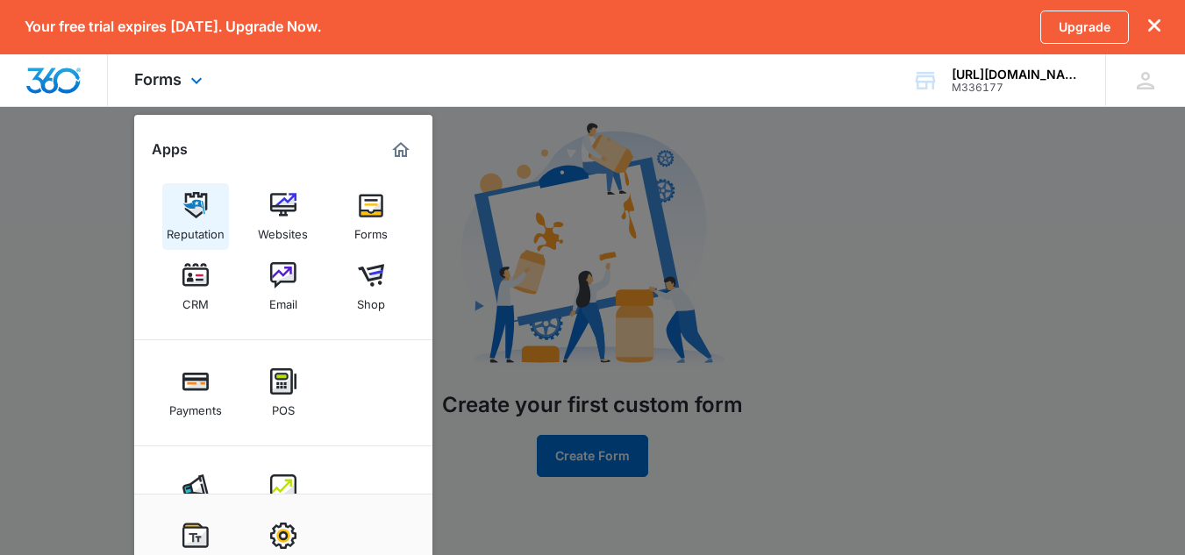
click at [201, 221] on div "Reputation" at bounding box center [196, 229] width 58 height 23
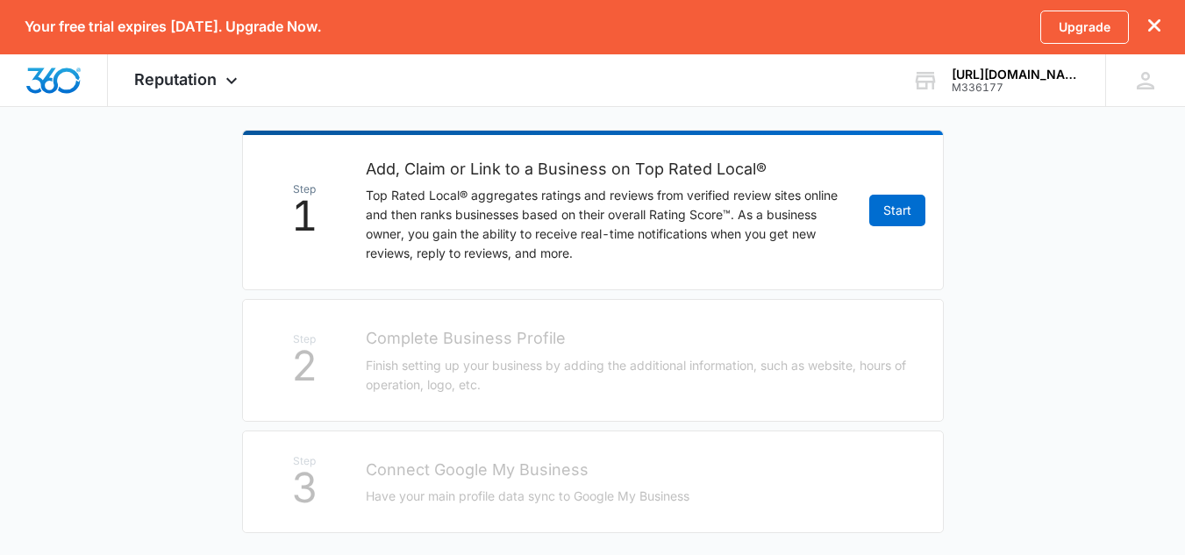
scroll to position [331, 0]
click at [371, 233] on p "Top Rated Local® aggregates ratings and reviews from verified review sites onli…" at bounding box center [609, 223] width 486 height 77
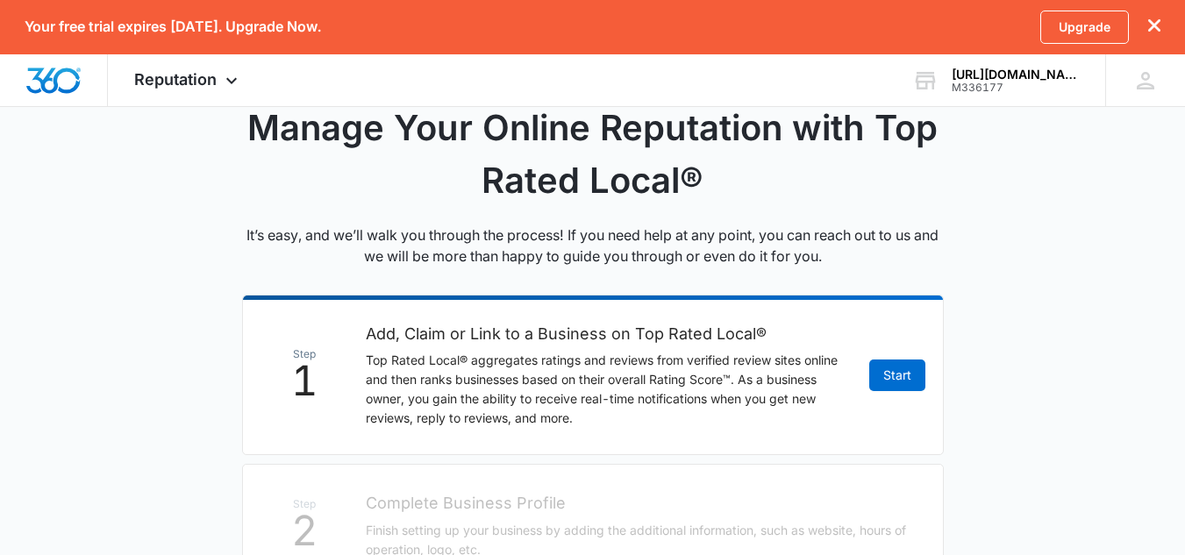
scroll to position [164, 0]
click at [225, 91] on div "Reputation Apps Reputation Websites Forms CRM Email Shop Payments POS Ads Intel…" at bounding box center [188, 80] width 161 height 52
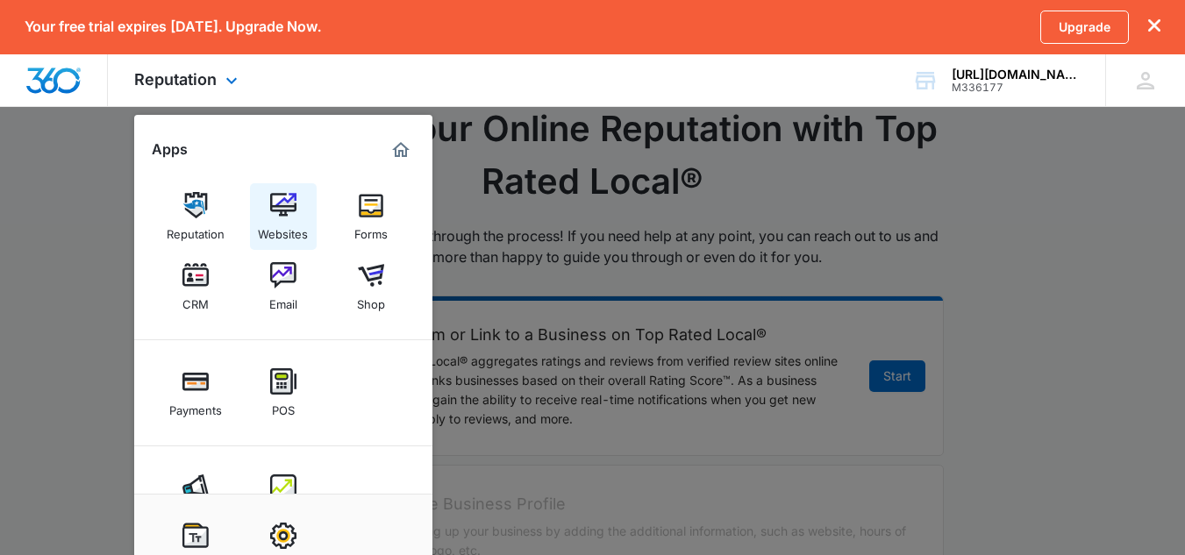
click at [276, 199] on img at bounding box center [283, 205] width 26 height 26
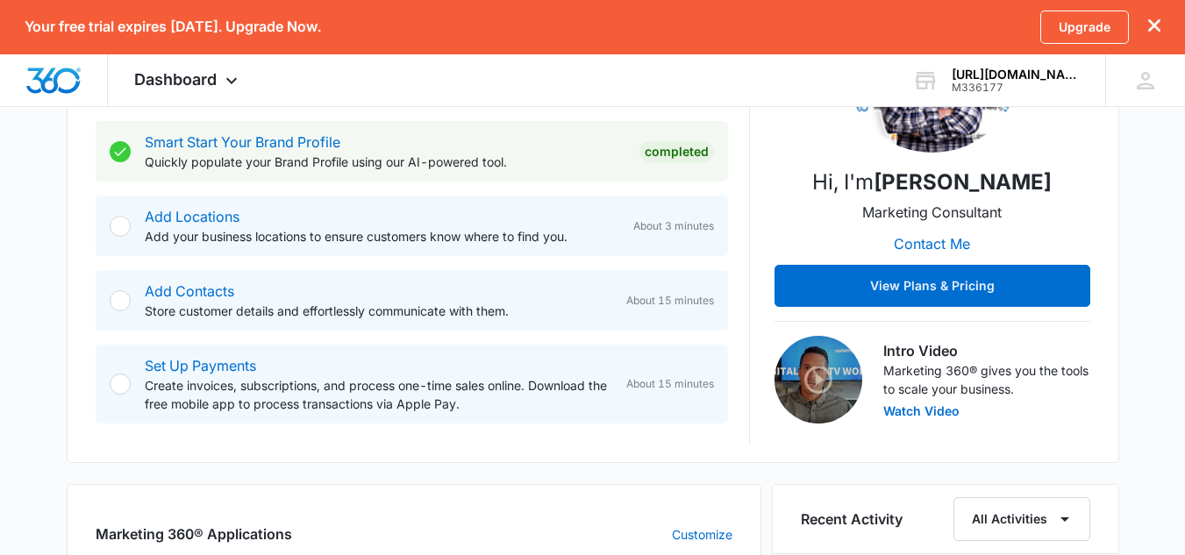
scroll to position [335, 0]
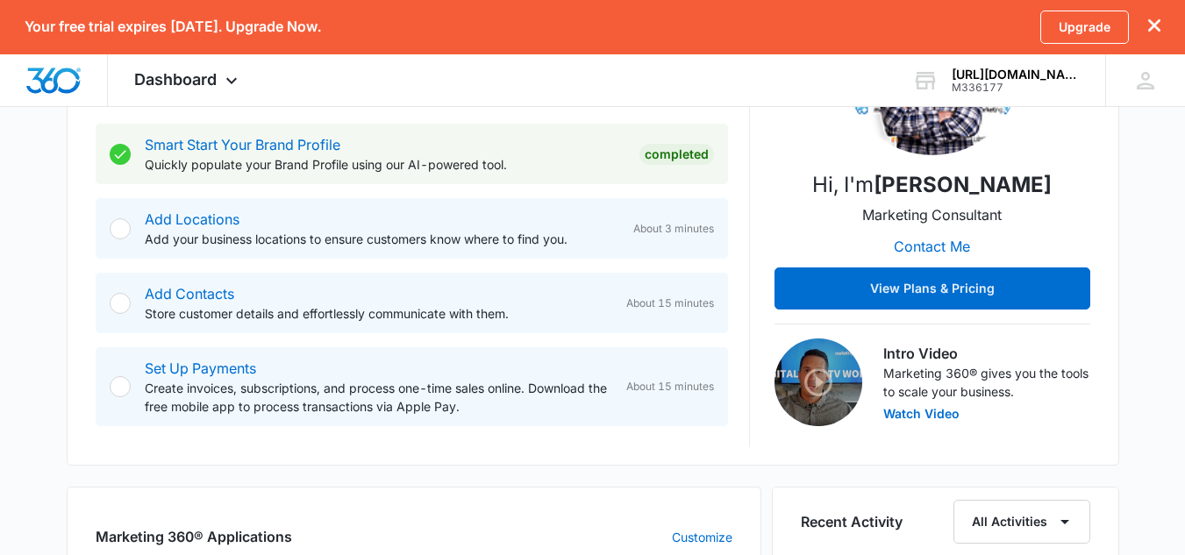
click at [124, 233] on div at bounding box center [120, 228] width 21 height 21
click at [179, 218] on link "Add Locations" at bounding box center [192, 220] width 95 height 18
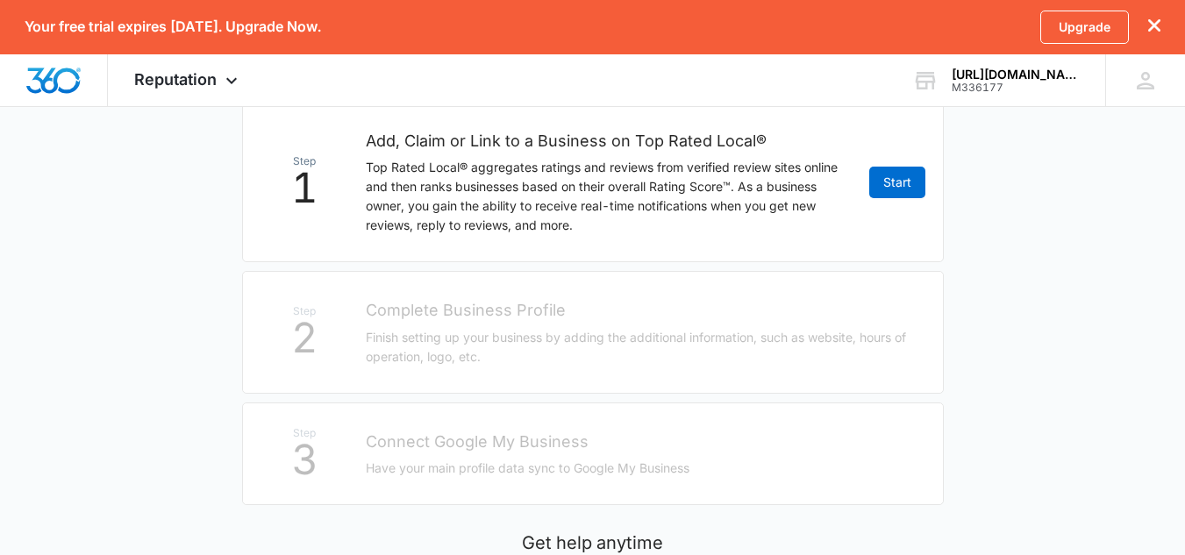
scroll to position [359, 0]
click at [887, 192] on link "Start" at bounding box center [897, 182] width 56 height 32
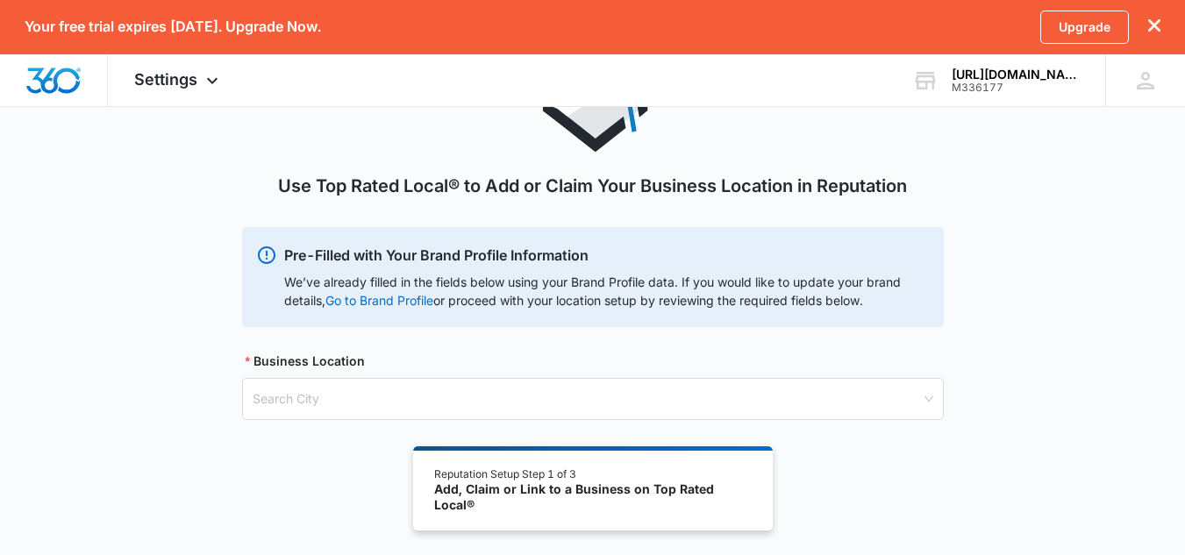
scroll to position [149, 0]
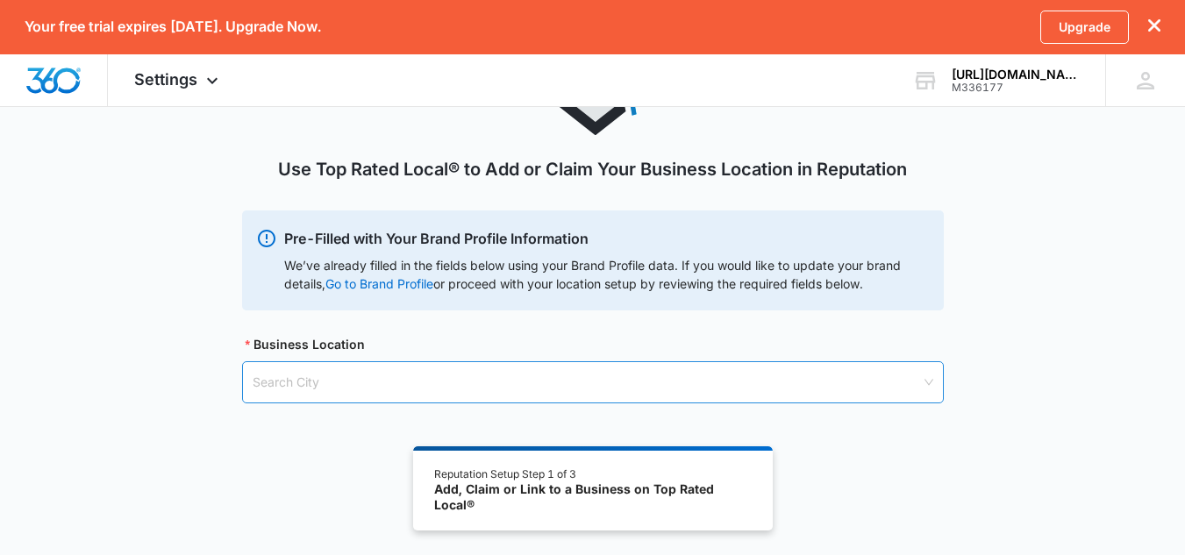
click at [568, 391] on input "search" at bounding box center [587, 382] width 668 height 40
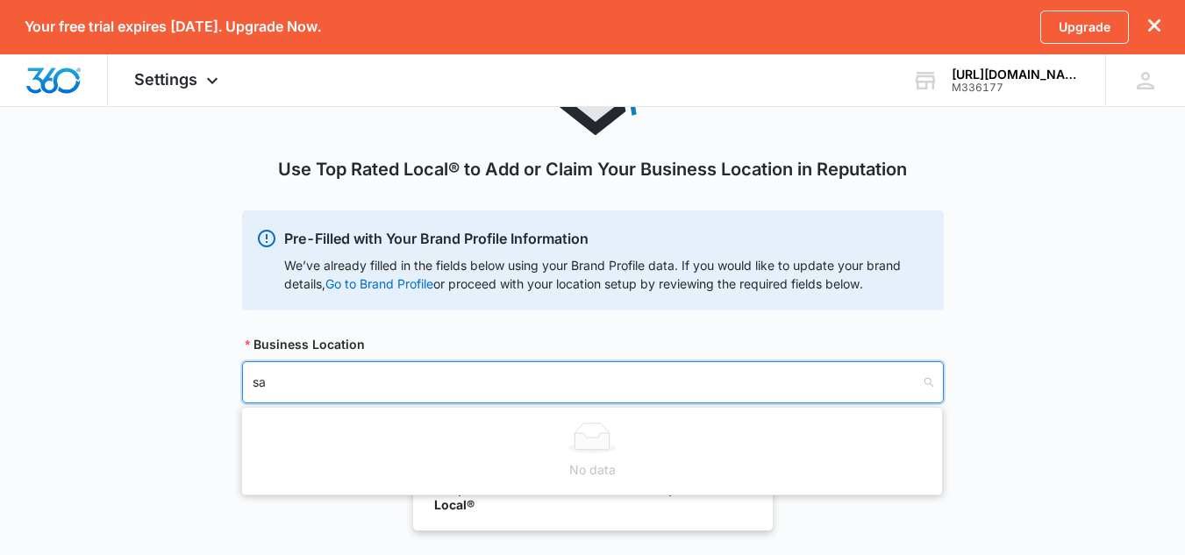
type input "sac"
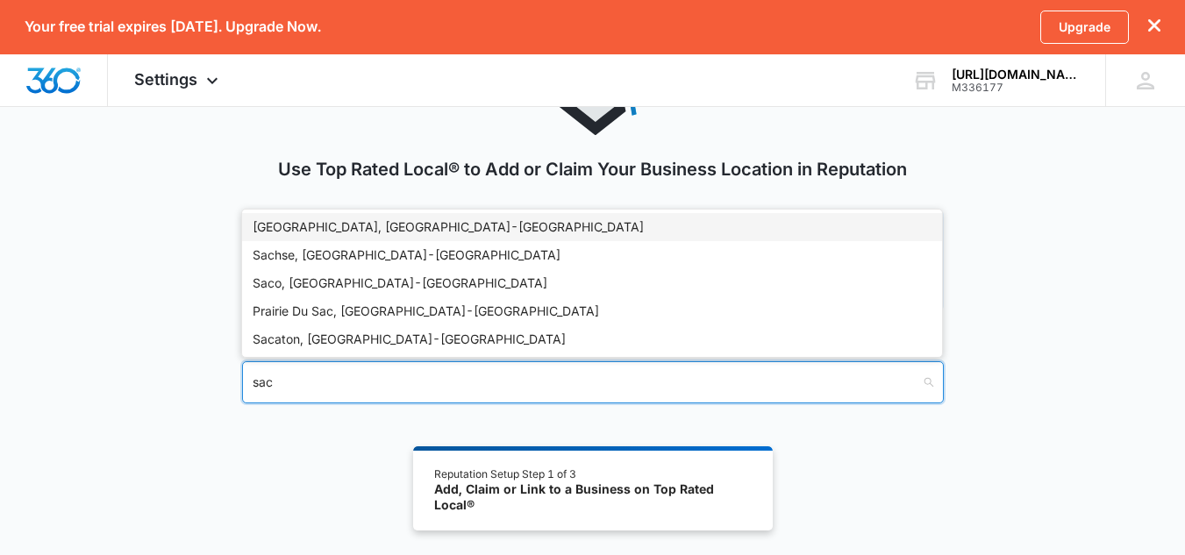
click at [413, 234] on div "[GEOGRAPHIC_DATA], [GEOGRAPHIC_DATA] - [GEOGRAPHIC_DATA]" at bounding box center [592, 227] width 679 height 19
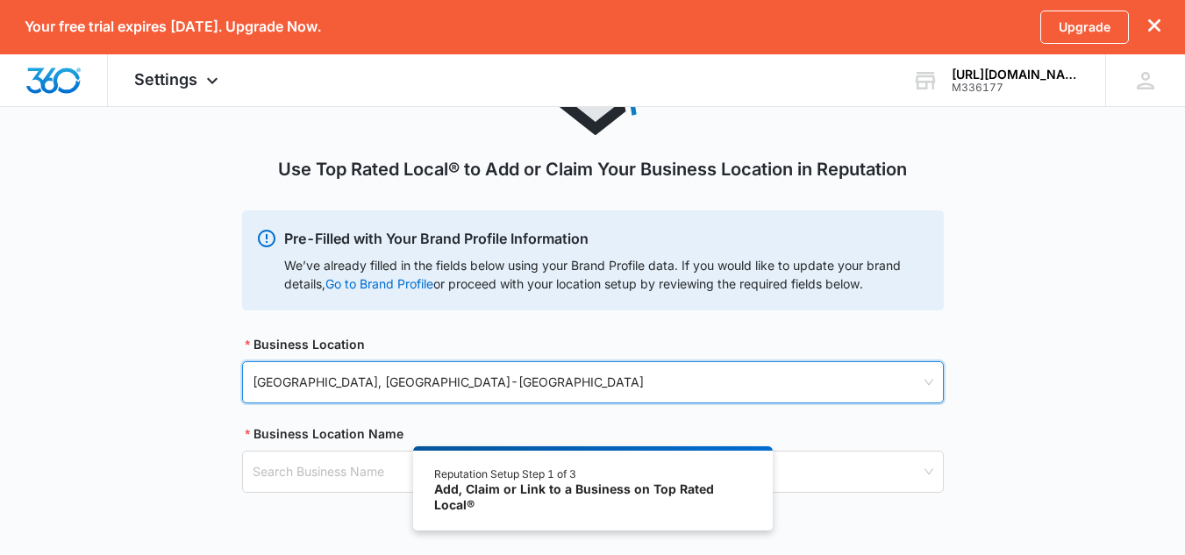
scroll to position [219, 0]
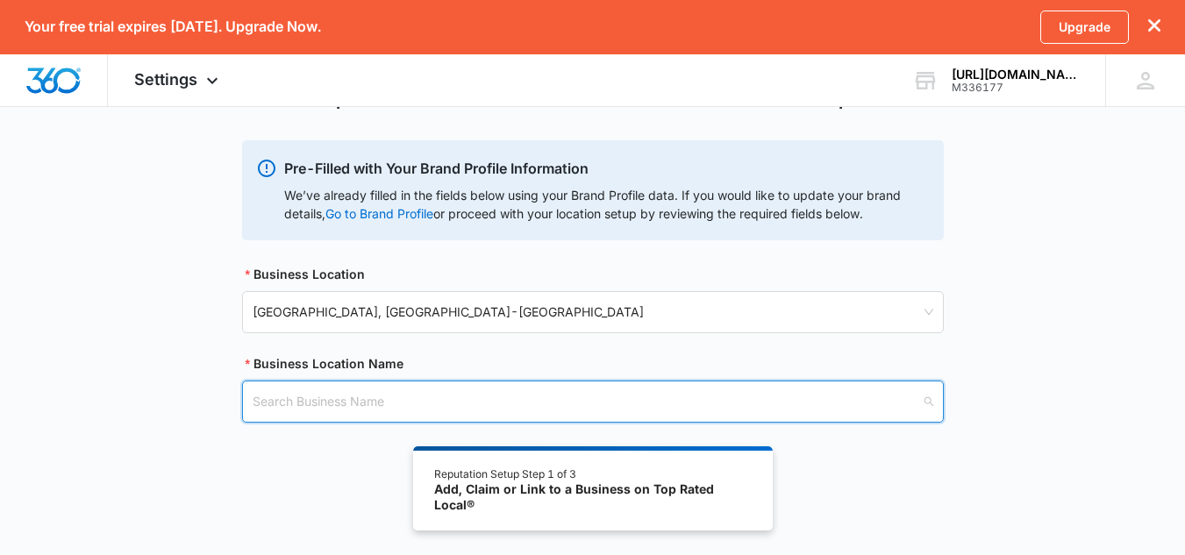
click at [409, 406] on input "search" at bounding box center [587, 402] width 668 height 40
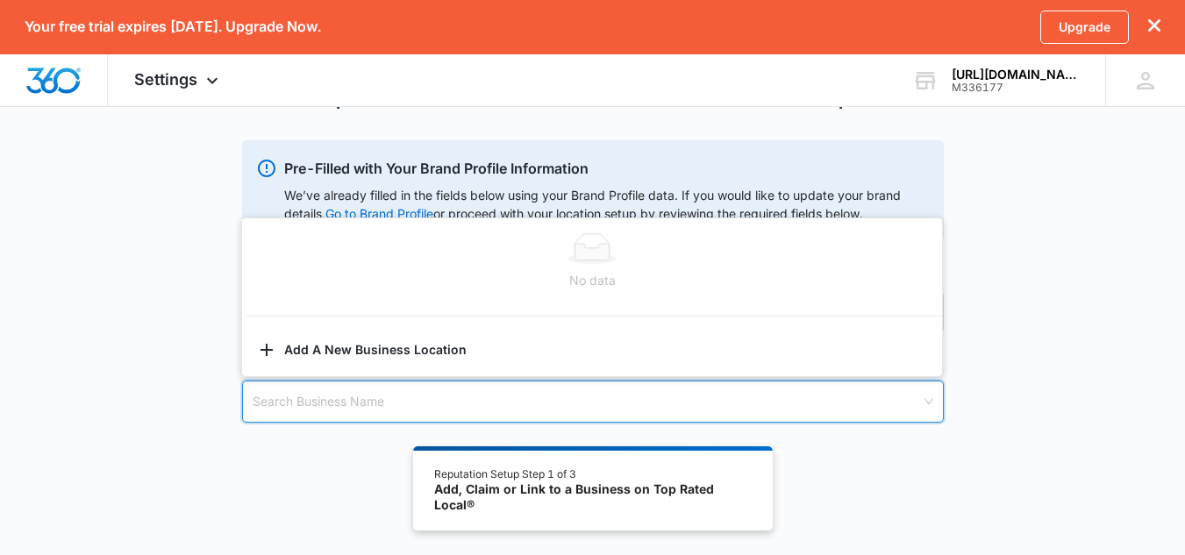
click at [346, 464] on div "Use Top Rated Local® to Add or Claim Your Business Location in Reputation Pre-F…" at bounding box center [593, 203] width 702 height 523
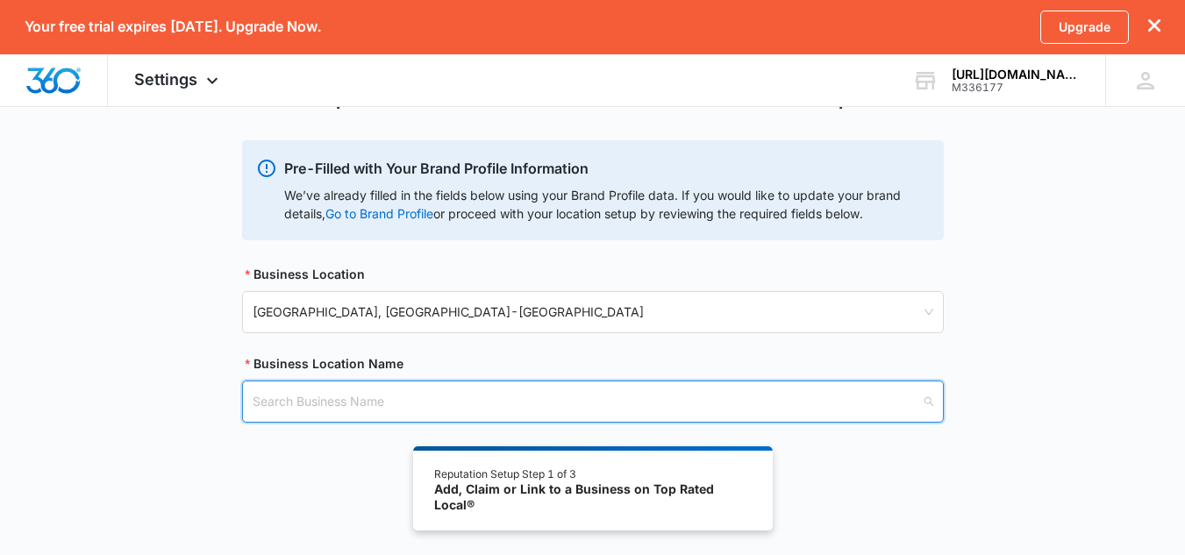
click at [358, 404] on input "search" at bounding box center [587, 402] width 668 height 40
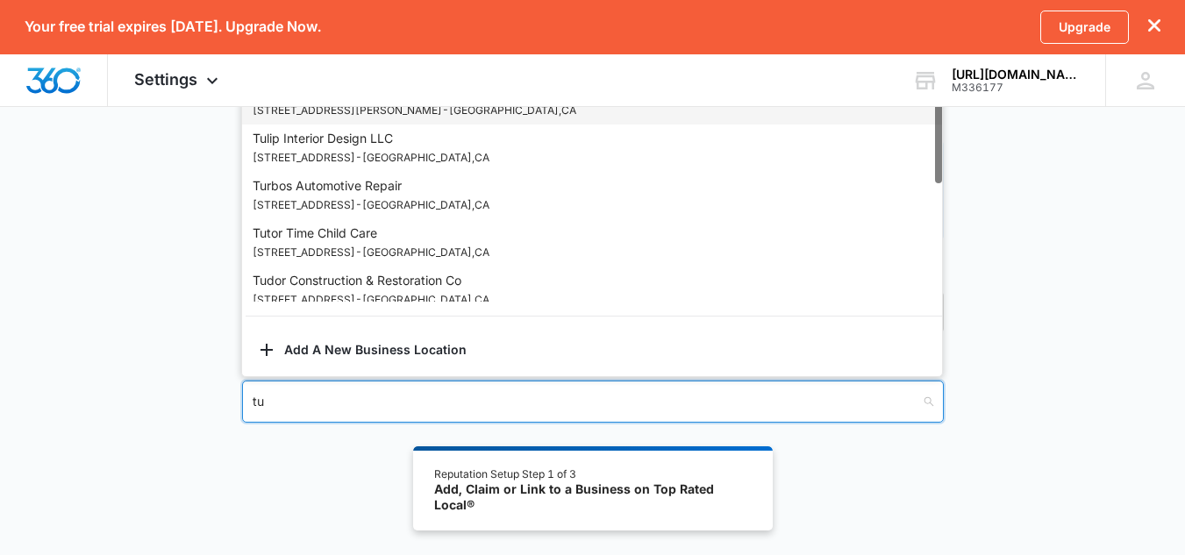
type input "t"
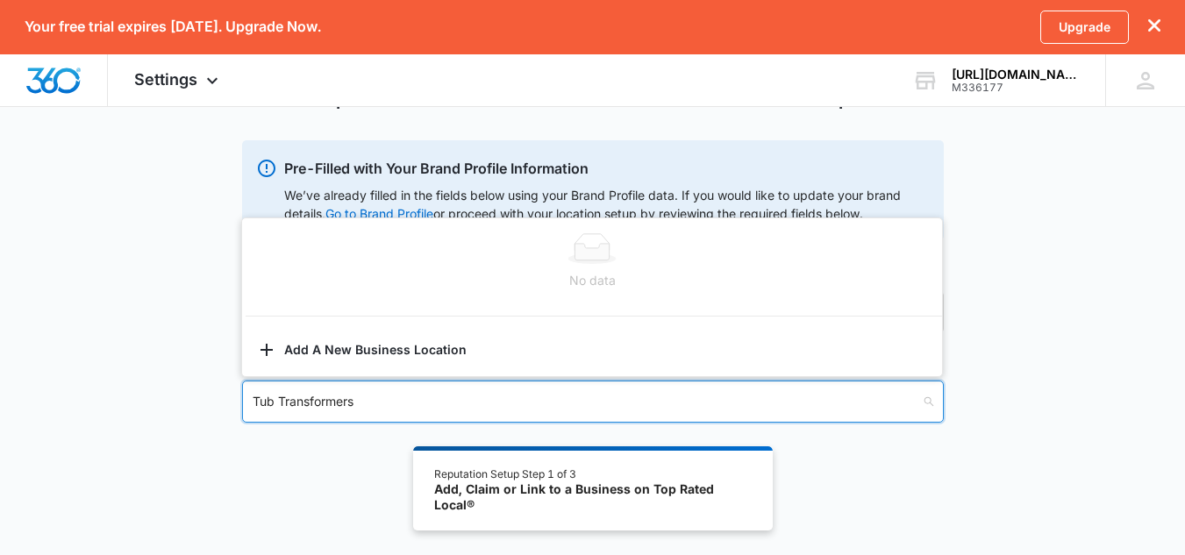
click at [378, 419] on input "Tub Transformers" at bounding box center [587, 402] width 668 height 40
type input "Tub Transformers"
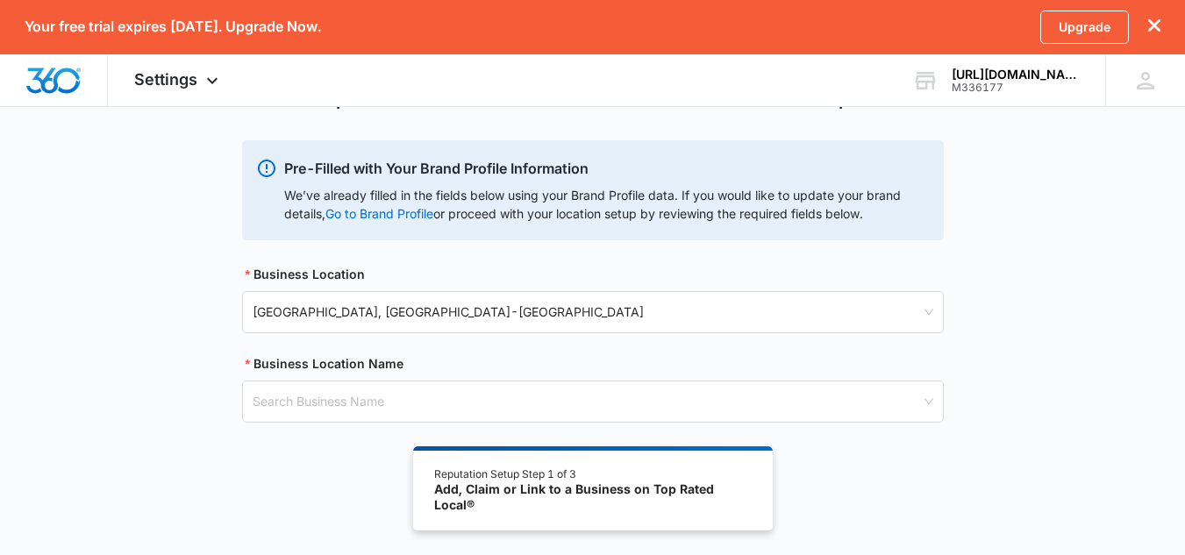
click at [379, 444] on div "Use Top Rated Local® to Add or Claim Your Business Location in Reputation Pre-F…" at bounding box center [593, 203] width 702 height 523
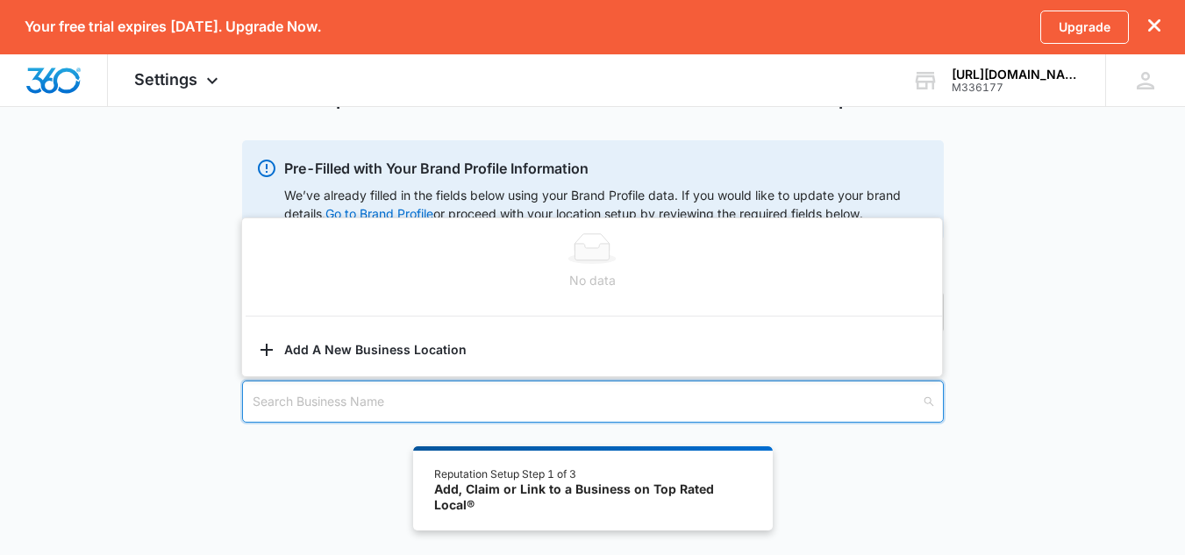
click at [363, 404] on input "search" at bounding box center [587, 402] width 668 height 40
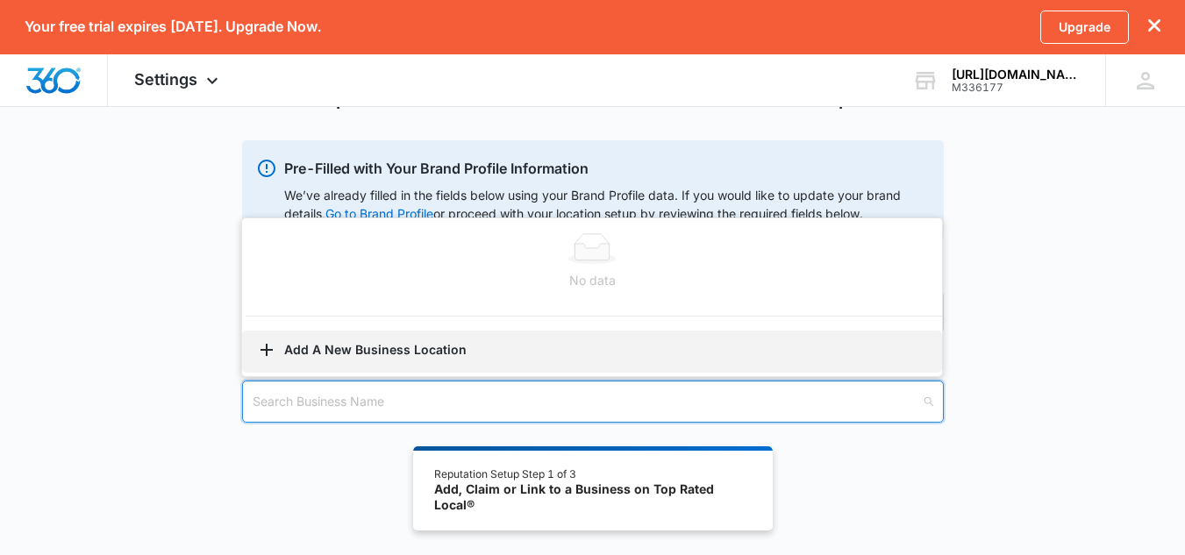
click at [367, 347] on button "Add A New Business Location" at bounding box center [592, 352] width 700 height 42
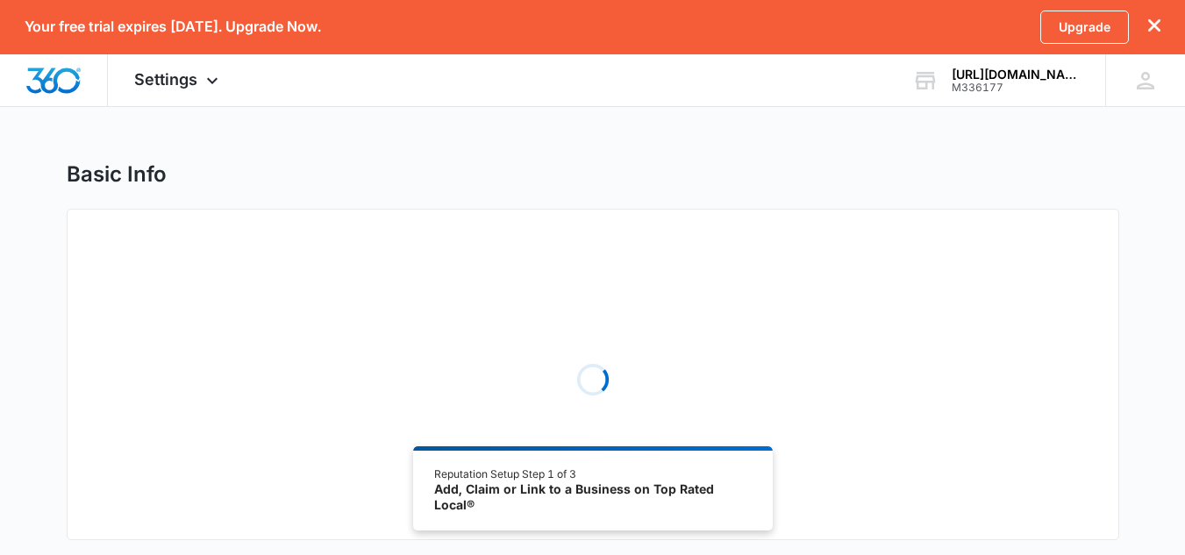
select select "[US_STATE]"
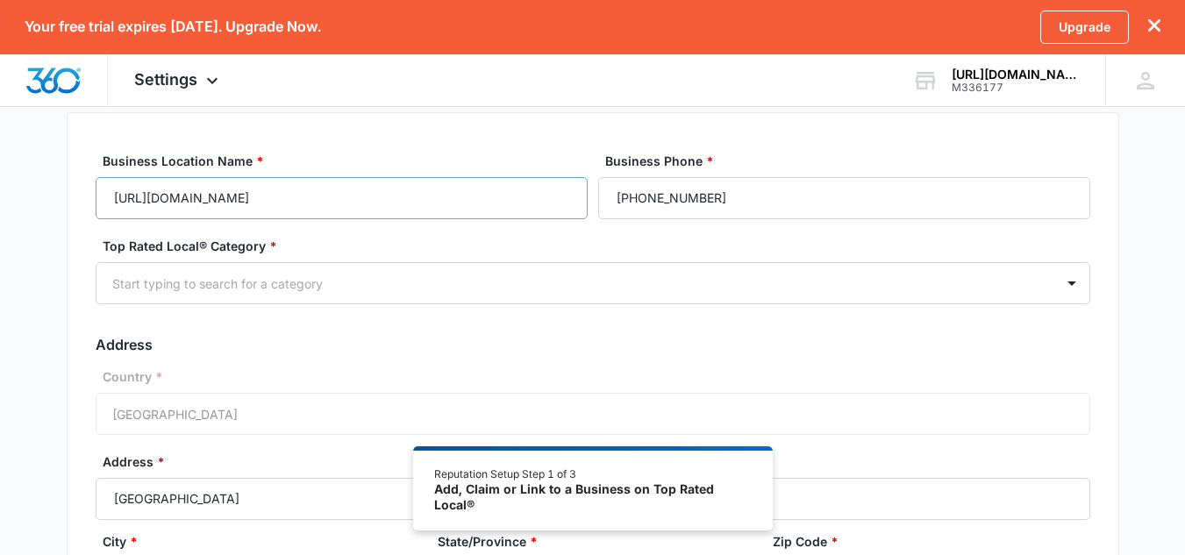
scroll to position [97, 0]
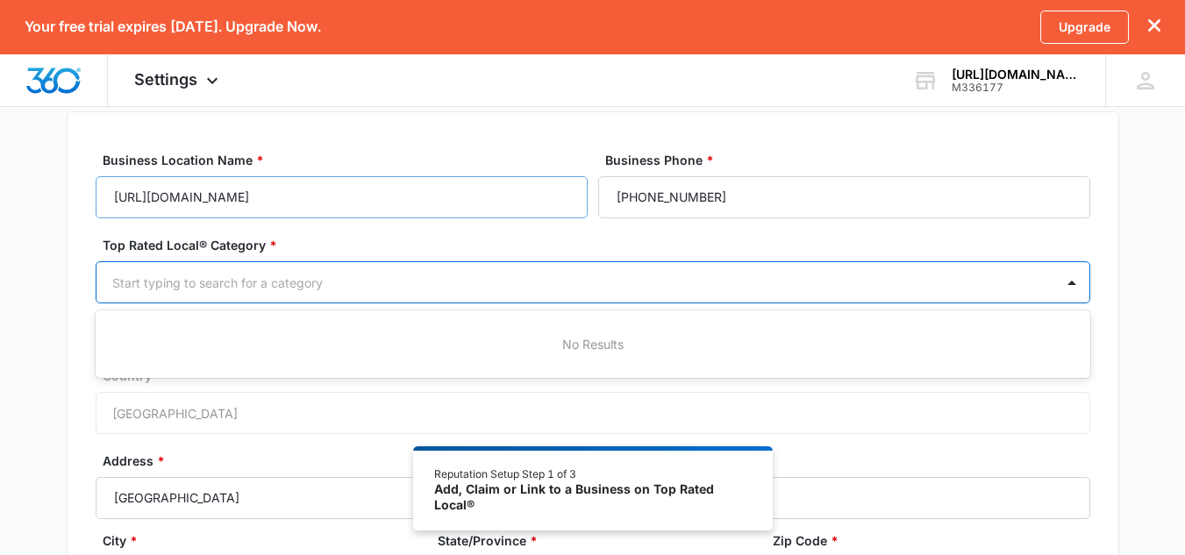
click at [360, 297] on div "Start typing to search for a category" at bounding box center [575, 282] width 958 height 39
click at [370, 287] on div at bounding box center [571, 283] width 919 height 22
type input "d"
type input "bath"
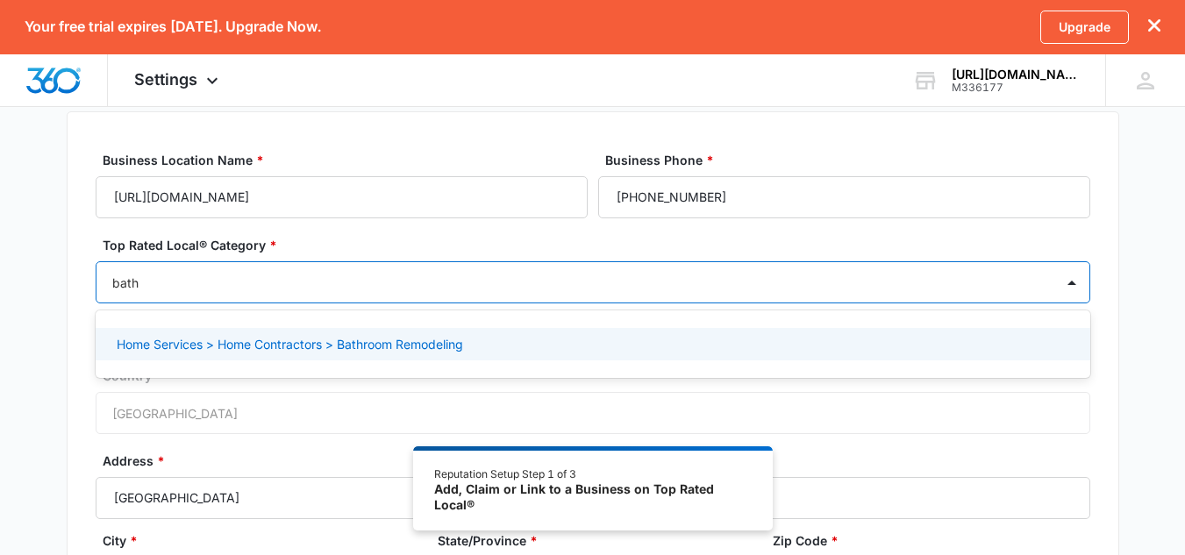
click at [368, 339] on p "Home Services > Home Contractors > Bathroom Remodeling" at bounding box center [290, 344] width 346 height 18
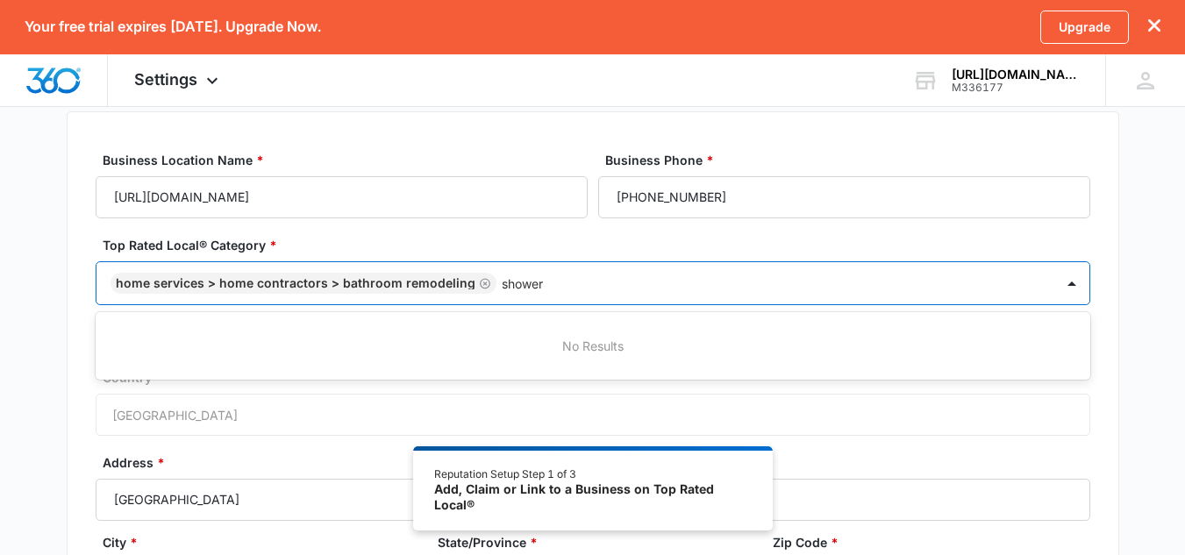
click at [513, 365] on div "No Results" at bounding box center [593, 345] width 995 height 39
type input "shower"
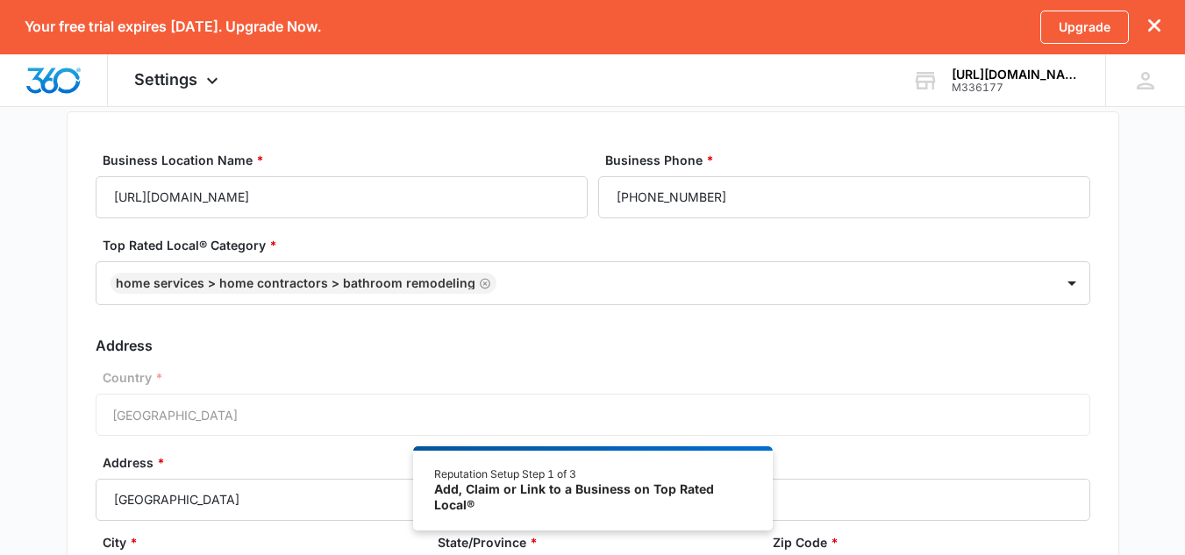
click at [505, 397] on div "Country * [GEOGRAPHIC_DATA]" at bounding box center [593, 402] width 995 height 68
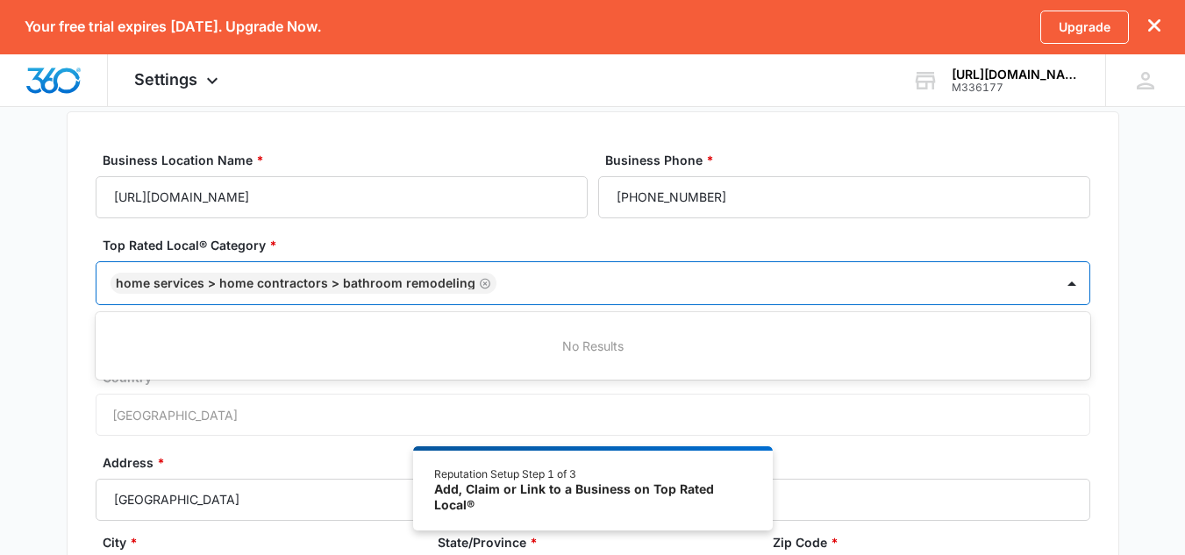
click at [537, 282] on div at bounding box center [767, 284] width 530 height 22
type input "s"
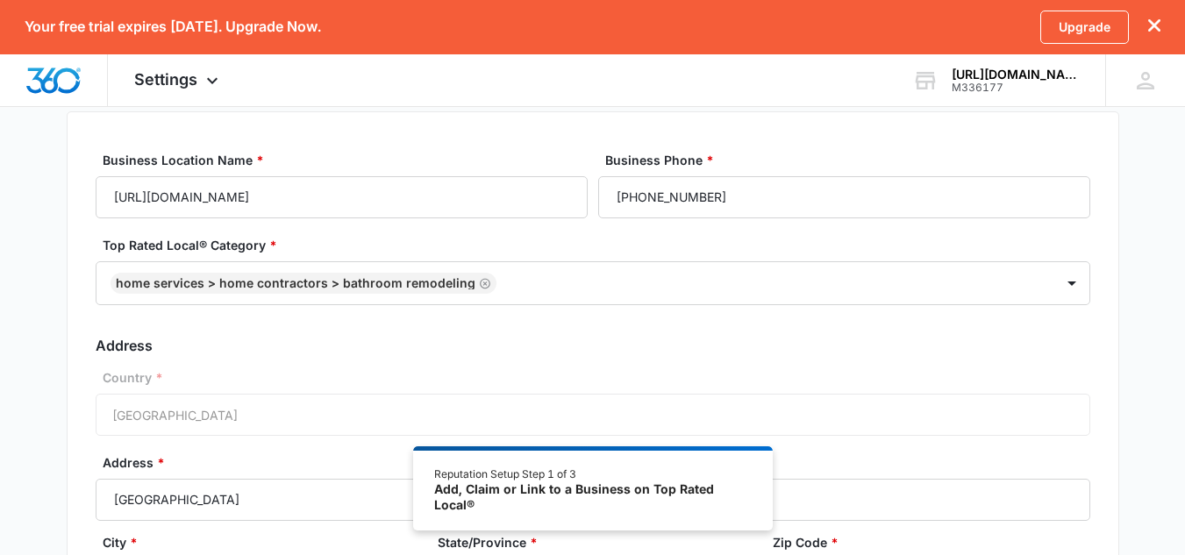
click at [348, 425] on div "Country * [GEOGRAPHIC_DATA]" at bounding box center [593, 402] width 995 height 68
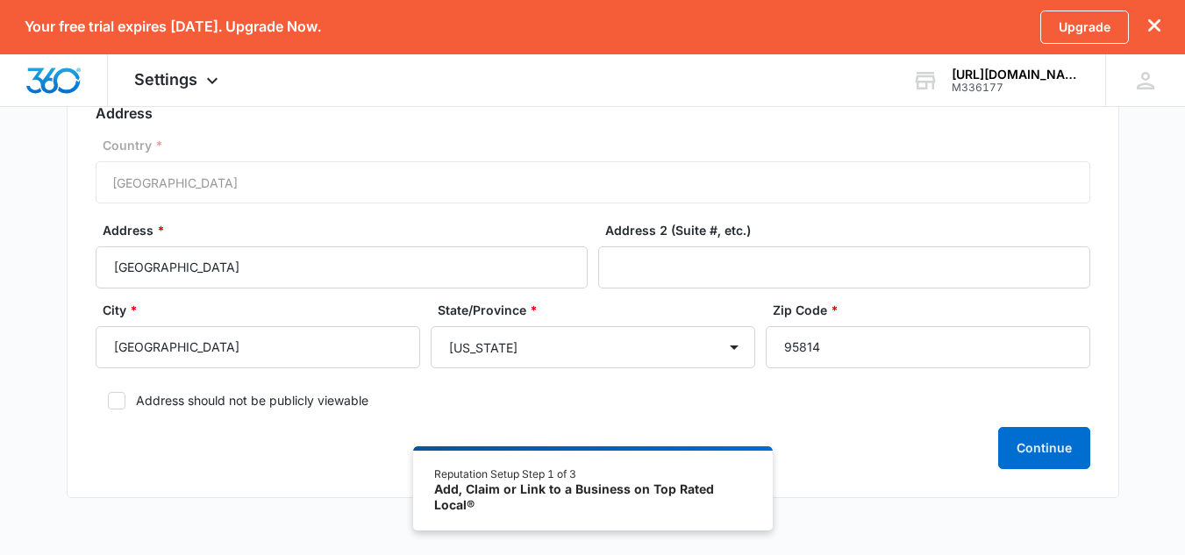
scroll to position [329, 0]
click at [1038, 440] on button "Continue" at bounding box center [1044, 449] width 92 height 42
click at [1014, 455] on button "Continue" at bounding box center [1044, 449] width 92 height 42
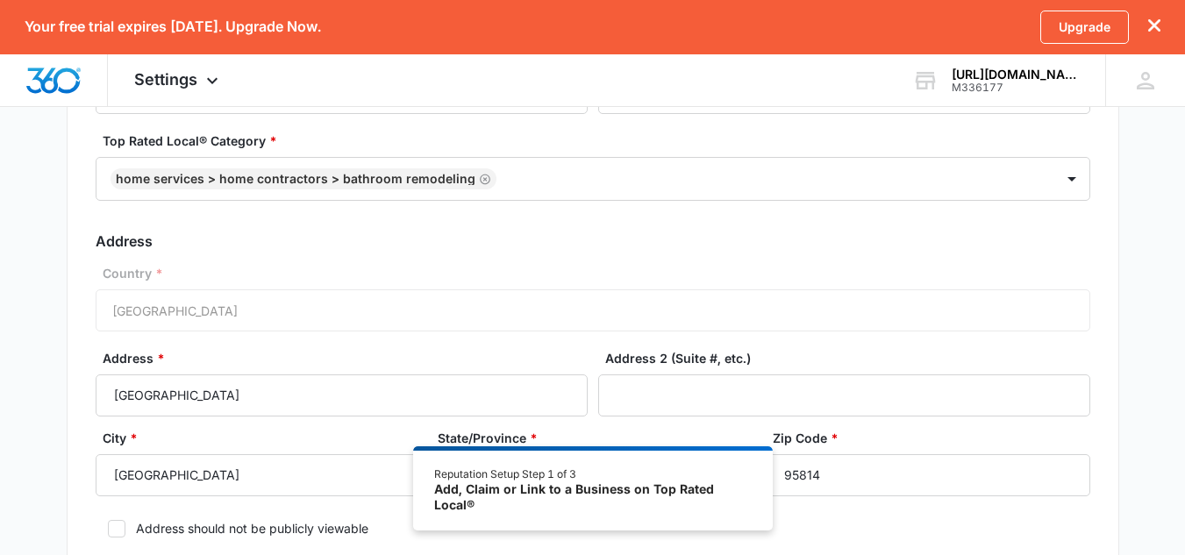
scroll to position [209, 0]
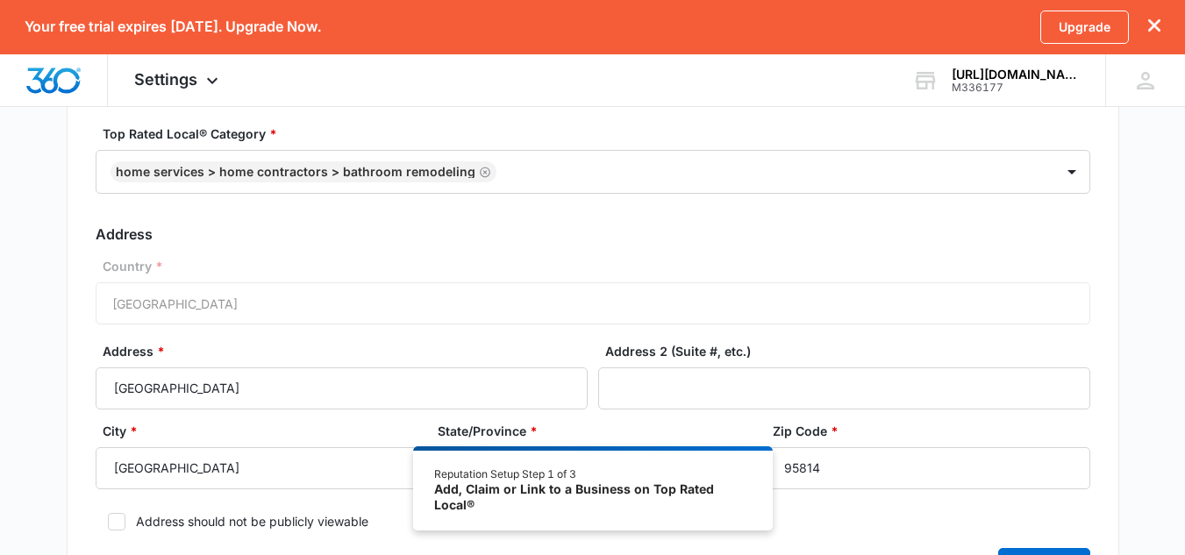
click at [346, 306] on div "Country * [GEOGRAPHIC_DATA]" at bounding box center [593, 291] width 995 height 68
click at [223, 305] on div "Country * [GEOGRAPHIC_DATA]" at bounding box center [593, 291] width 995 height 68
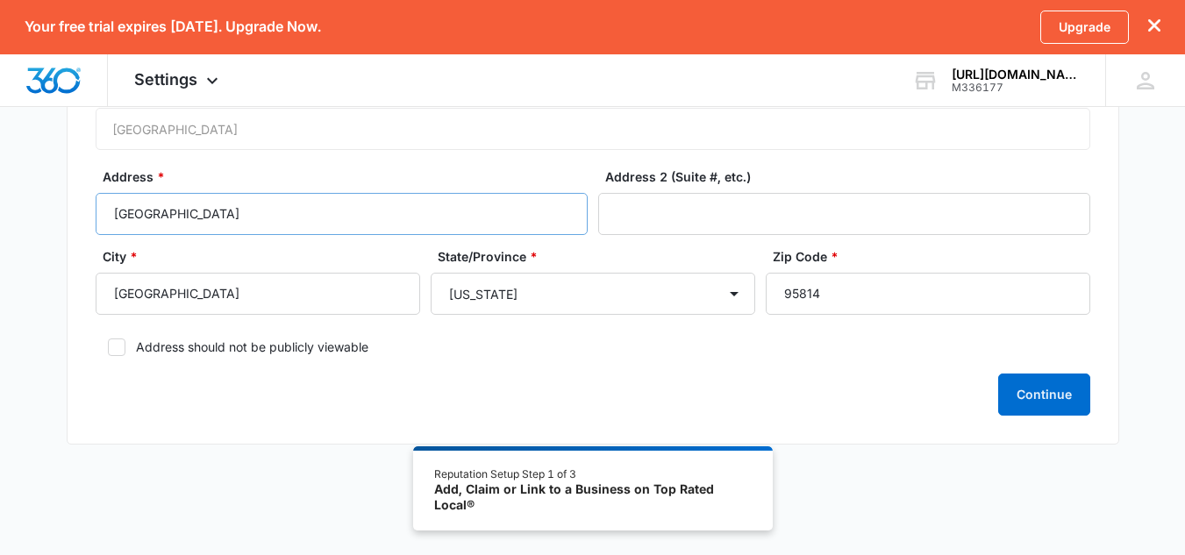
scroll to position [384, 0]
click at [244, 213] on input "[GEOGRAPHIC_DATA]" at bounding box center [342, 213] width 492 height 42
type input "S"
type input "[STREET_ADDRESS]"
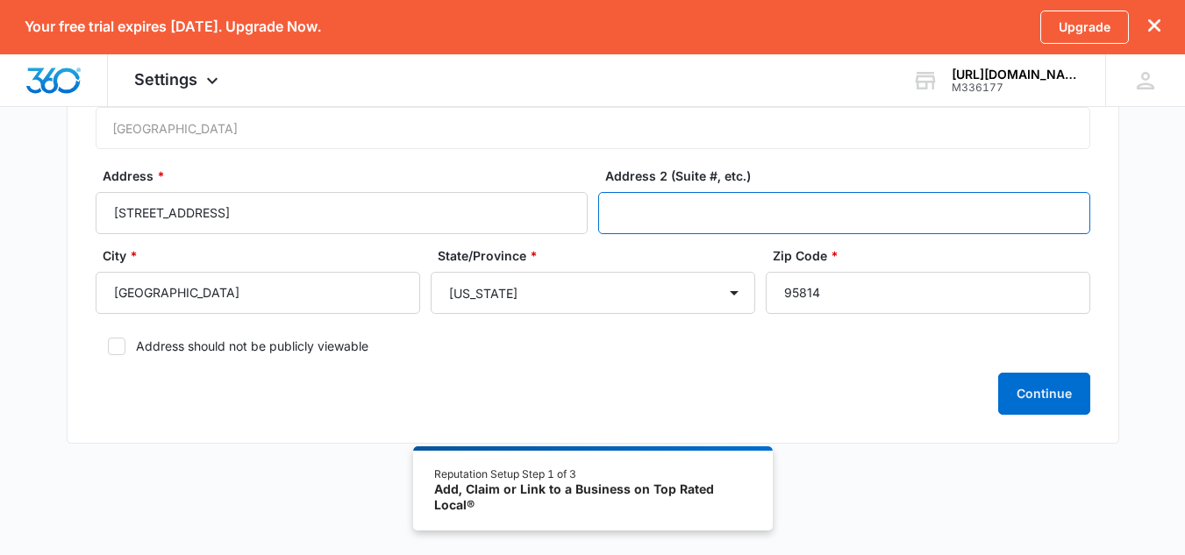
click at [651, 226] on input "Address 2 (Suite #, etc.)" at bounding box center [844, 213] width 492 height 42
type input "Apt 2"
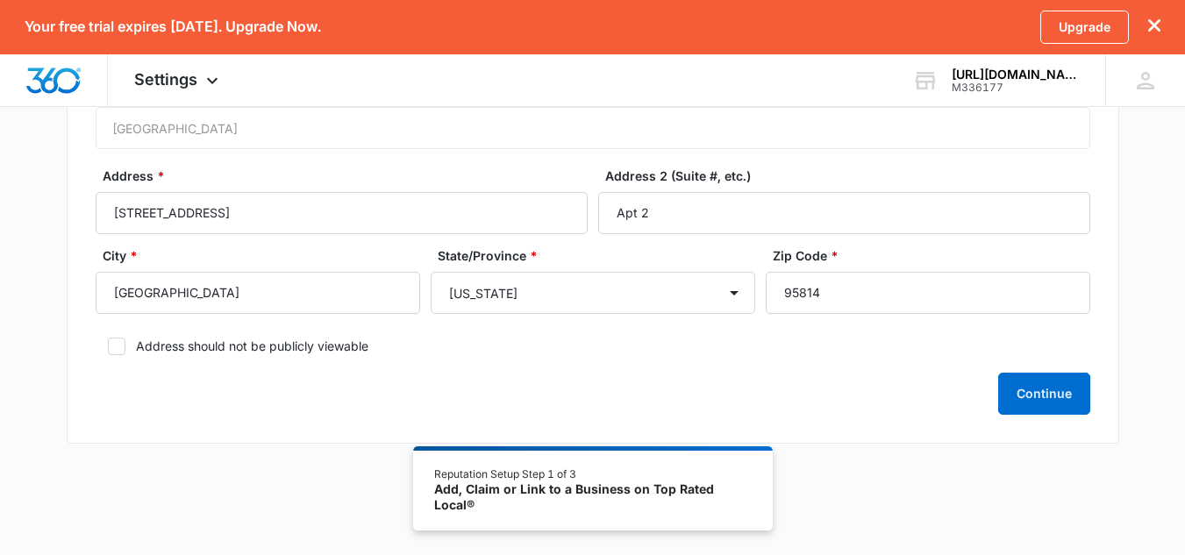
click at [120, 354] on icon at bounding box center [117, 347] width 16 height 16
click at [108, 353] on input "Address should not be publicly viewable" at bounding box center [102, 346] width 12 height 12
checkbox input "true"
click at [1013, 389] on button "Continue" at bounding box center [1044, 394] width 92 height 42
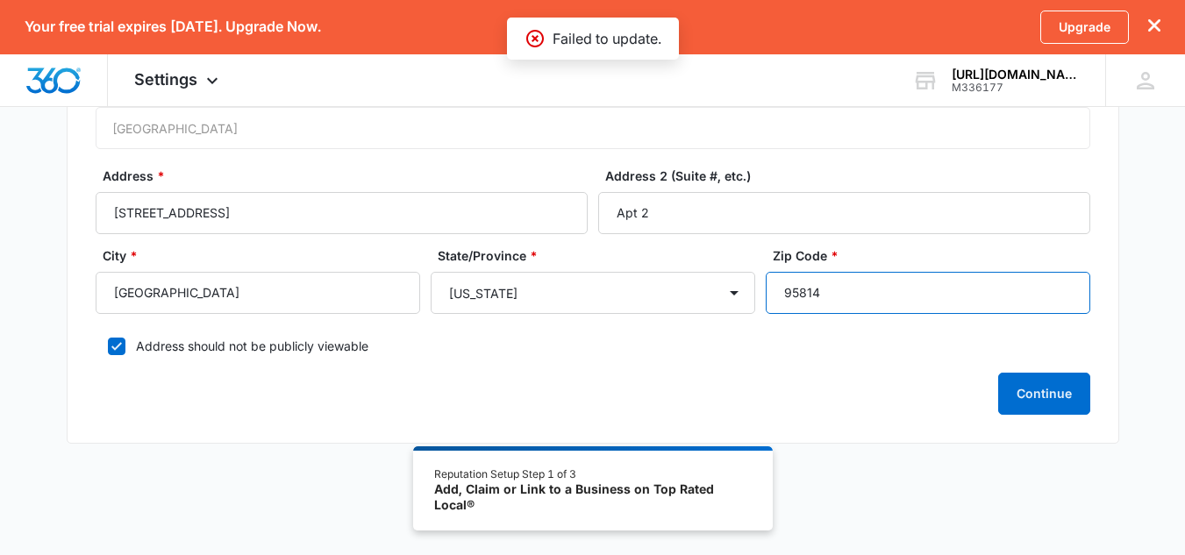
click at [829, 297] on input "95814" at bounding box center [928, 293] width 325 height 42
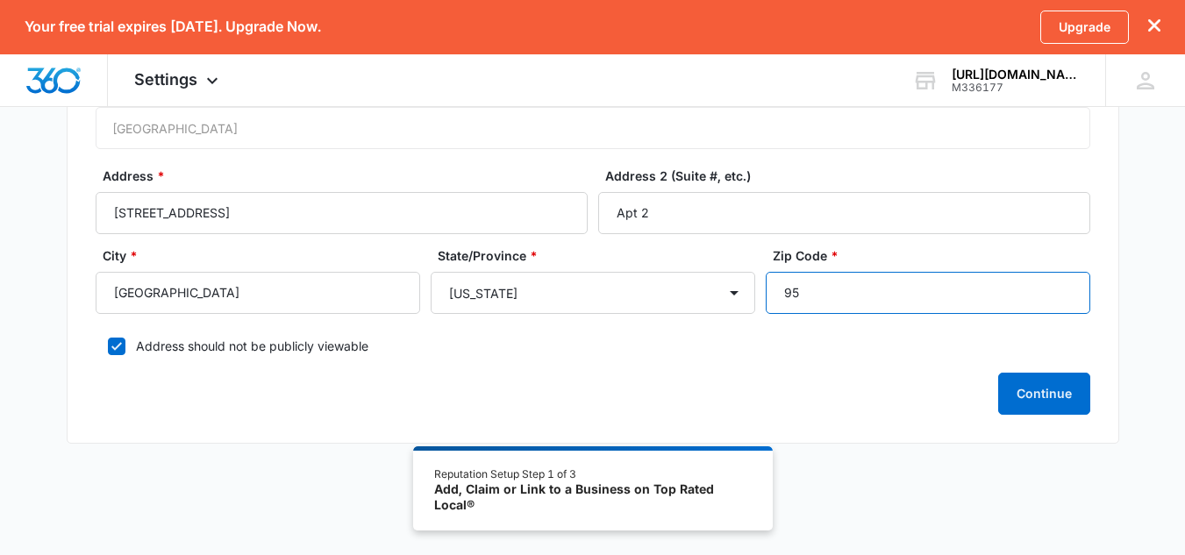
type input "9"
type input "95610"
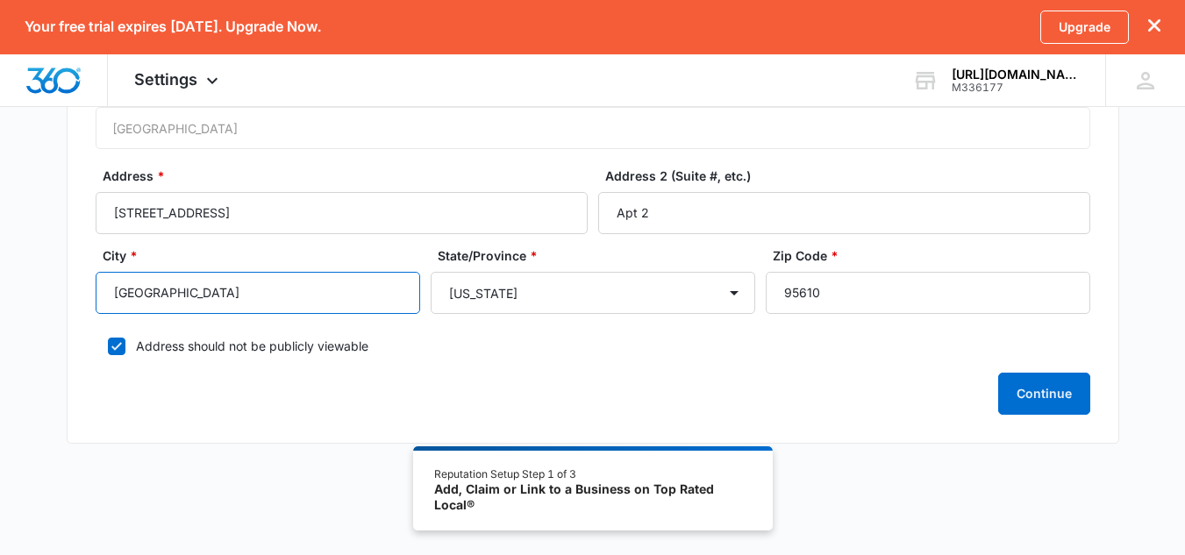
click at [307, 313] on input "[GEOGRAPHIC_DATA]" at bounding box center [258, 293] width 325 height 42
type input "S"
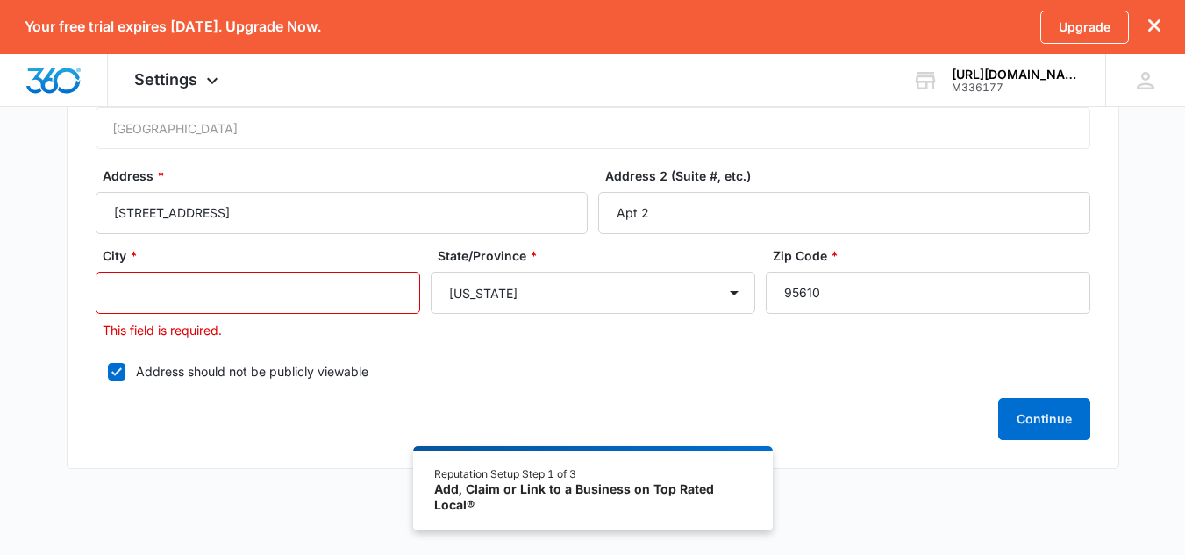
click at [307, 313] on input "City *" at bounding box center [258, 293] width 325 height 42
type input "[GEOGRAPHIC_DATA]"
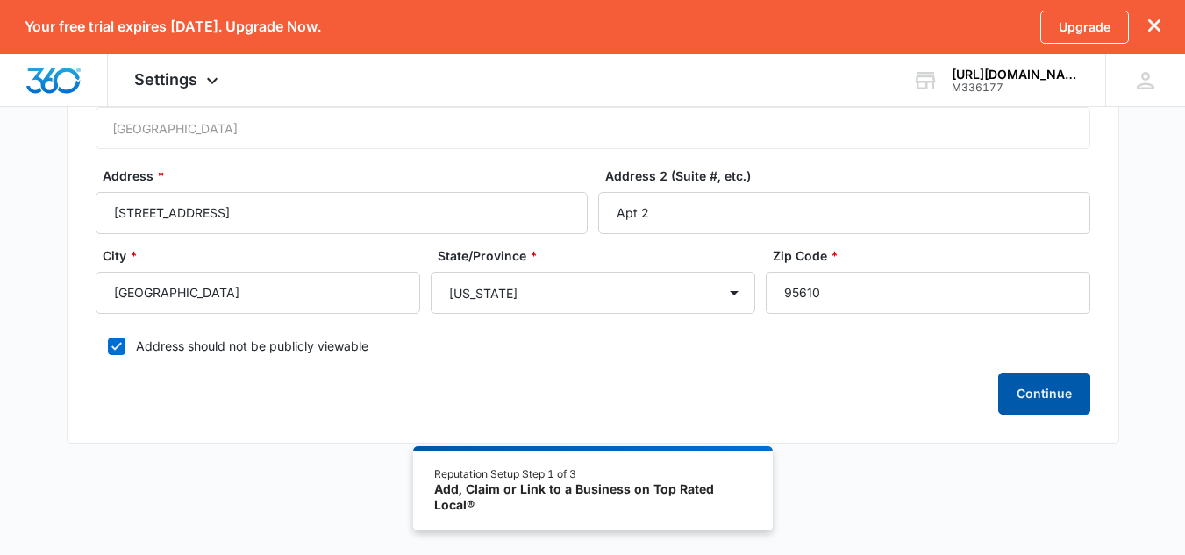
click at [1056, 407] on button "Continue" at bounding box center [1044, 394] width 92 height 42
click at [573, 480] on div "Reputation Setup Step 1 of 3" at bounding box center [592, 475] width 317 height 16
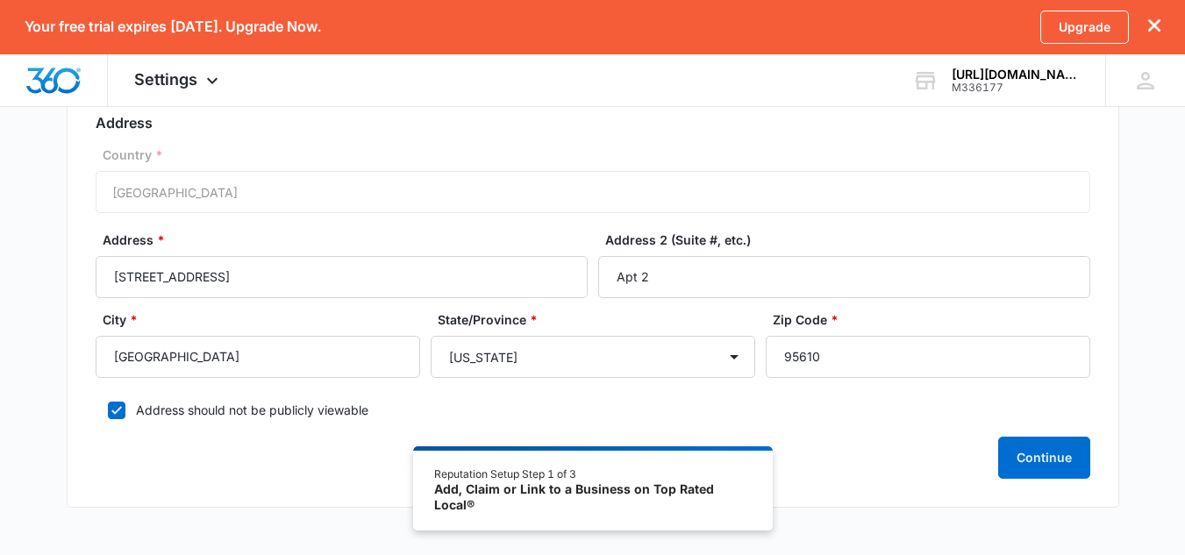
scroll to position [316, 0]
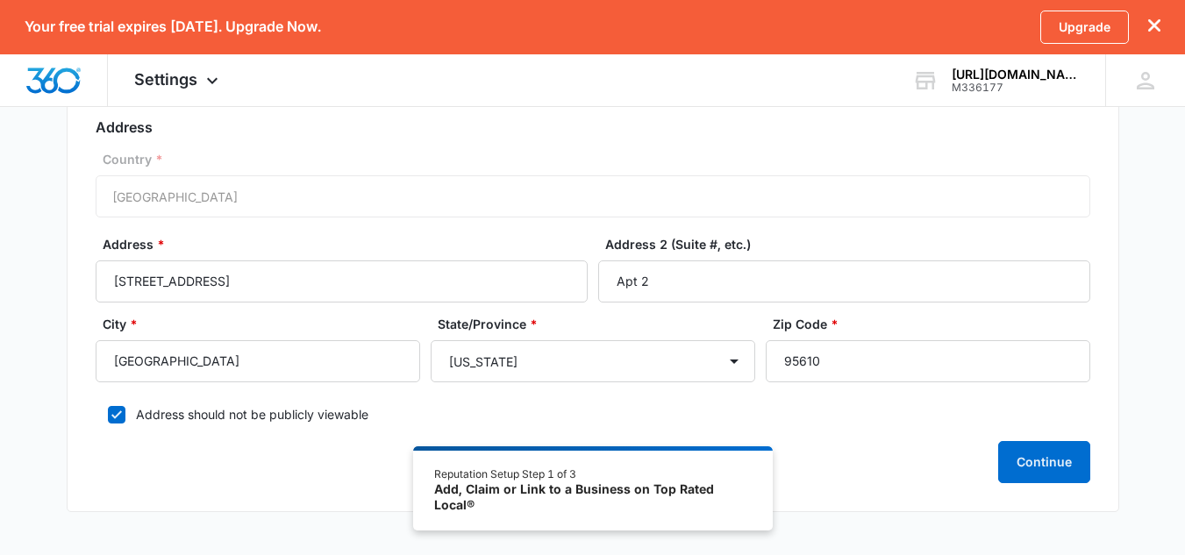
click at [272, 196] on div "Country * [GEOGRAPHIC_DATA]" at bounding box center [593, 184] width 995 height 68
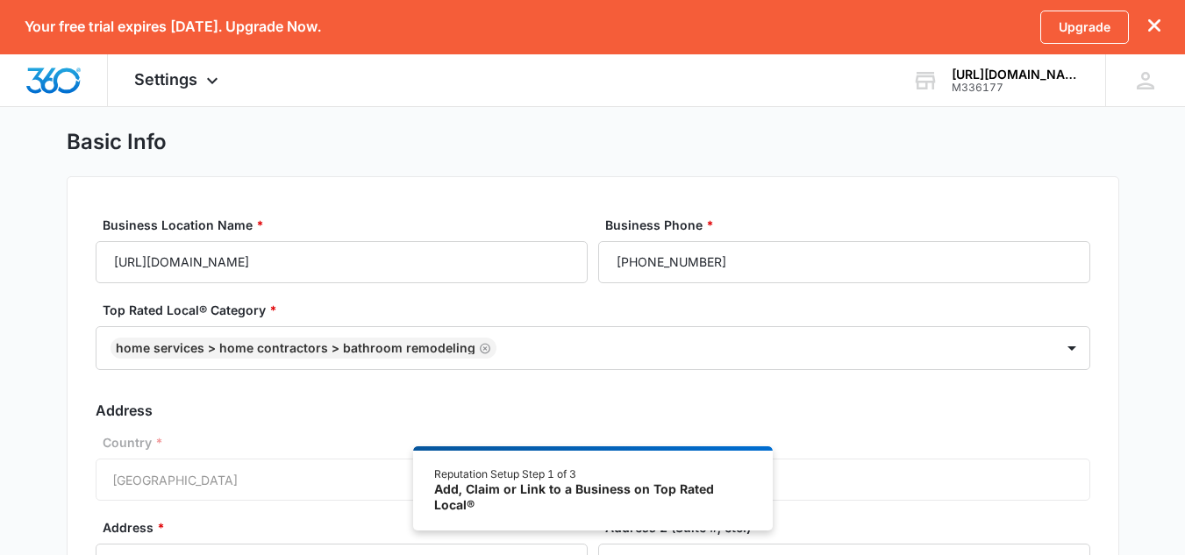
scroll to position [20, 0]
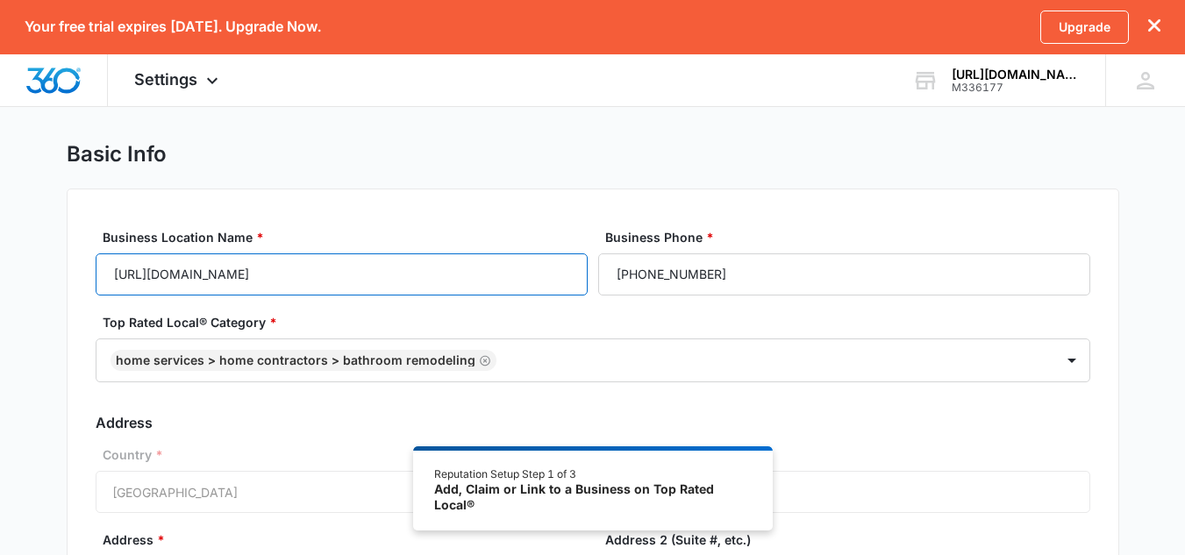
click at [330, 276] on input "[URL][DOMAIN_NAME]" at bounding box center [342, 275] width 492 height 42
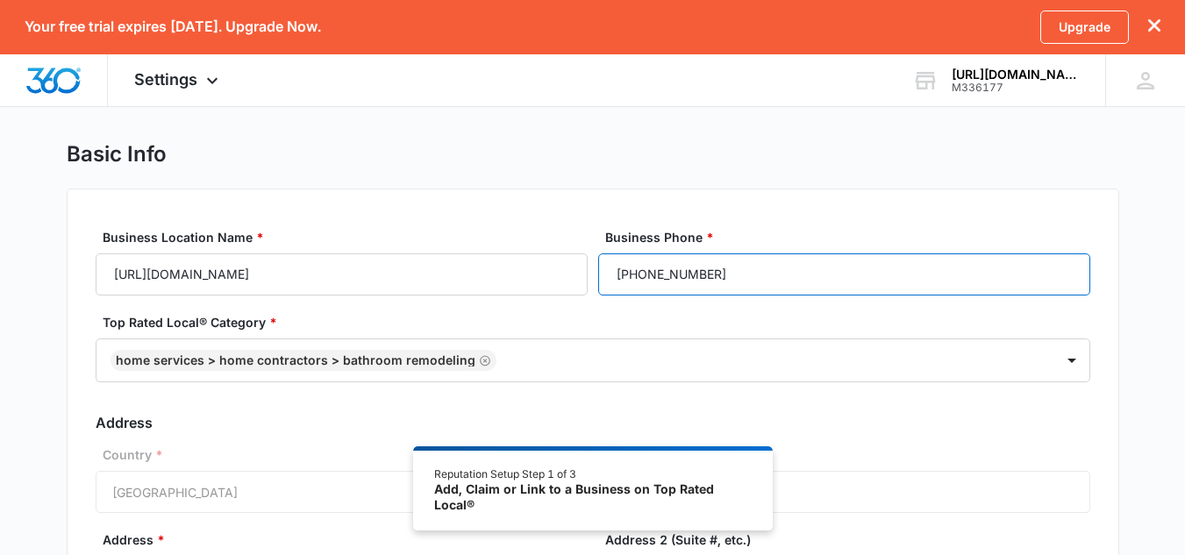
click at [779, 266] on input "[PHONE_NUMBER]" at bounding box center [844, 275] width 492 height 42
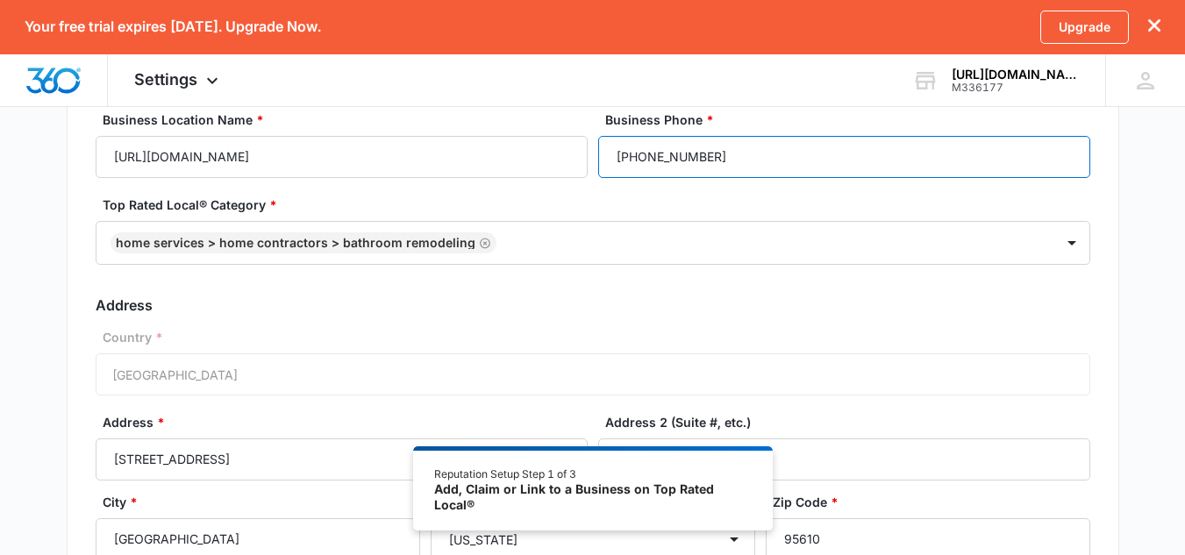
scroll to position [139, 0]
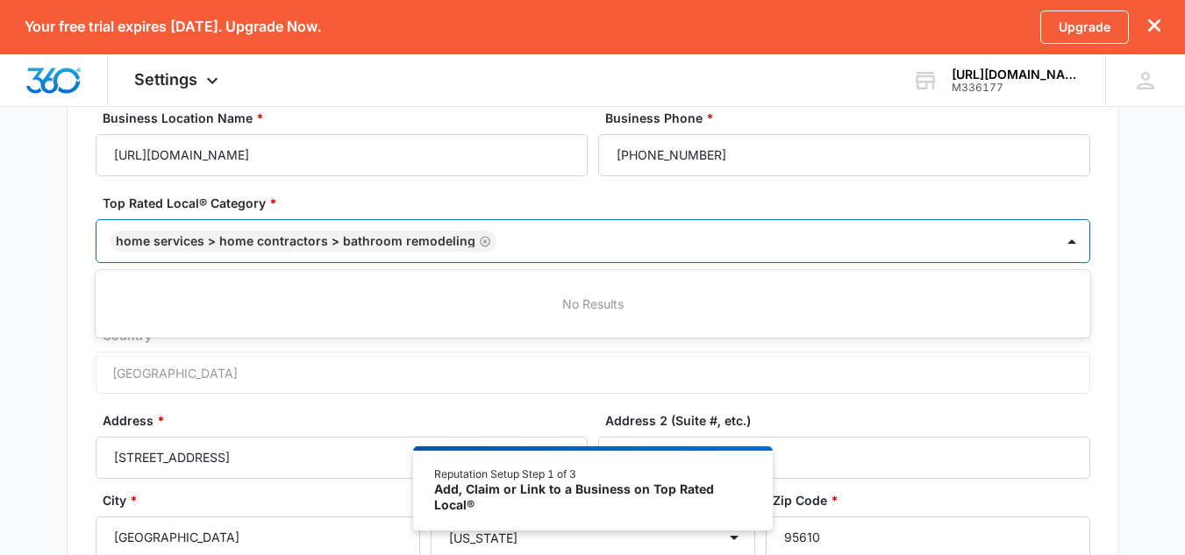
click at [384, 239] on div "Home Services > Home Contractors > Bathroom Remodeling" at bounding box center [296, 241] width 360 height 12
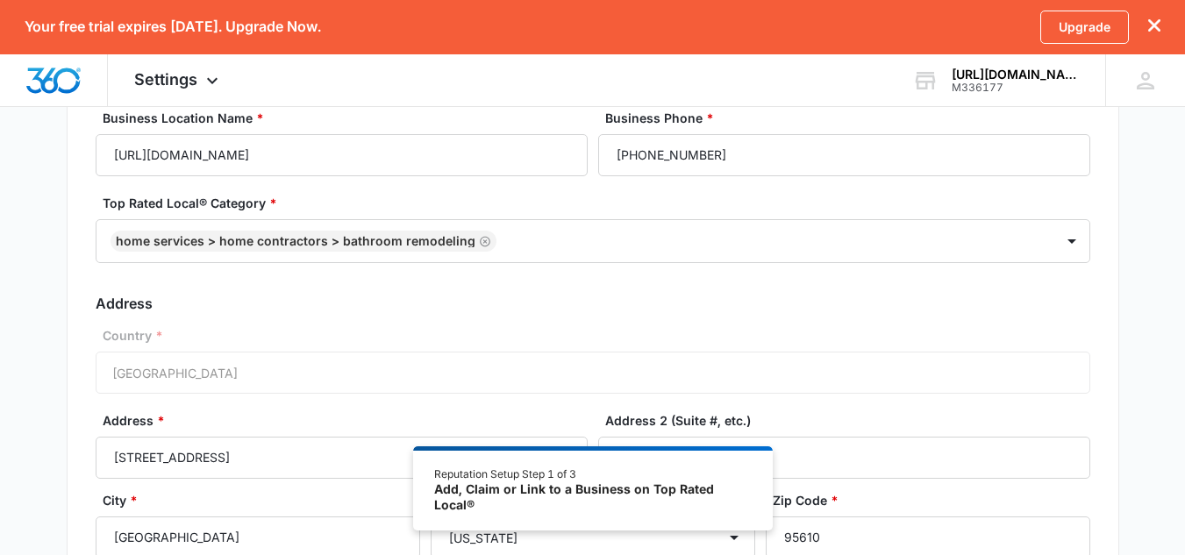
click at [304, 365] on div "Country * [GEOGRAPHIC_DATA]" at bounding box center [593, 360] width 995 height 68
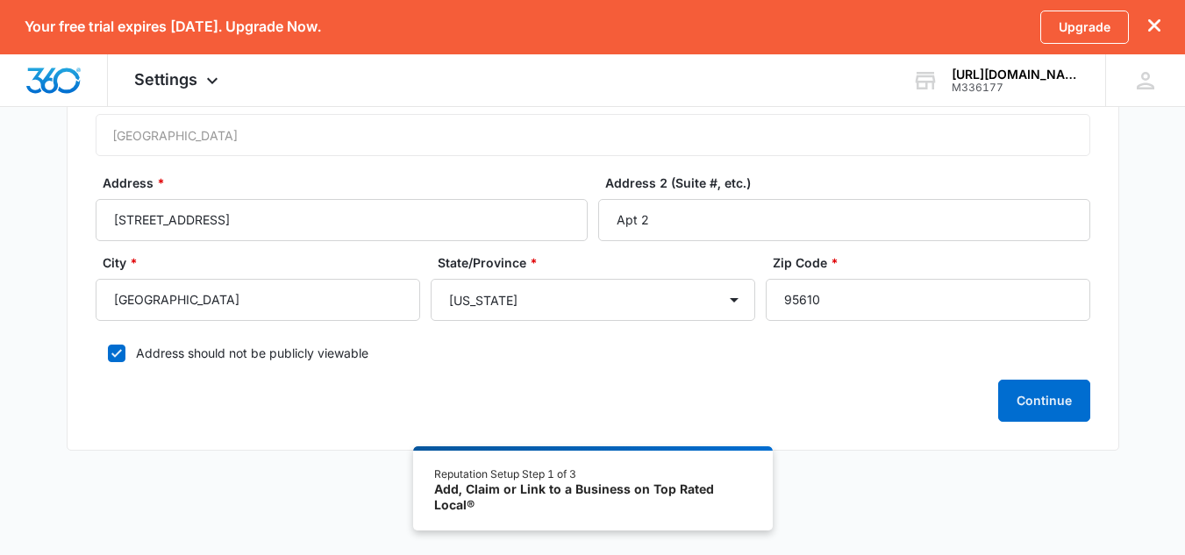
scroll to position [384, 0]
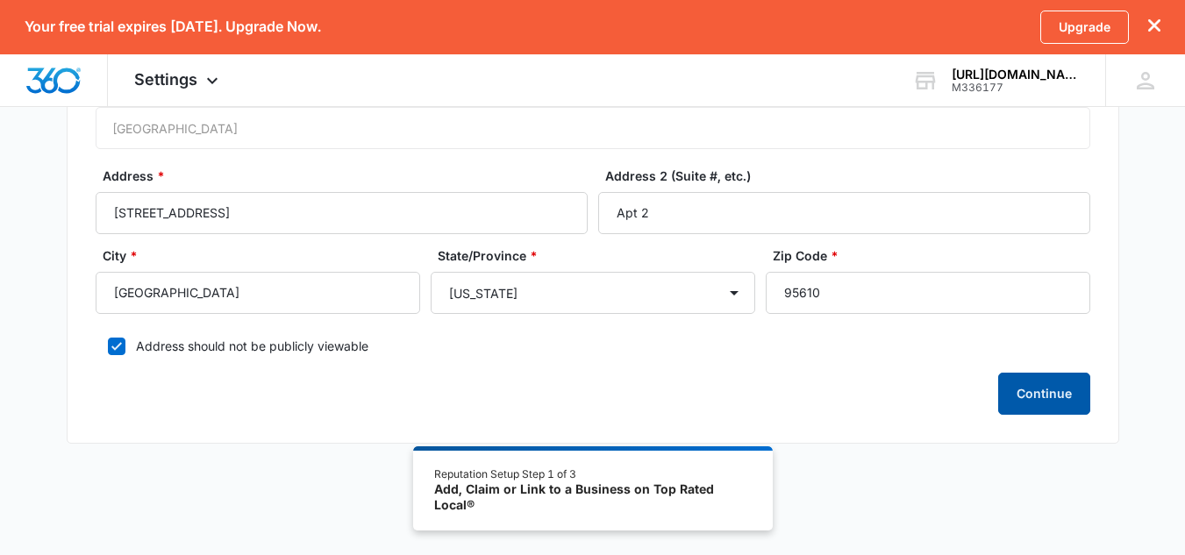
click at [1021, 389] on button "Continue" at bounding box center [1044, 394] width 92 height 42
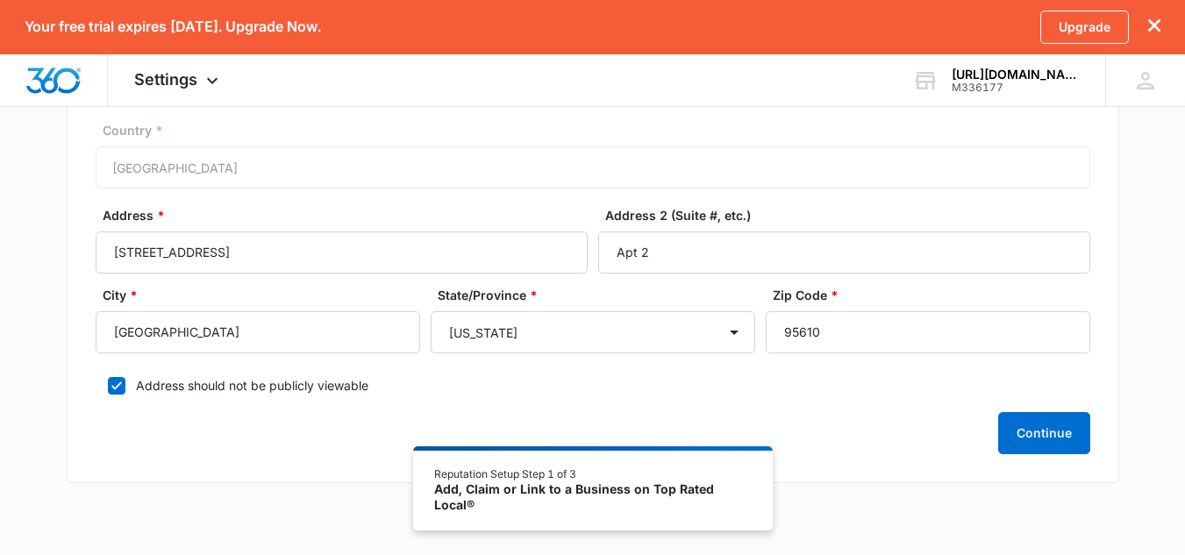
scroll to position [345, 0]
click at [181, 87] on span "Settings" at bounding box center [165, 79] width 63 height 18
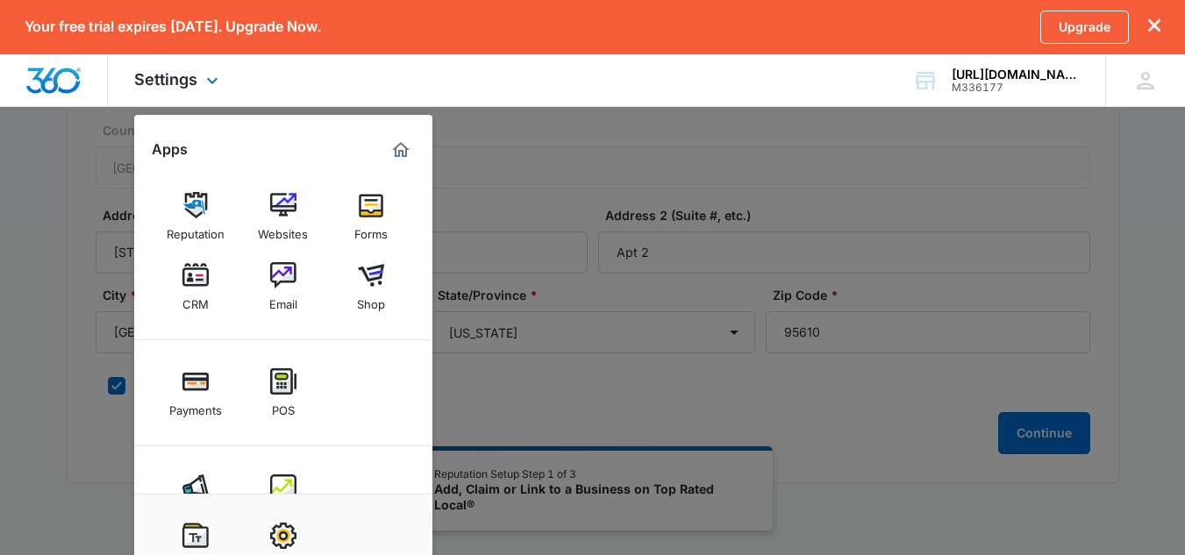
click at [52, 83] on img "Dashboard" at bounding box center [53, 81] width 56 height 26
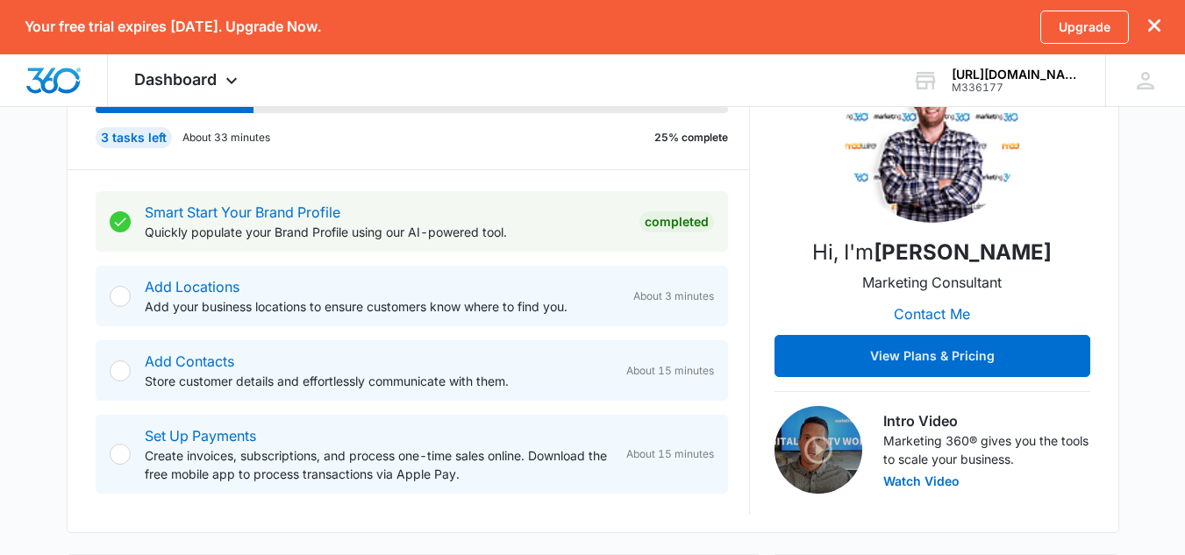
scroll to position [267, 0]
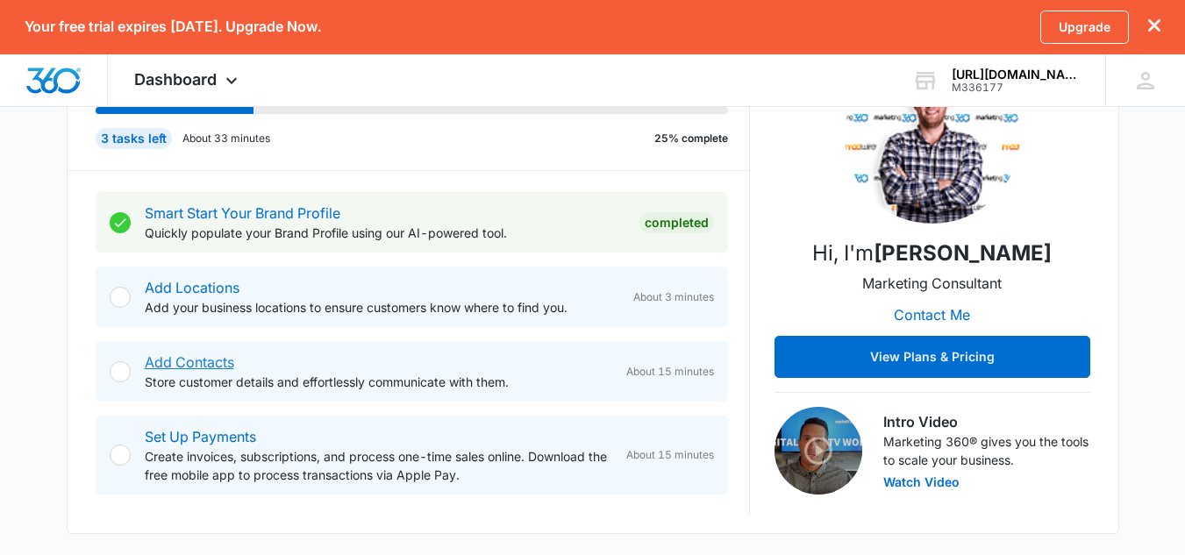
click at [222, 367] on link "Add Contacts" at bounding box center [189, 363] width 89 height 18
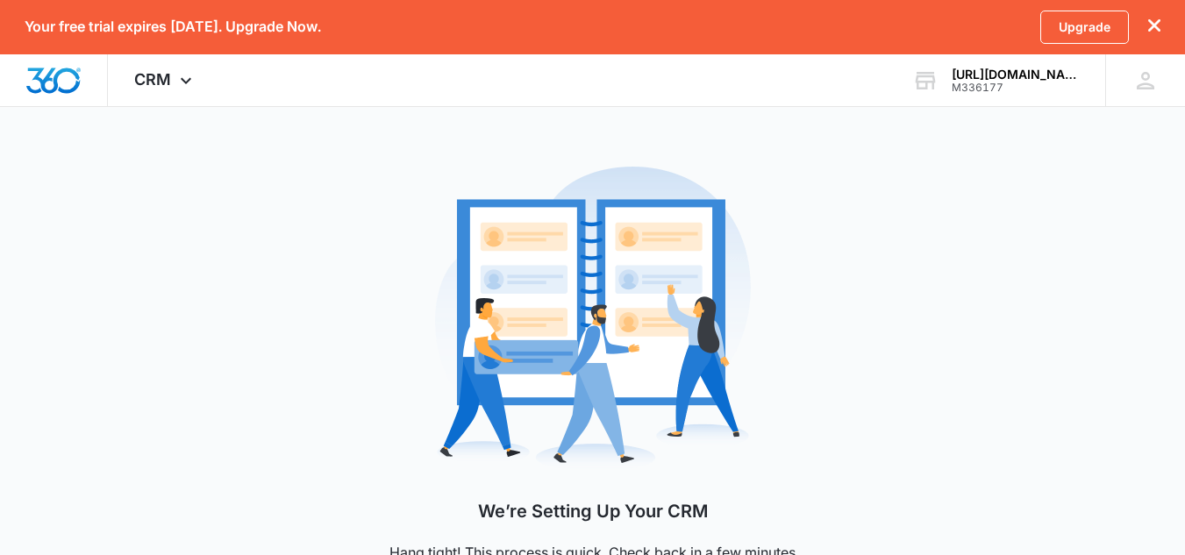
scroll to position [62, 0]
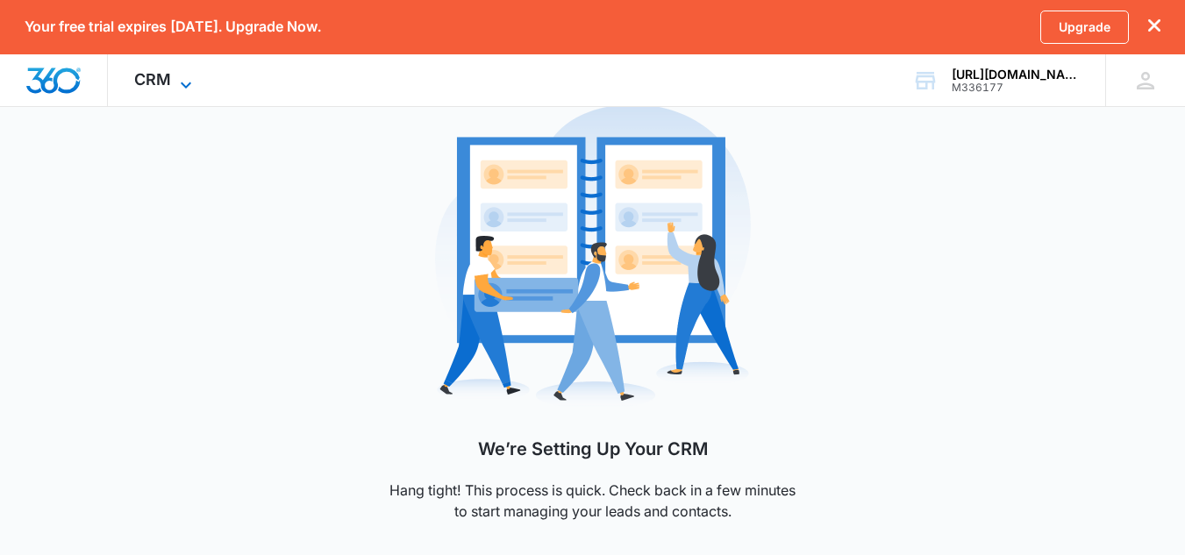
click at [181, 81] on icon at bounding box center [185, 85] width 21 height 21
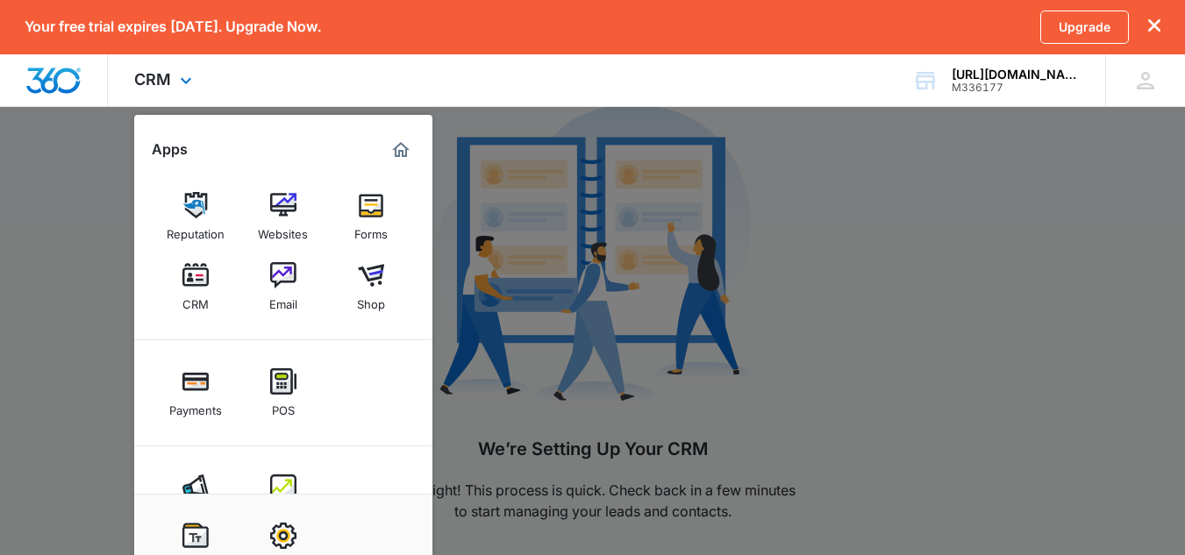
click at [67, 76] on img "Dashboard" at bounding box center [53, 81] width 56 height 26
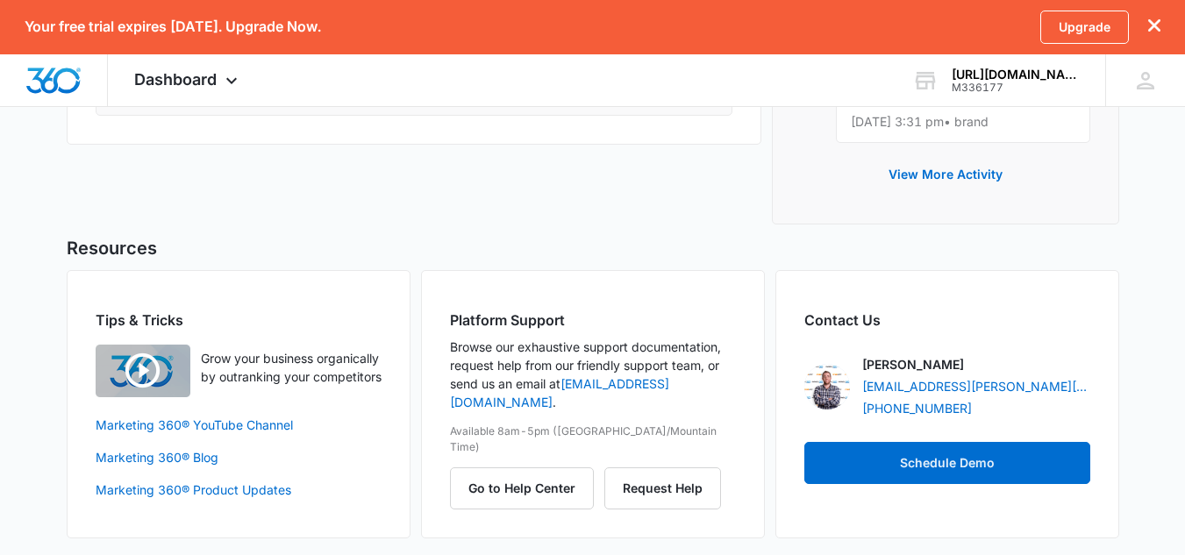
scroll to position [1167, 0]
click at [255, 435] on link "Marketing 360® YouTube Channel" at bounding box center [239, 426] width 286 height 18
